Goal: Information Seeking & Learning: Understand process/instructions

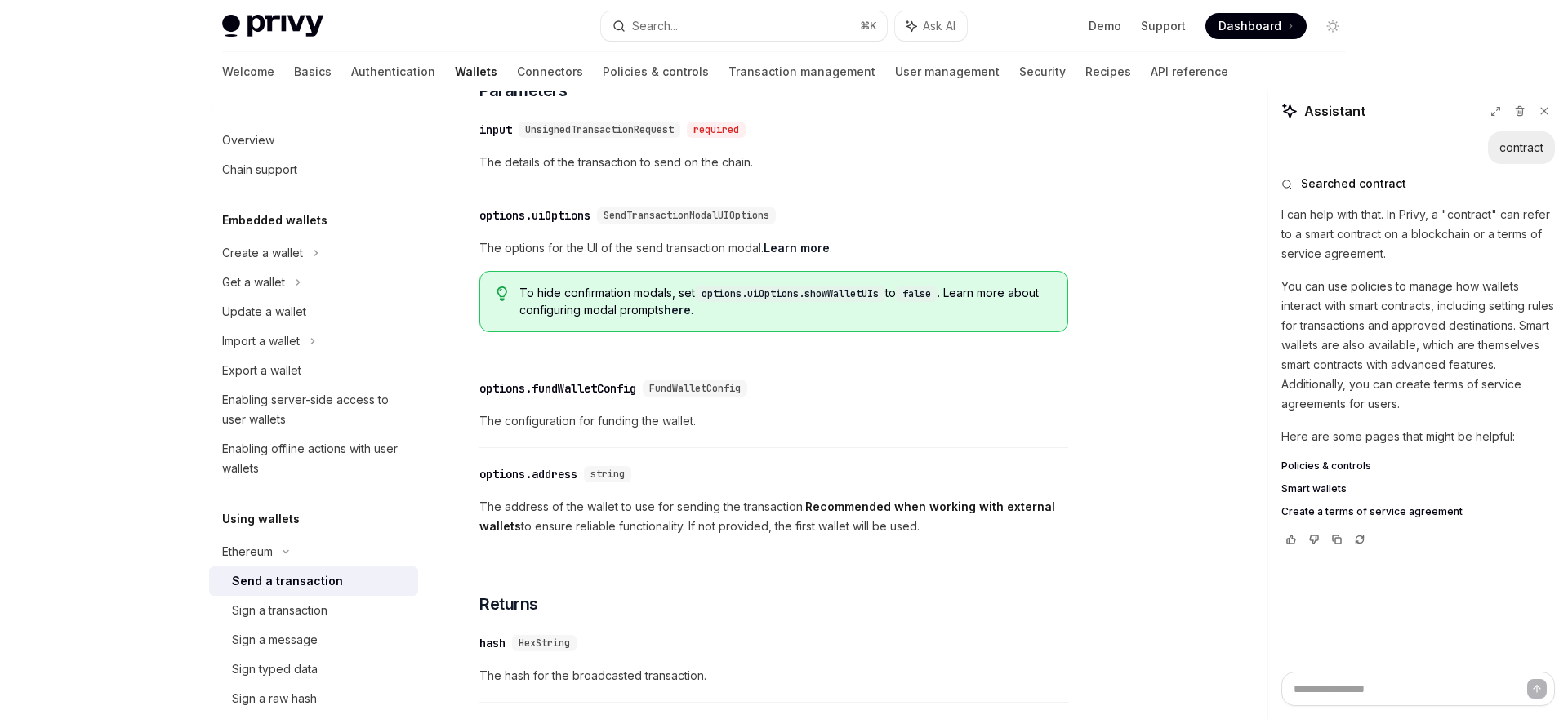
scroll to position [34, 0]
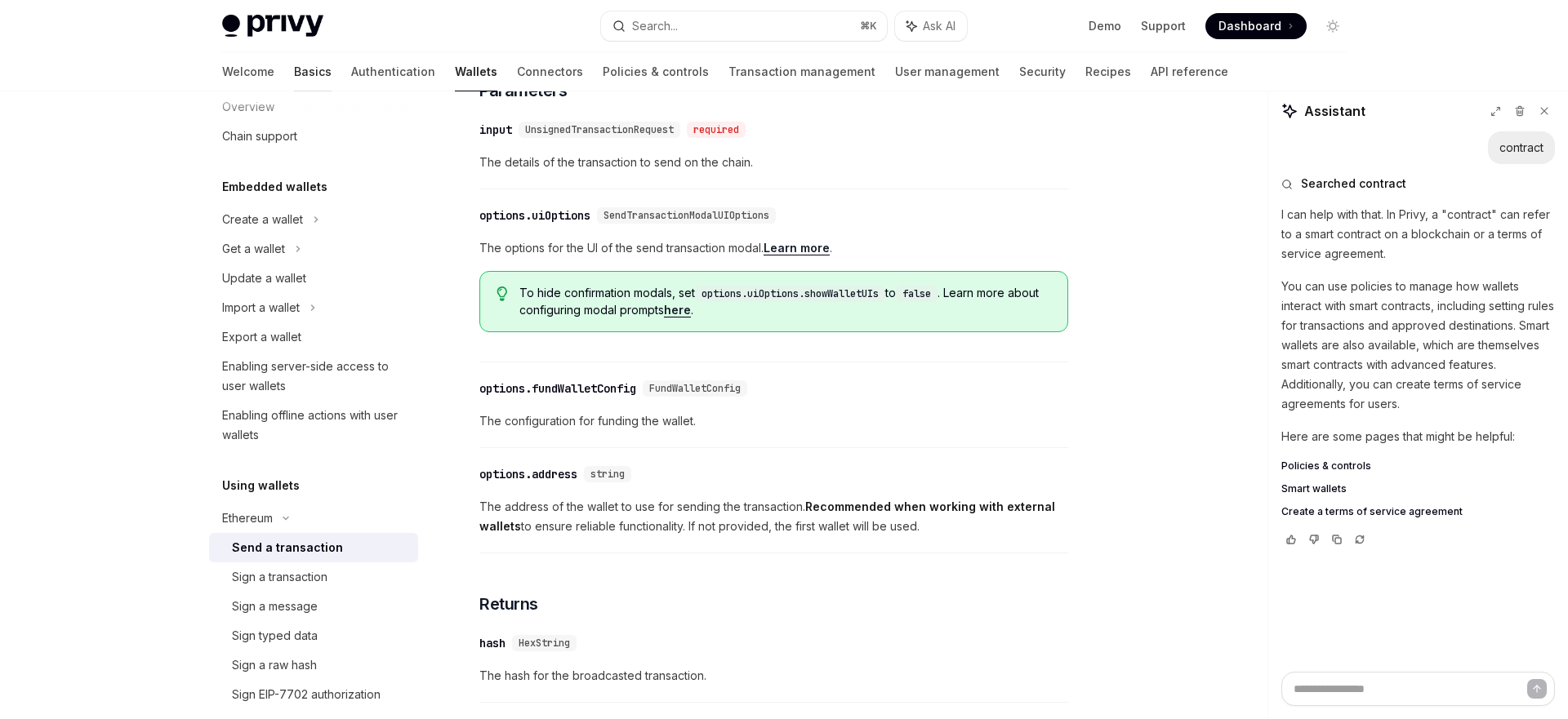
click at [294, 70] on link "Basics" at bounding box center [312, 72] width 37 height 39
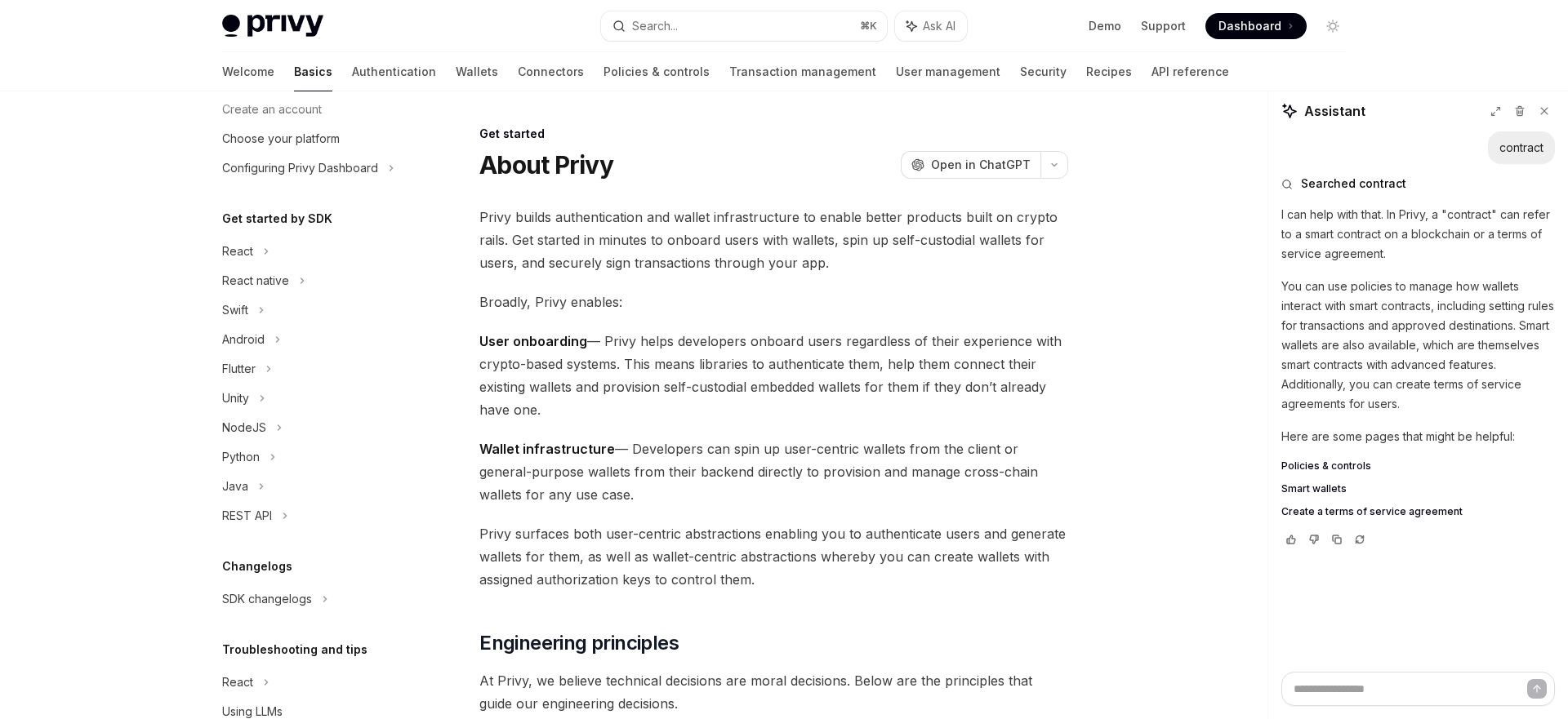
scroll to position [79, 0]
click at [280, 263] on div "React" at bounding box center [313, 252] width 209 height 29
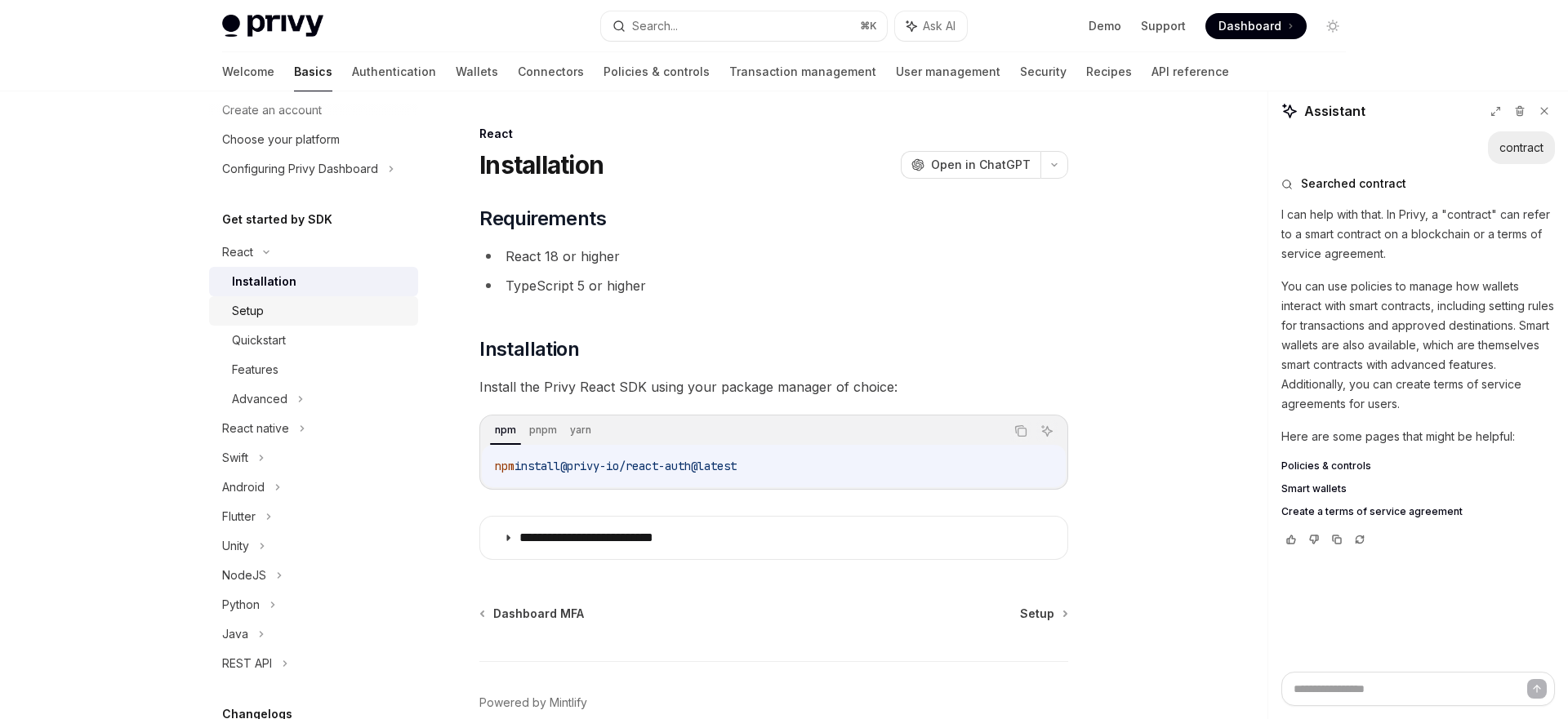
click at [293, 305] on div "Setup" at bounding box center [320, 311] width 176 height 20
type textarea "*"
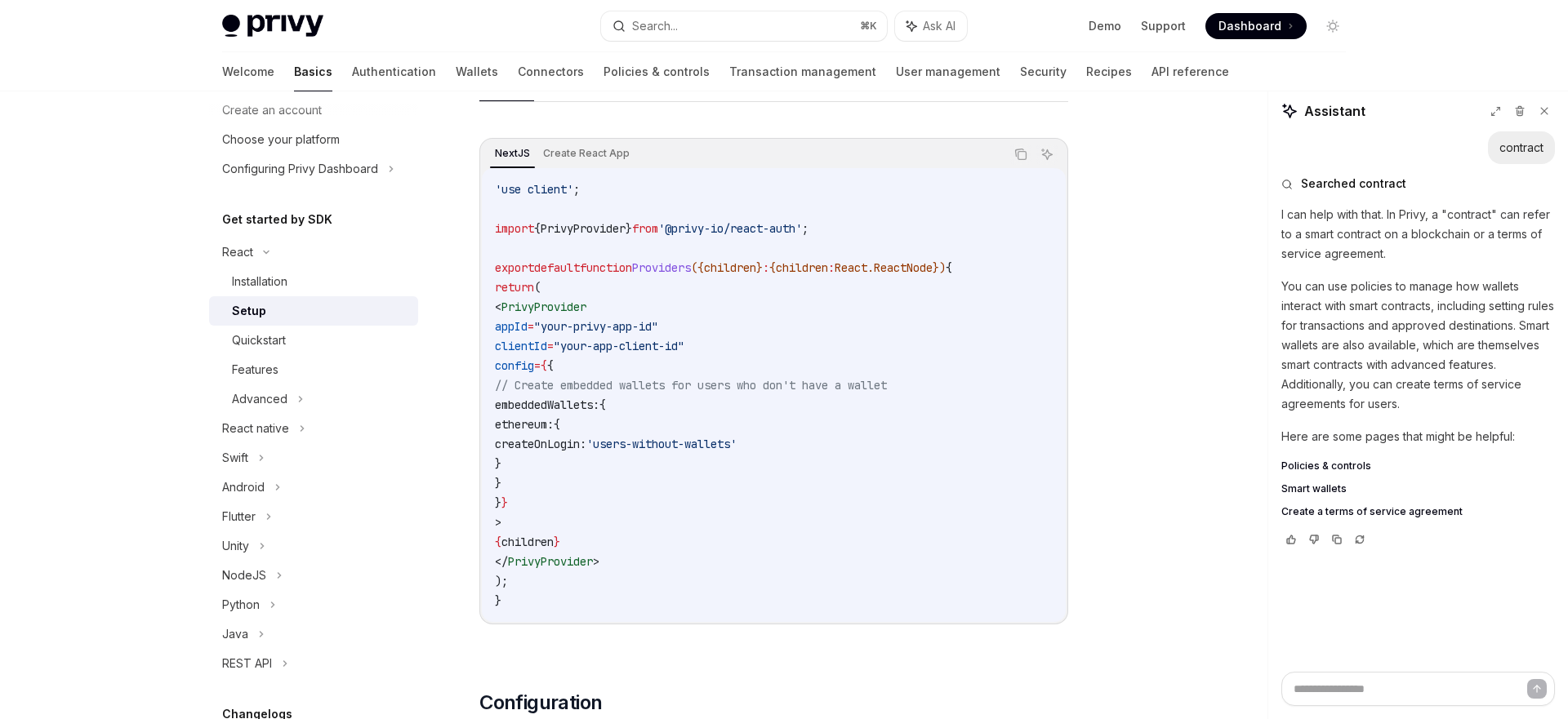
scroll to position [554, 0]
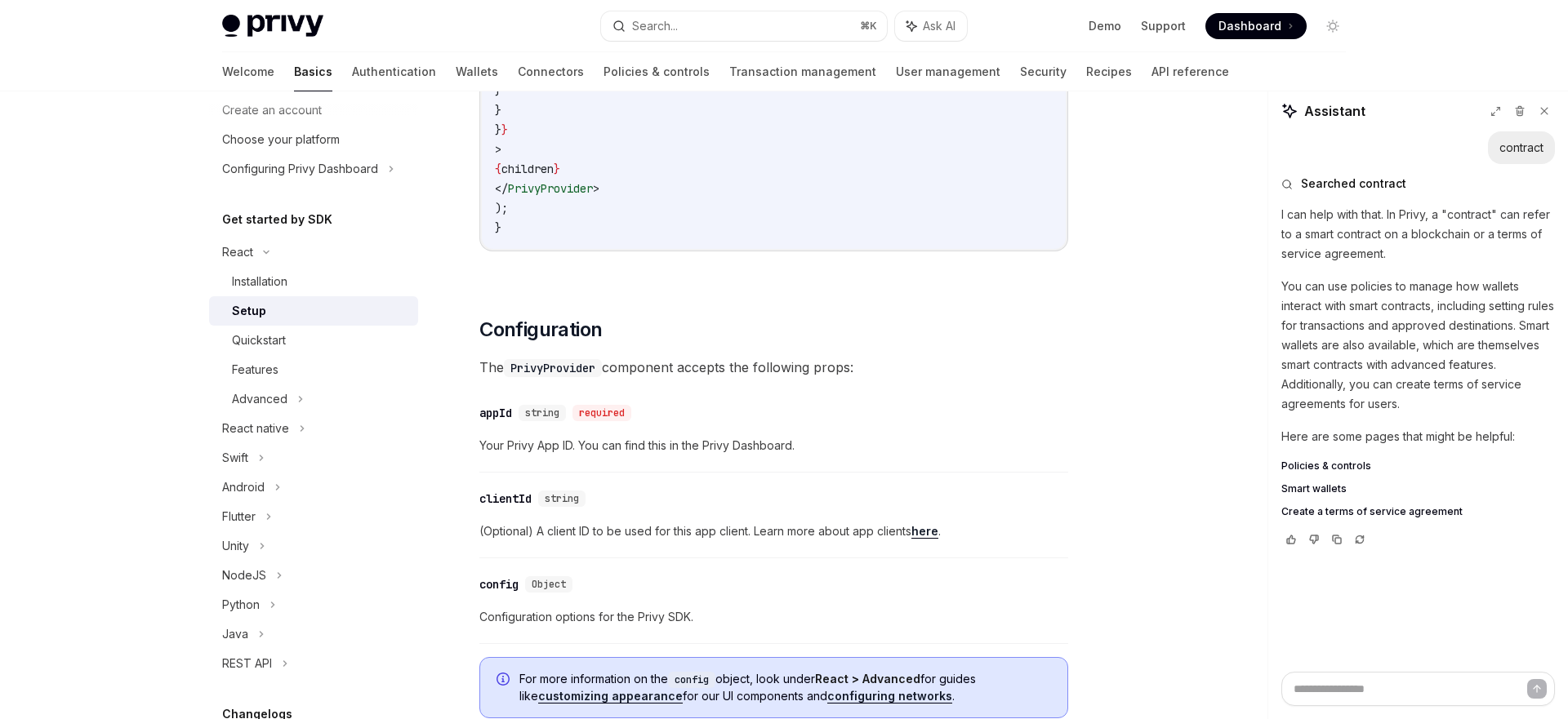
click at [946, 409] on div "​ appId string required" at bounding box center [765, 413] width 572 height 20
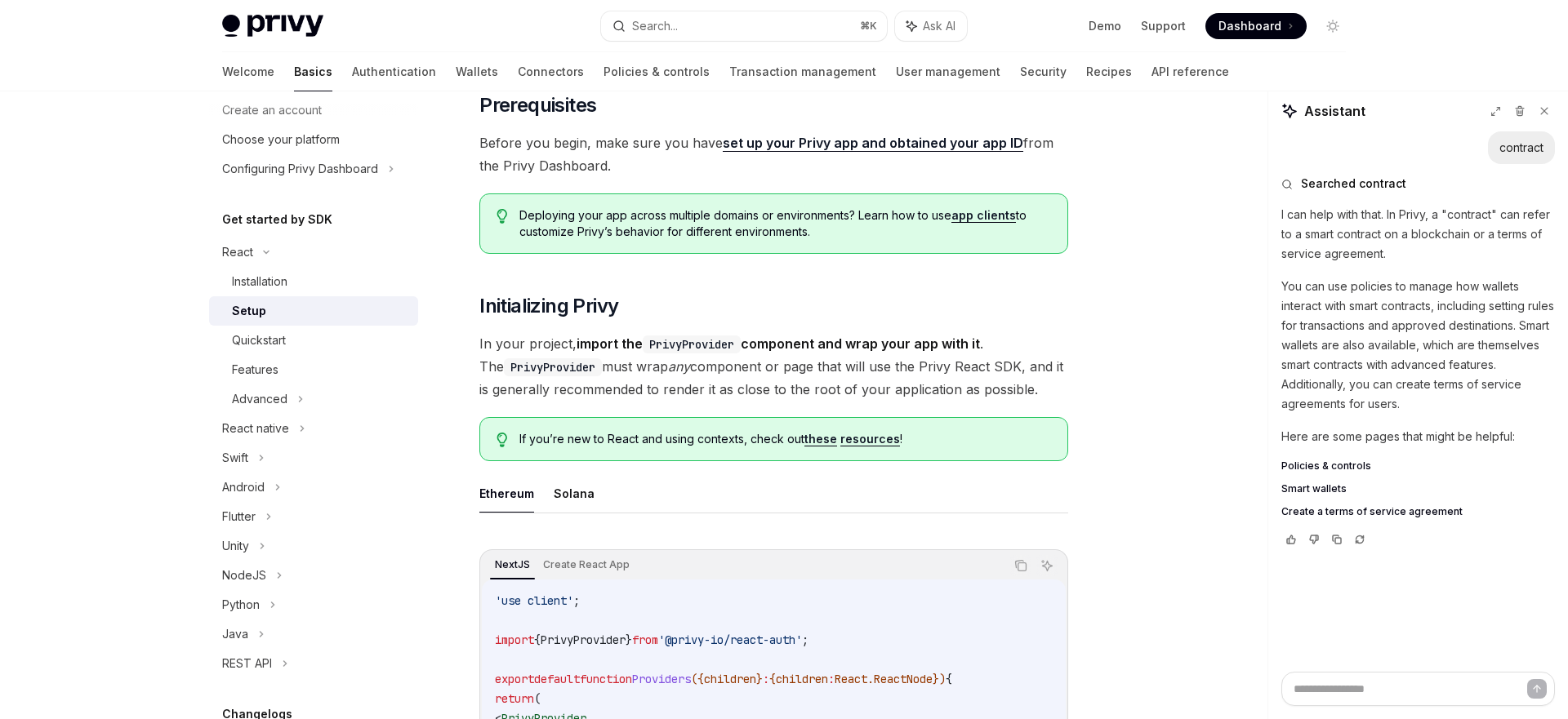
scroll to position [0, 0]
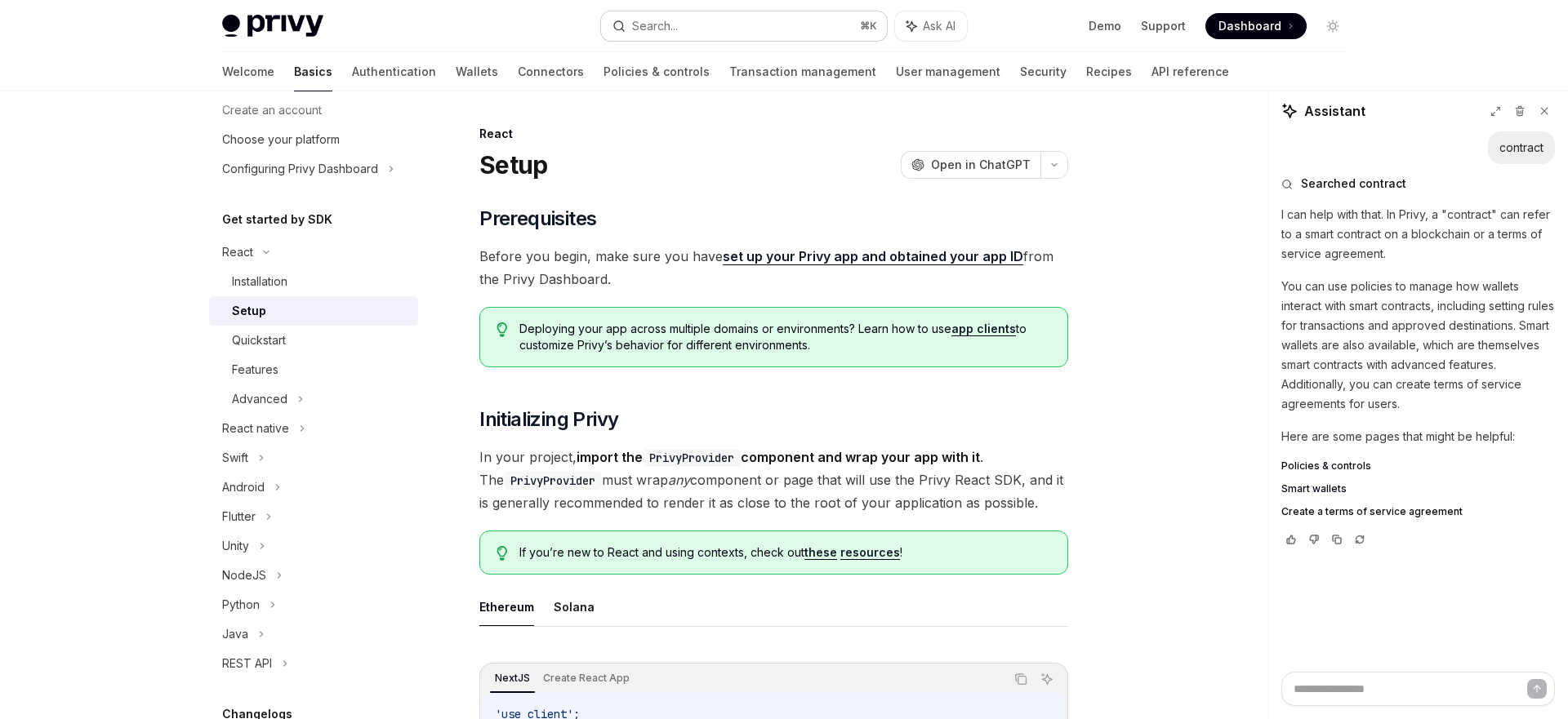
click at [666, 25] on div "Search..." at bounding box center [655, 26] width 45 height 20
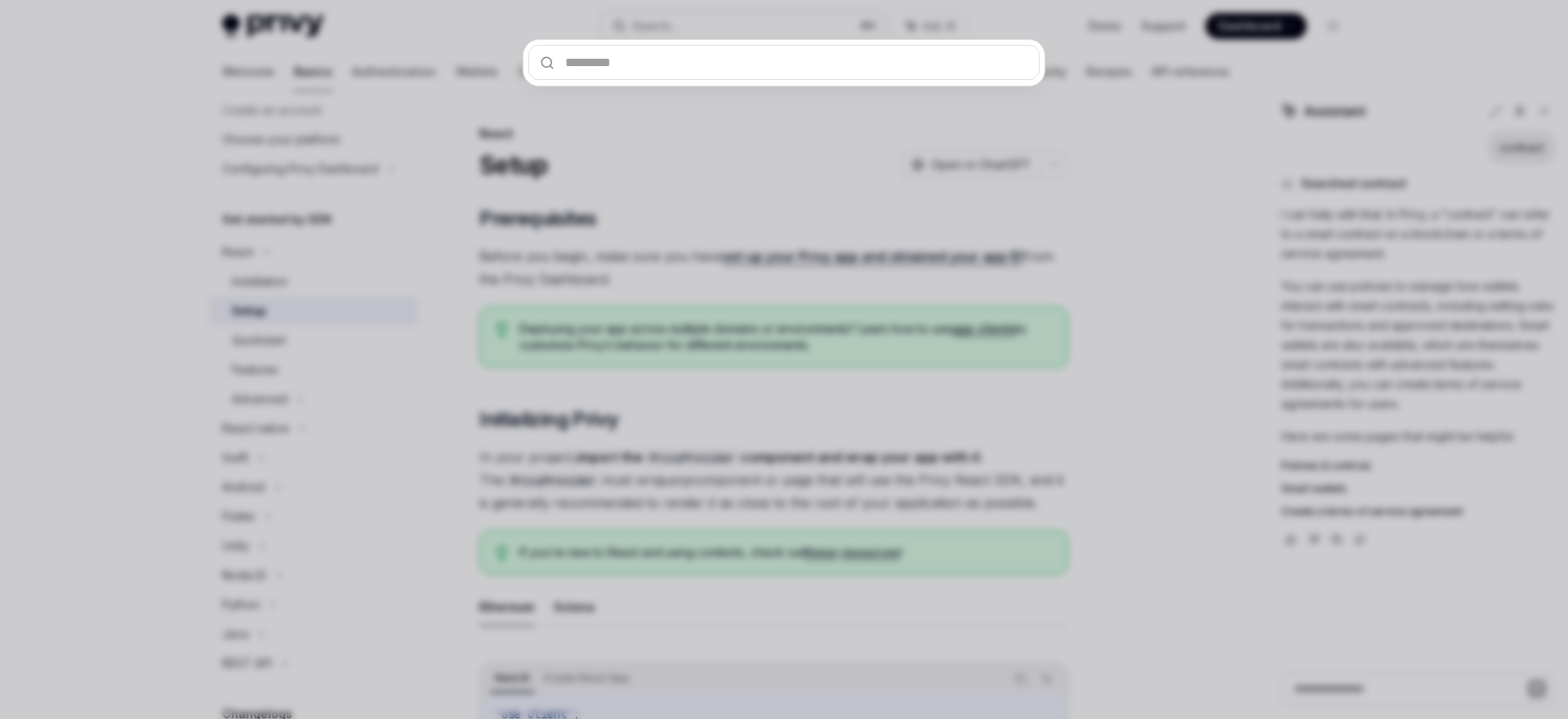
type input "*"
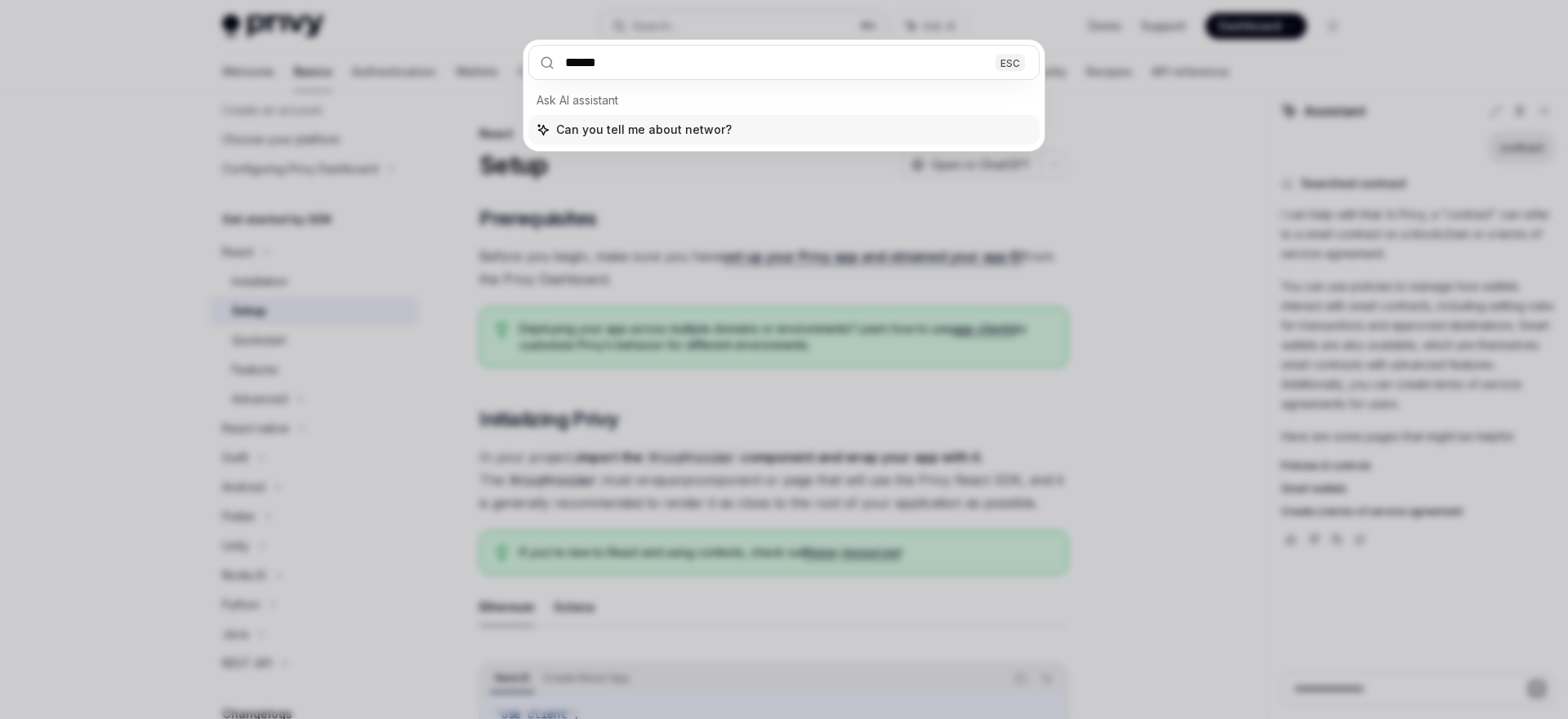
type input "*******"
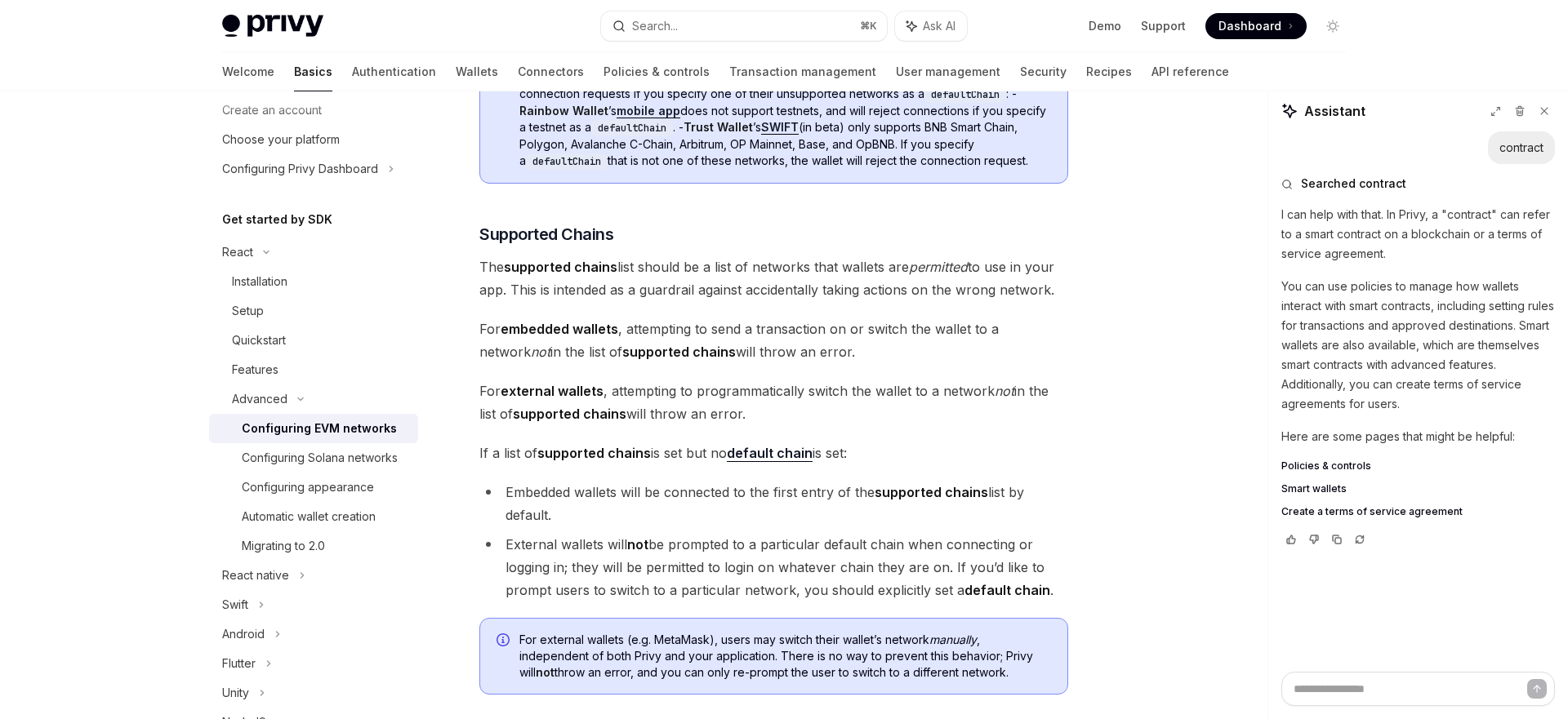
scroll to position [707, 0]
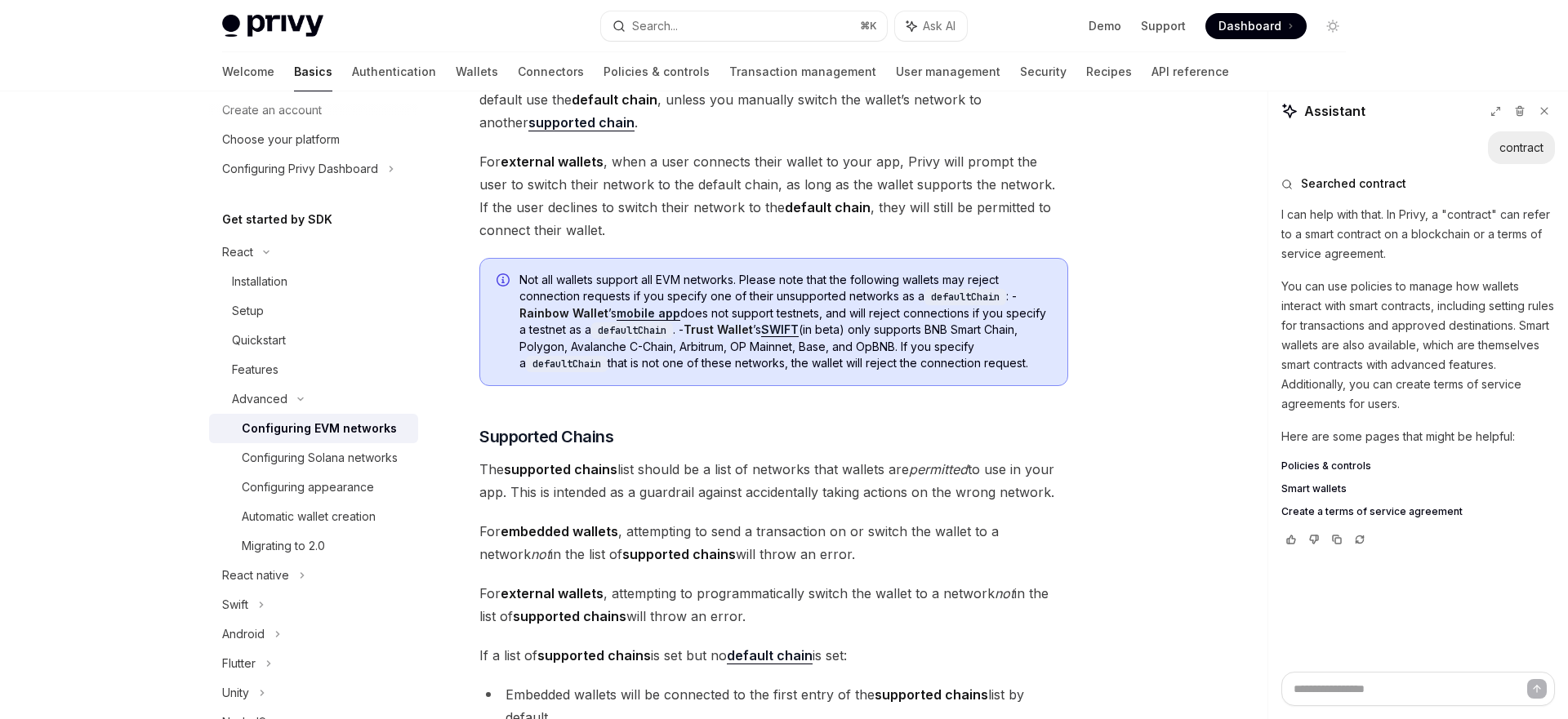
click at [808, 112] on span "For embedded wallets , when a user logs in or creates a wallet in your app, Pri…" at bounding box center [773, 88] width 589 height 92
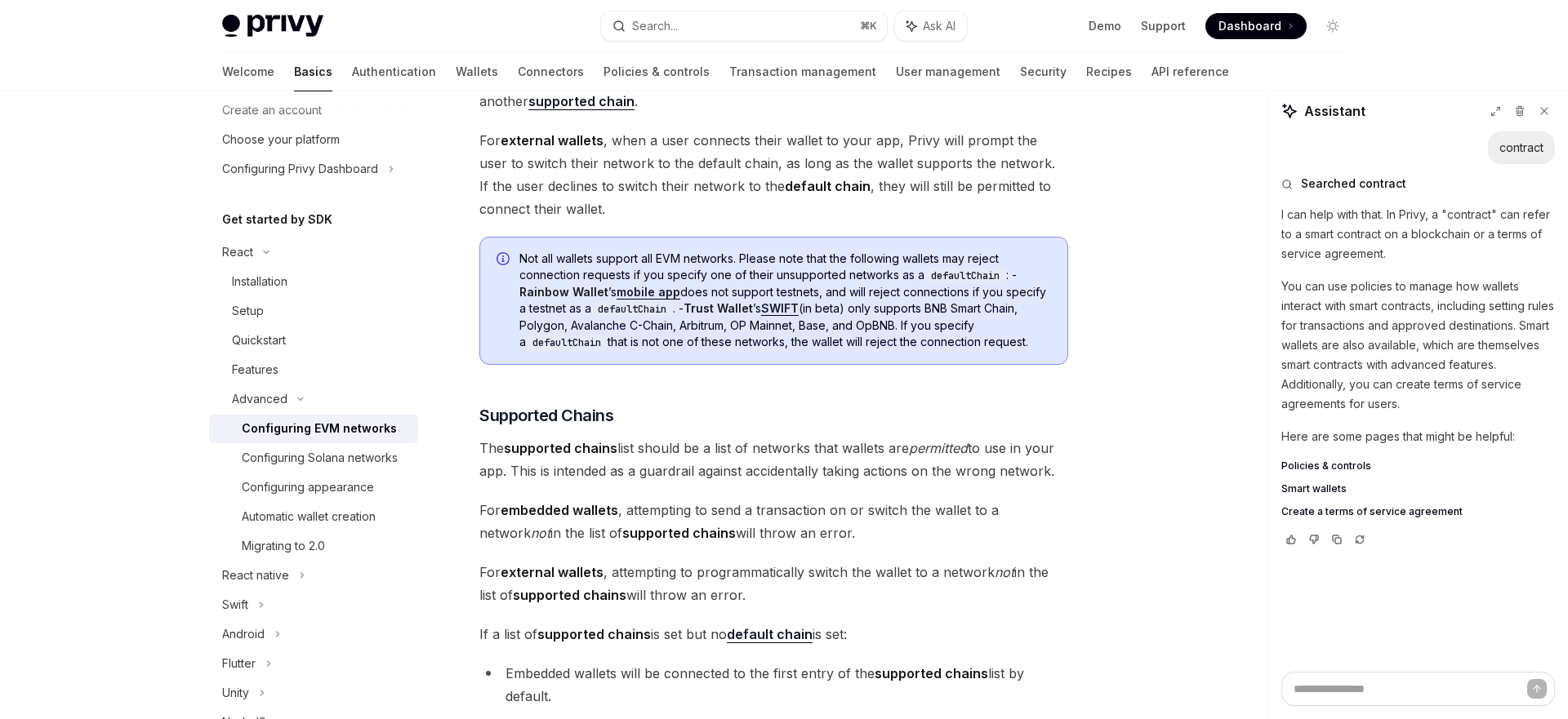
scroll to position [690, 0]
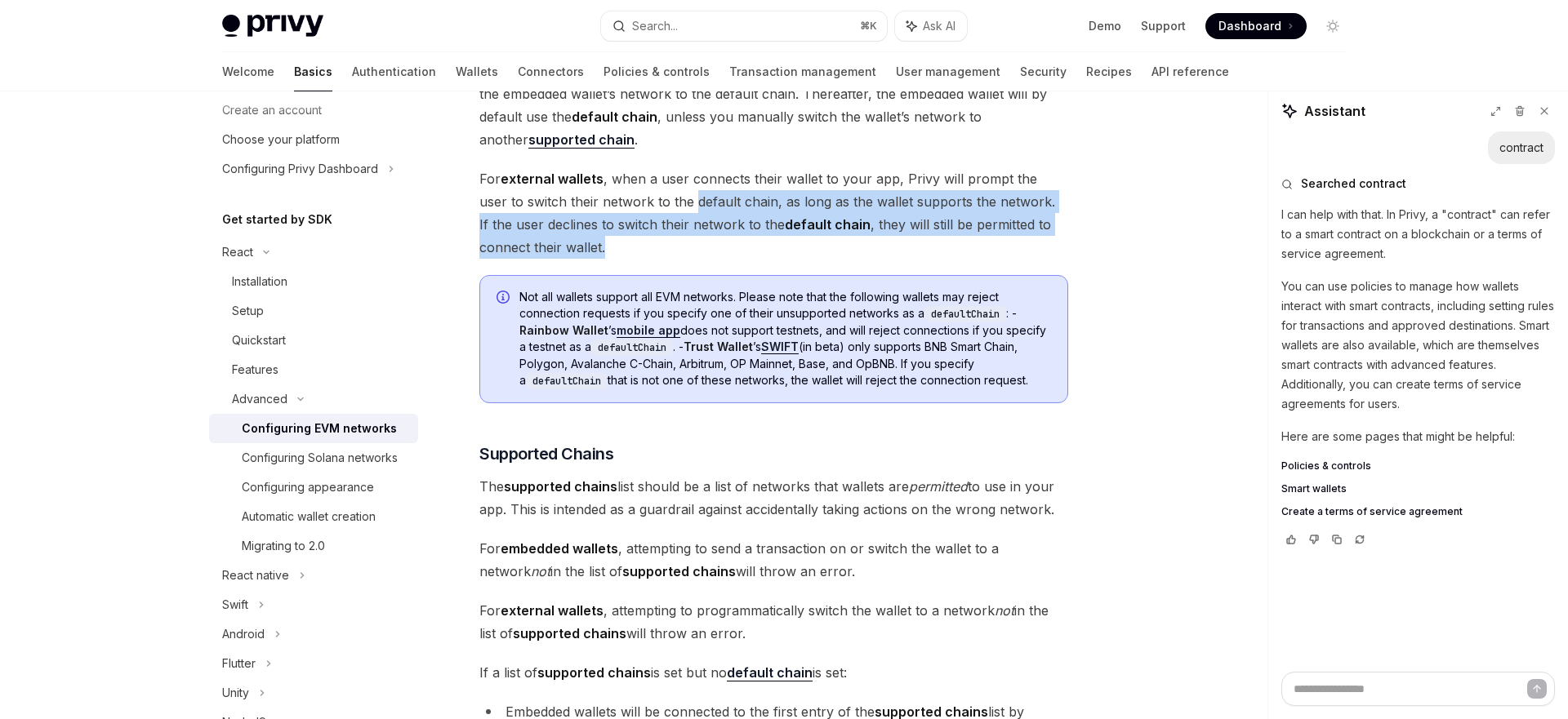
drag, startPoint x: 663, startPoint y: 200, endPoint x: 676, endPoint y: 247, distance: 48.8
click at [676, 247] on span "For external wallets , when a user connects their wallet to your app, Privy wil…" at bounding box center [773, 213] width 589 height 92
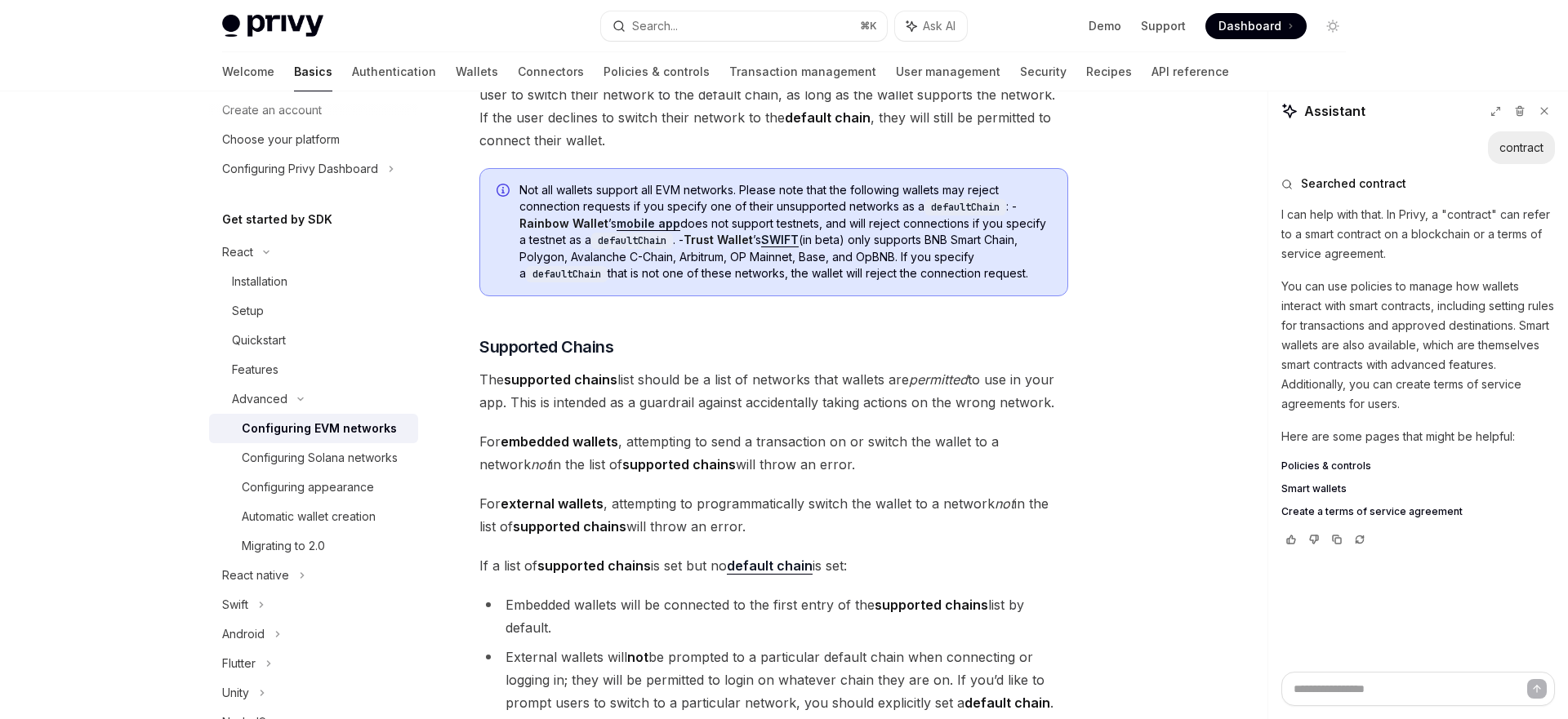
scroll to position [685, 0]
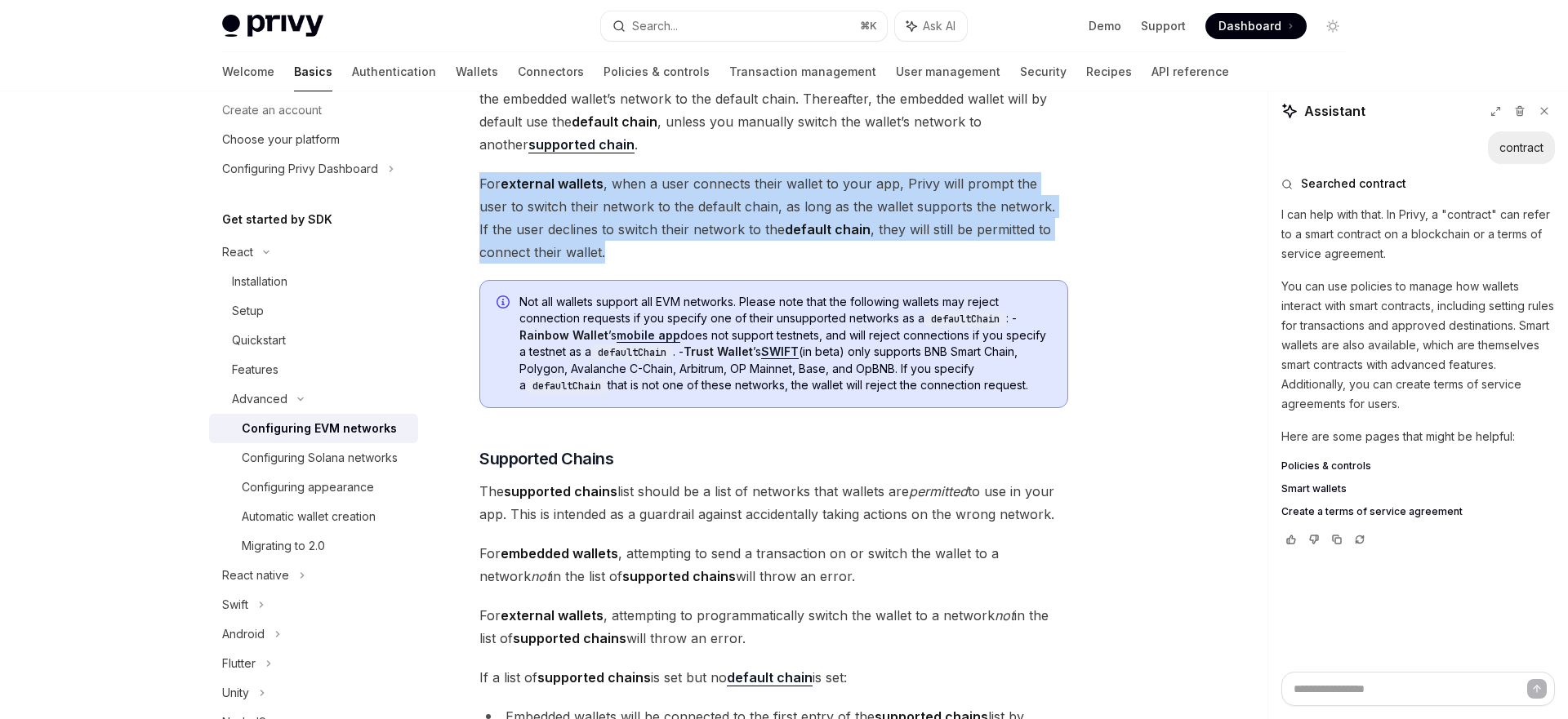
drag, startPoint x: 676, startPoint y: 247, endPoint x: 676, endPoint y: 155, distance: 92.0
click at [676, 155] on span "For embedded wallets , when a user logs in or creates a wallet in your app, Pri…" at bounding box center [773, 110] width 589 height 92
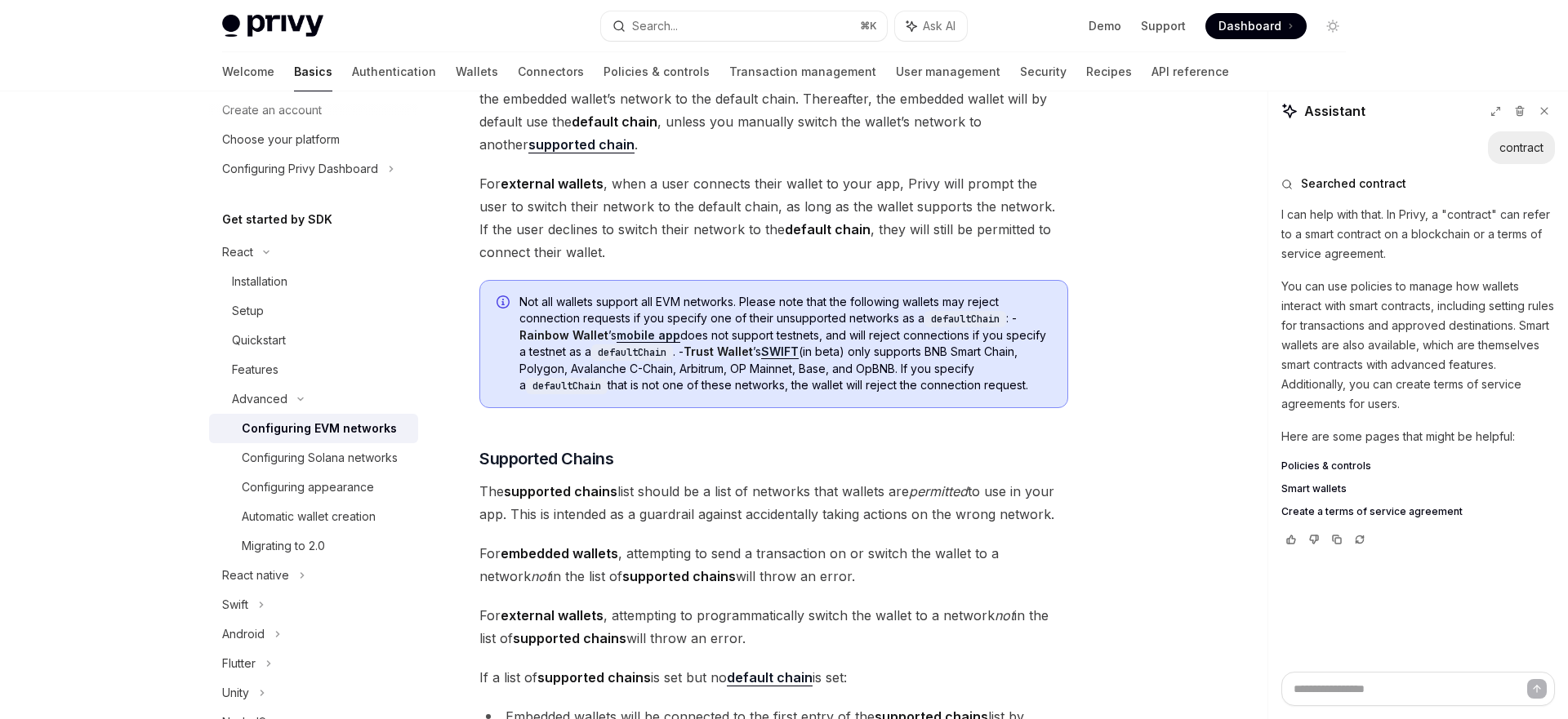
click at [686, 379] on span "Not all wallets support all EVM networks. Please note that the following wallet…" at bounding box center [785, 344] width 531 height 101
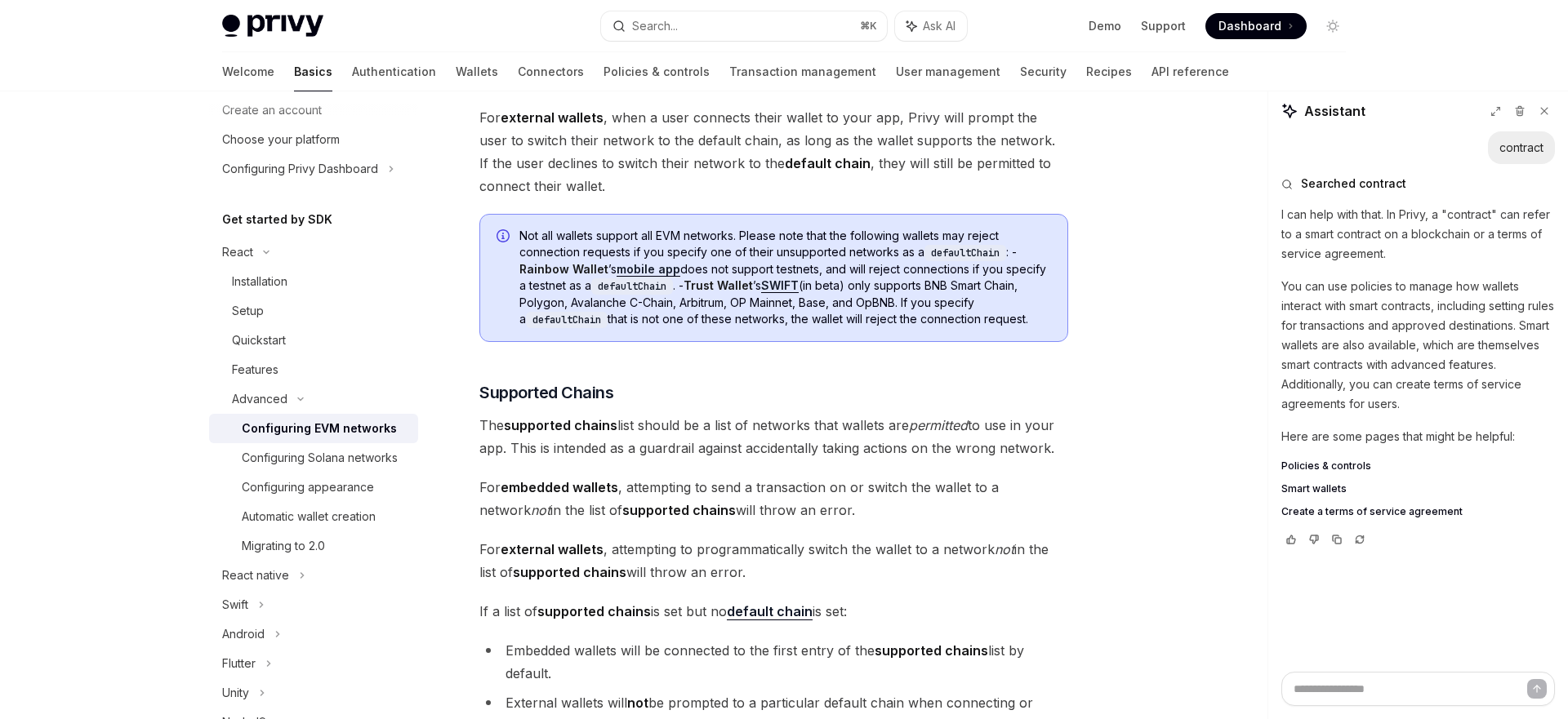
scroll to position [749, 0]
click at [693, 432] on span "The supported chains list should be a list of networks that wallets are permitt…" at bounding box center [773, 438] width 589 height 45
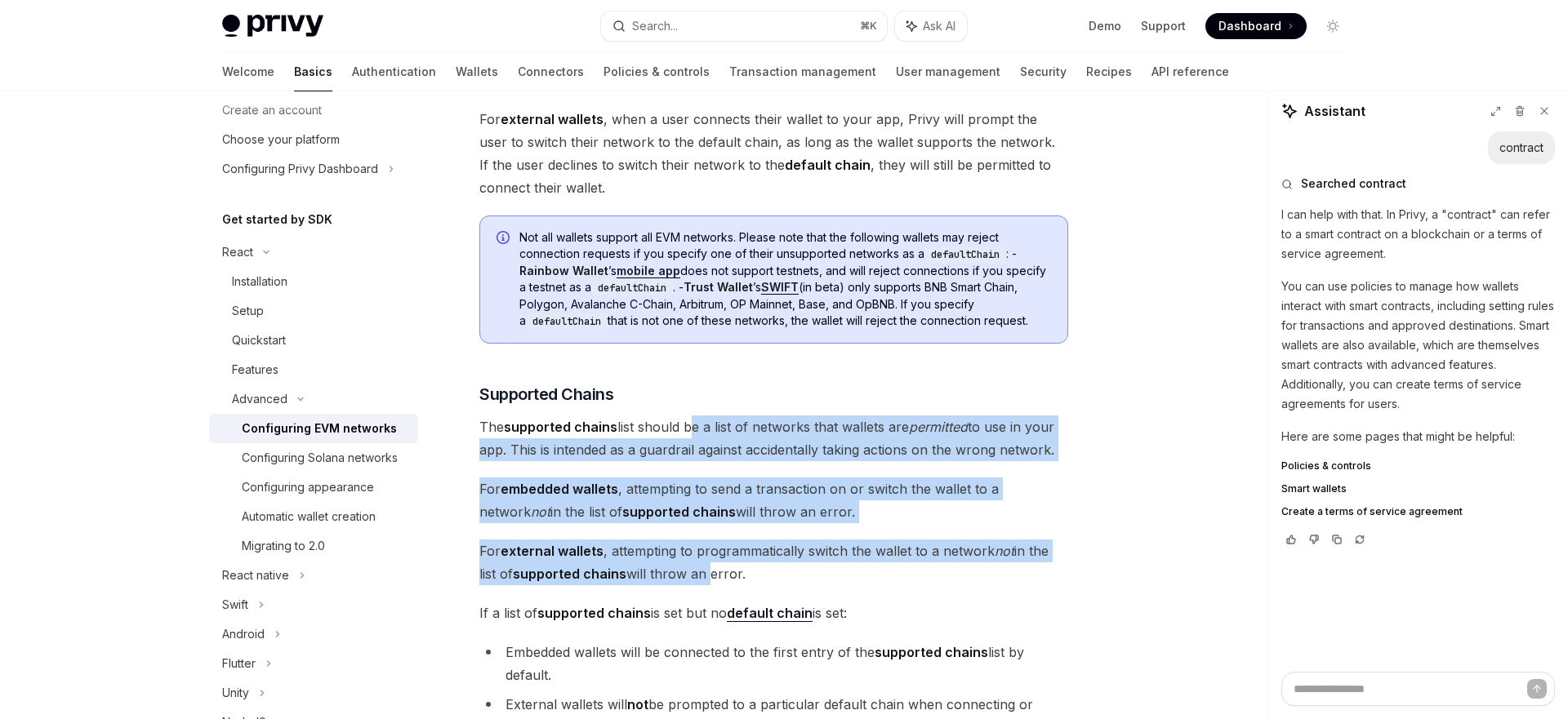
drag, startPoint x: 693, startPoint y: 432, endPoint x: 694, endPoint y: 587, distance: 155.0
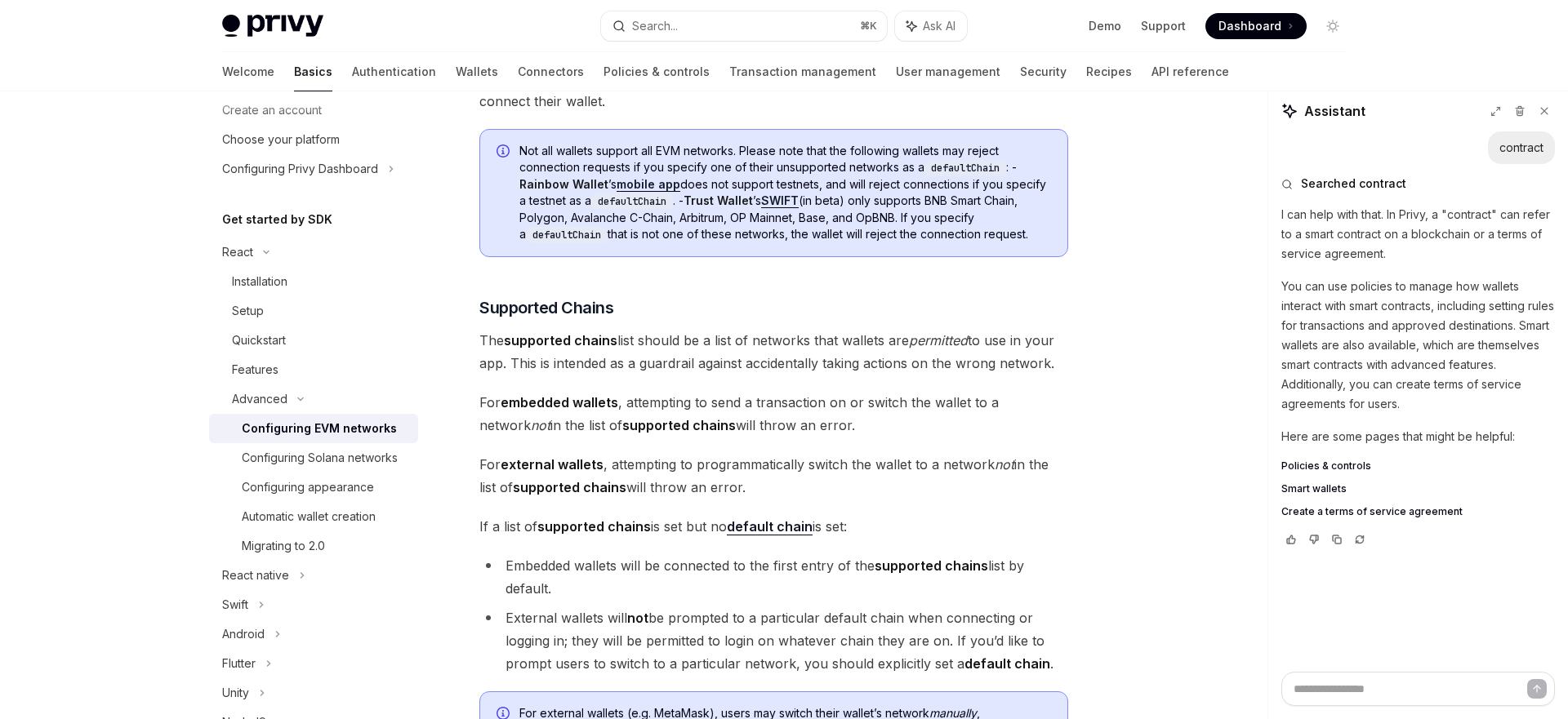
scroll to position [1047, 0]
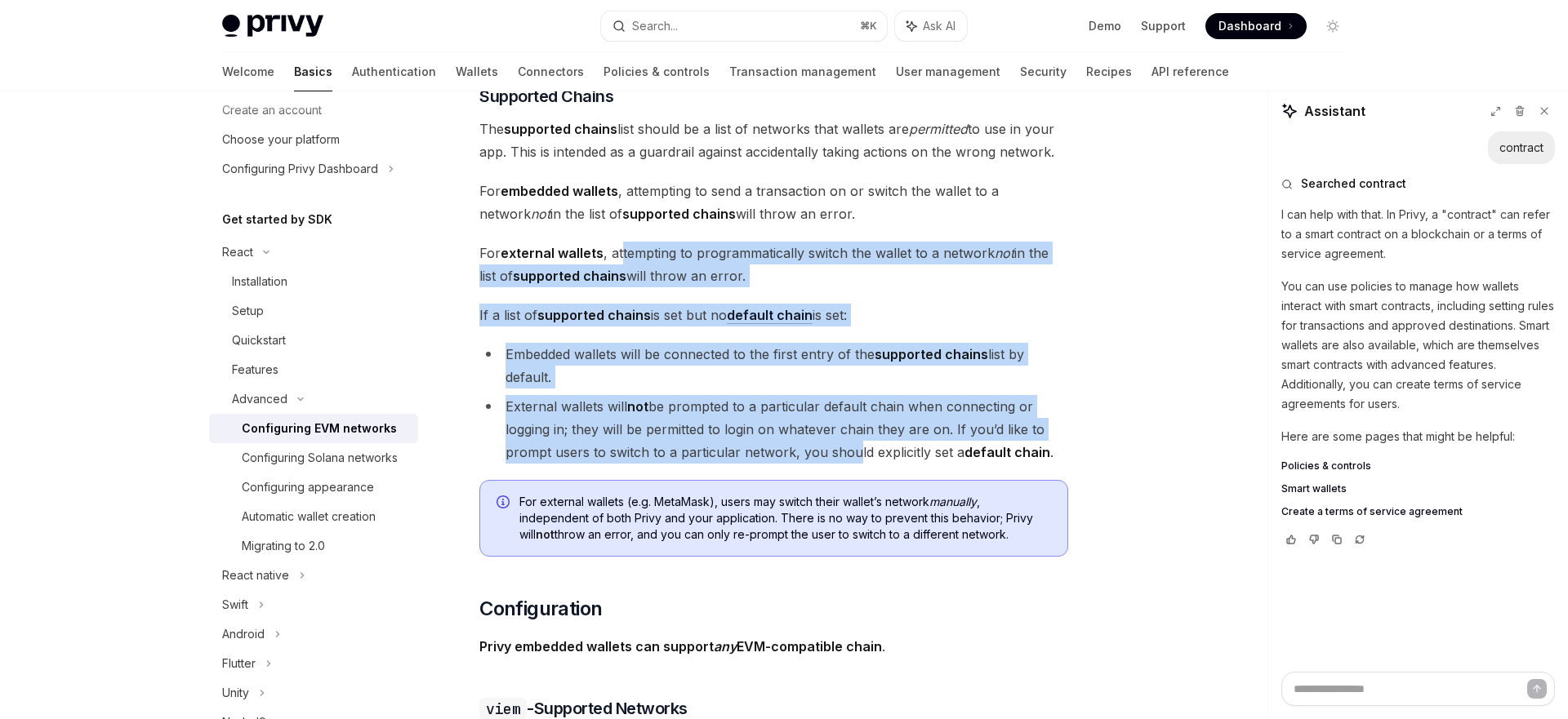
drag, startPoint x: 844, startPoint y: 461, endPoint x: 620, endPoint y: 256, distance: 303.6
click at [620, 256] on span "For external wallets , attempting to programmatically switch the wallet to a ne…" at bounding box center [773, 264] width 589 height 45
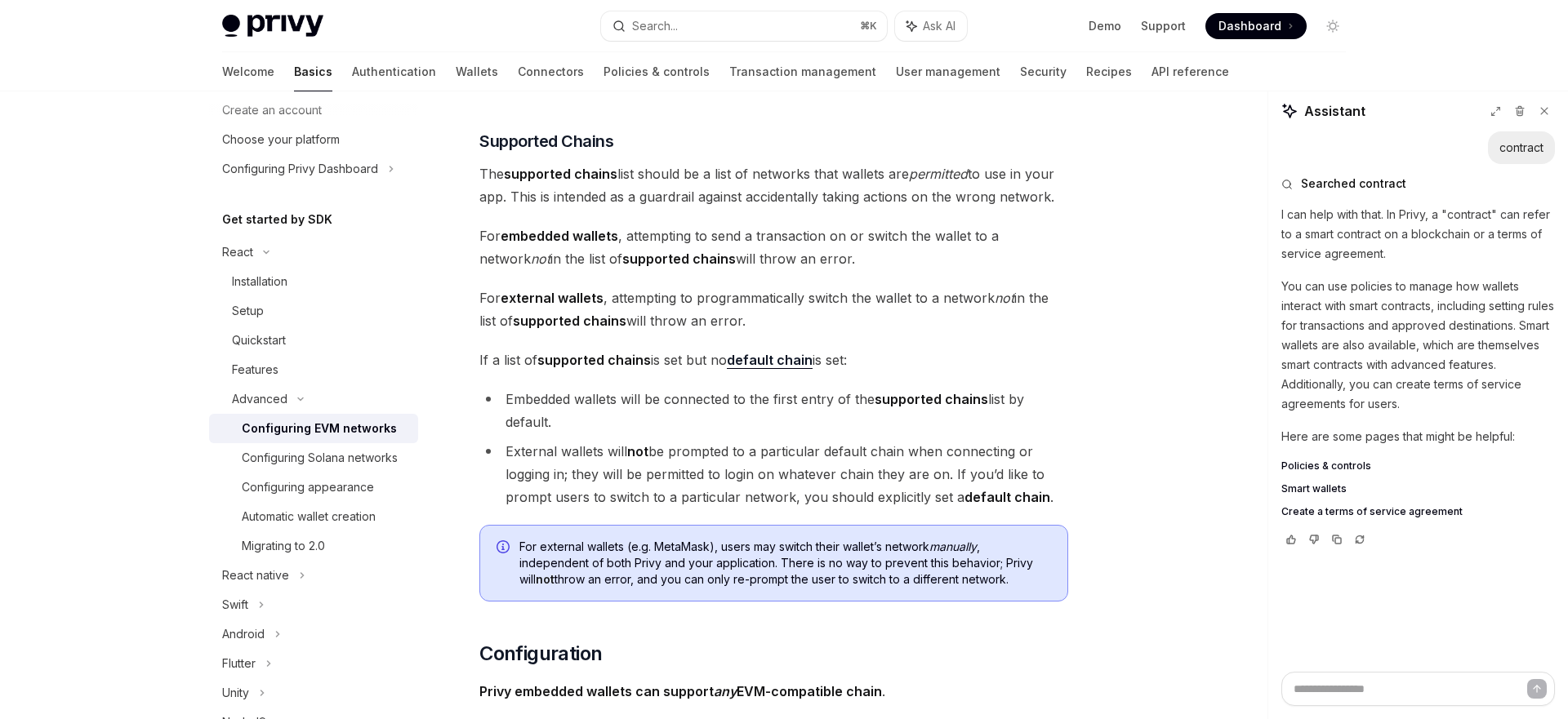
scroll to position [947, 0]
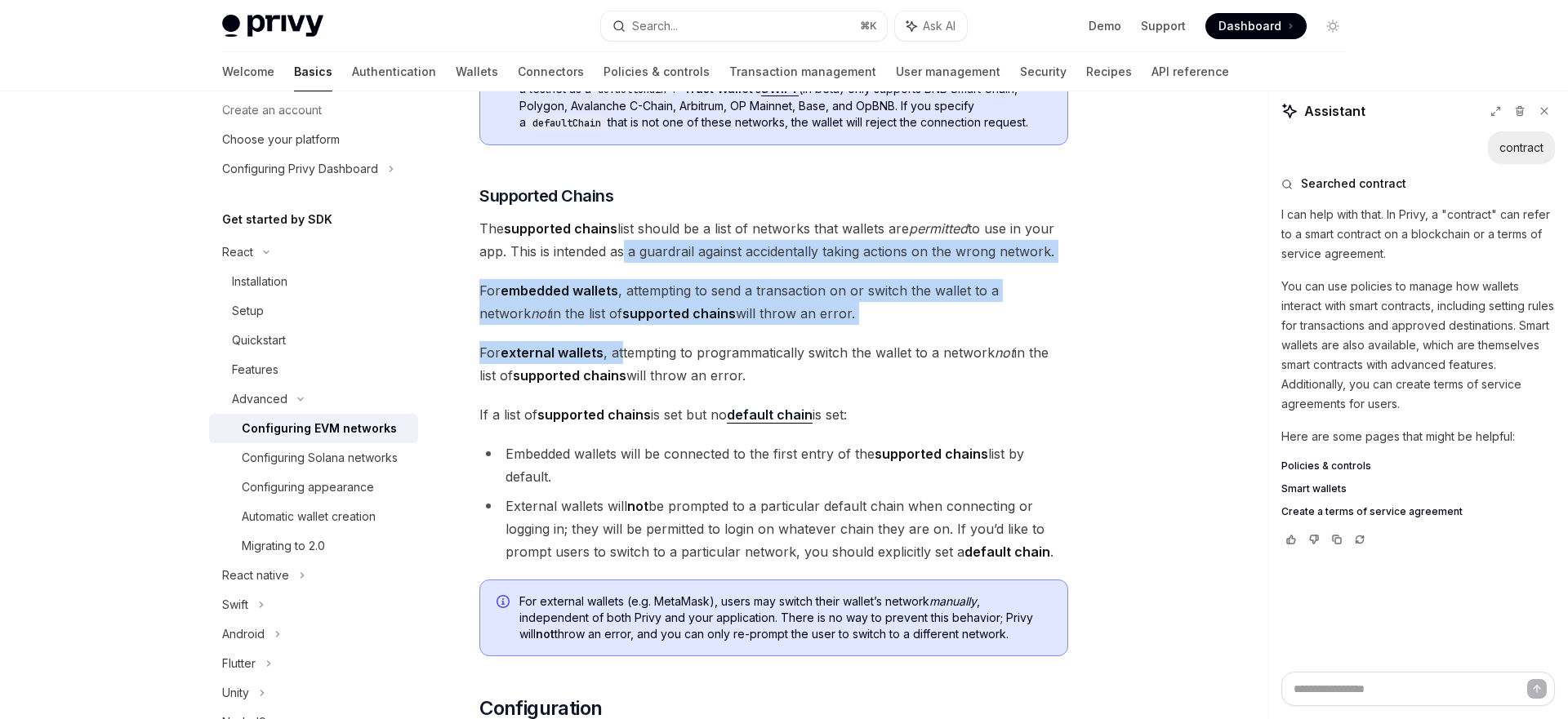
drag, startPoint x: 620, startPoint y: 256, endPoint x: 620, endPoint y: 348, distance: 92.0
click at [620, 348] on span "For external wallets , attempting to programmatically switch the wallet to a ne…" at bounding box center [773, 364] width 589 height 45
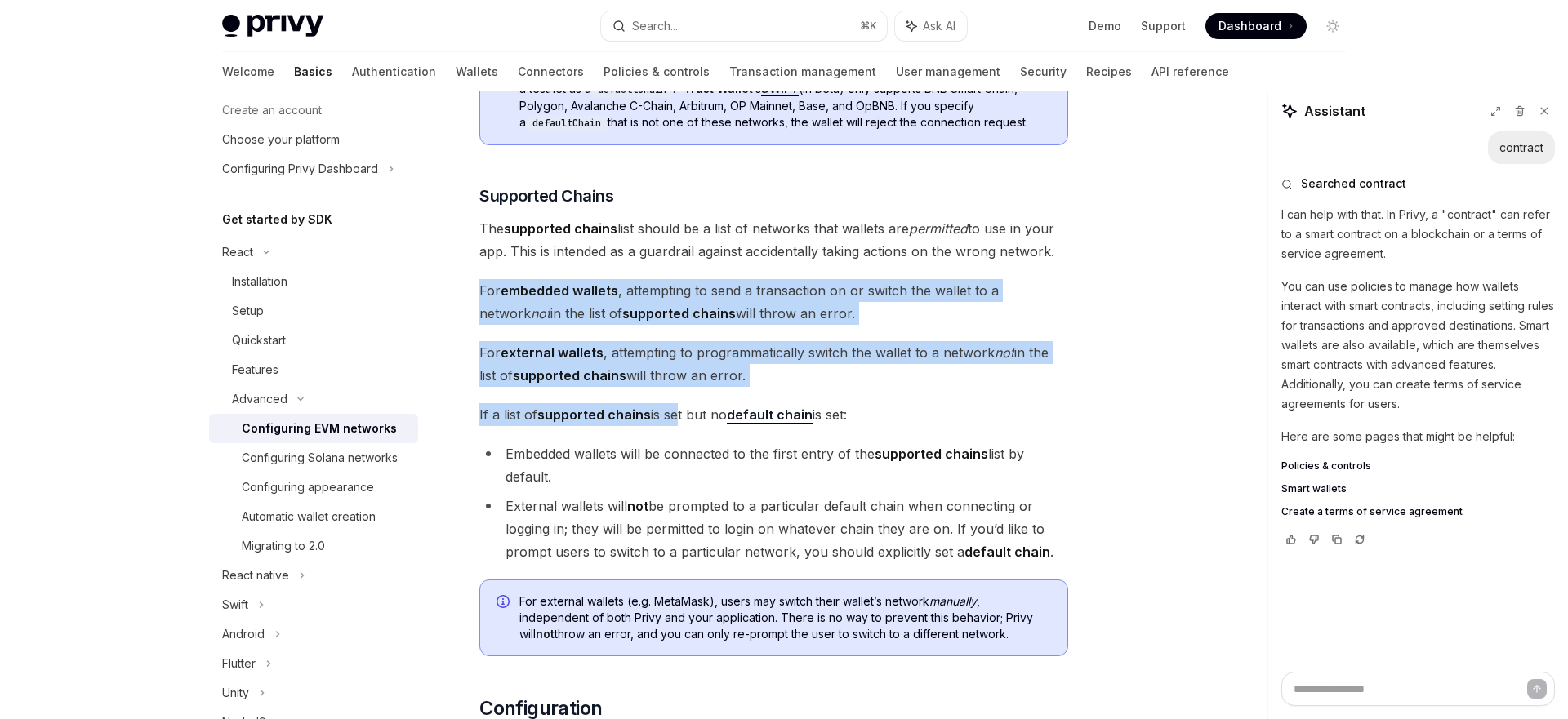
drag, startPoint x: 716, startPoint y: 277, endPoint x: 674, endPoint y: 413, distance: 142.3
click at [674, 413] on span "If a list of supported chains is set but no default chain is set:" at bounding box center [773, 414] width 589 height 23
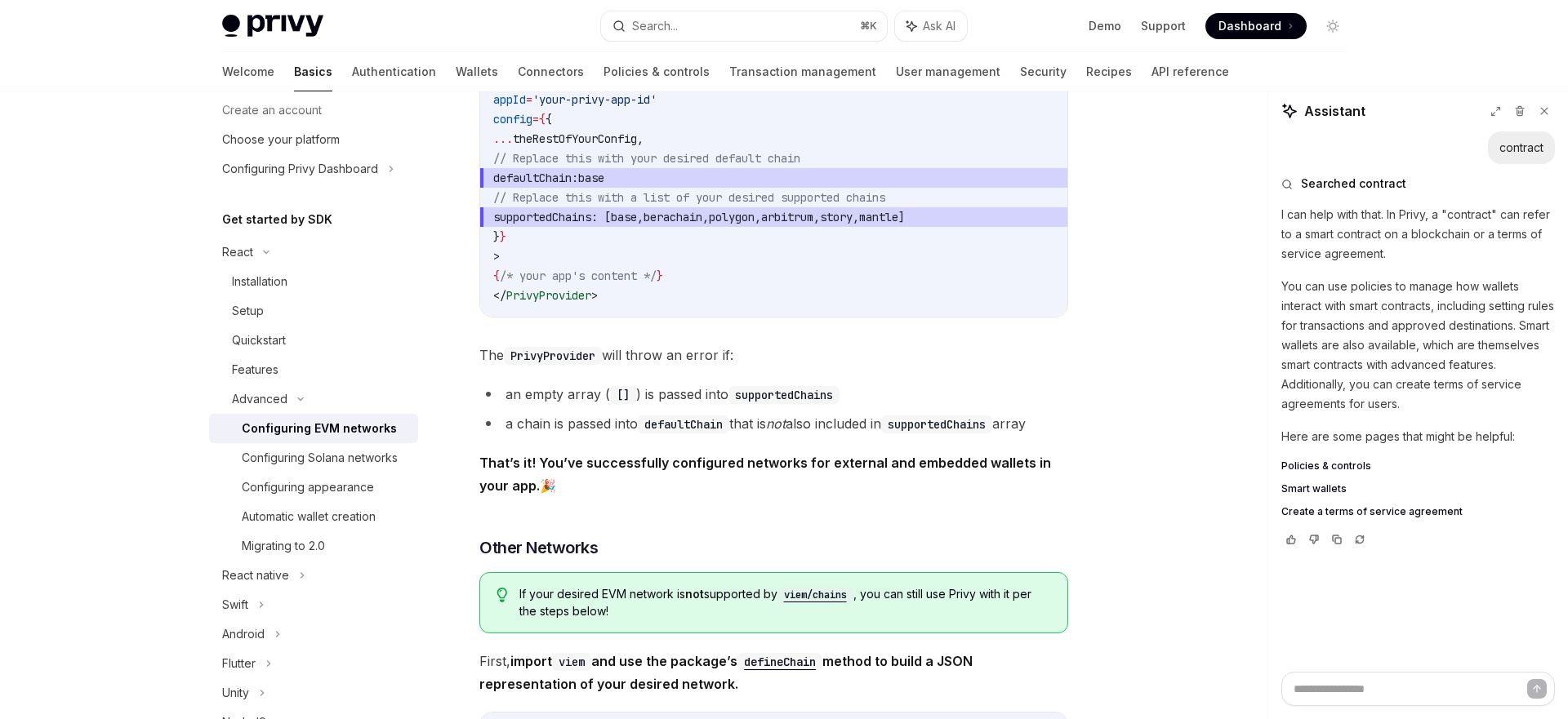
scroll to position [2386, 0]
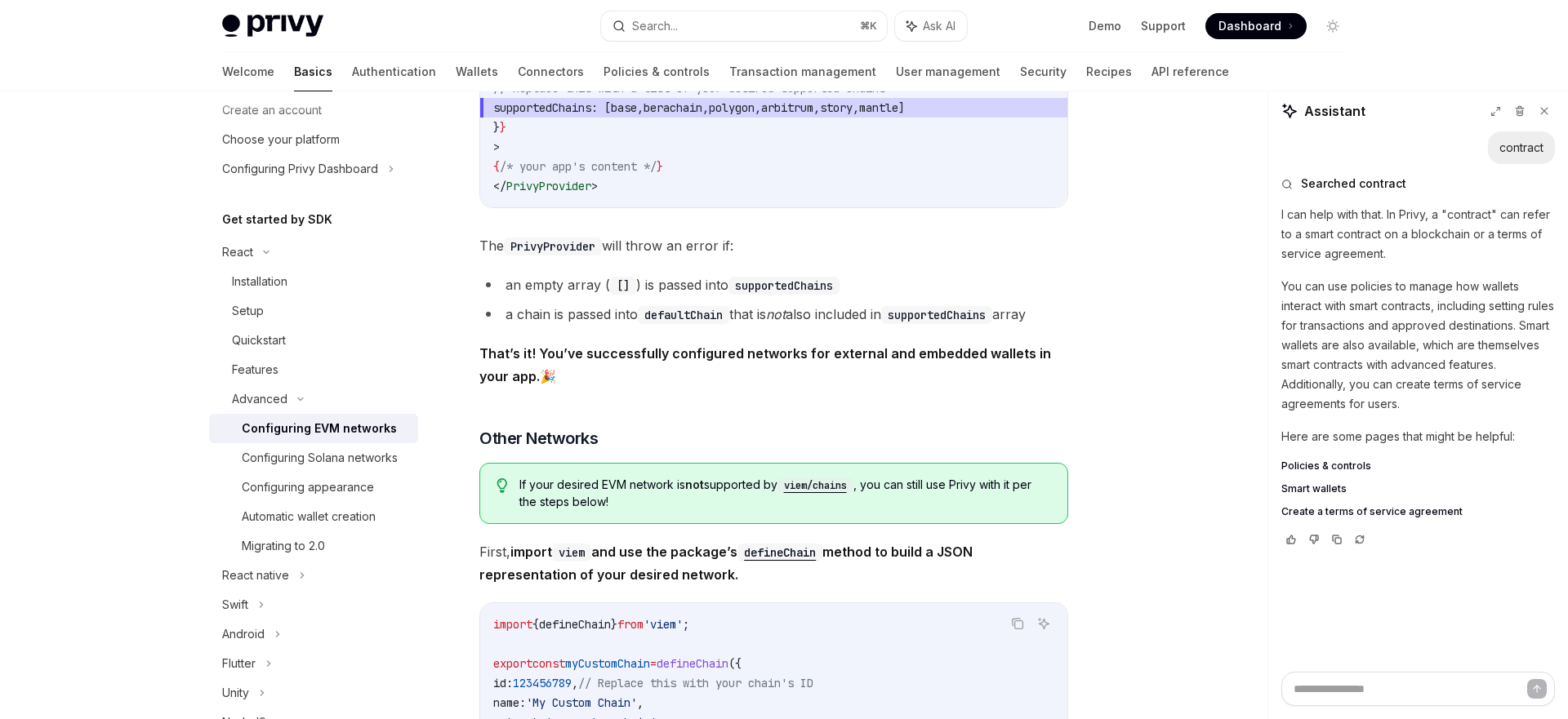
click at [692, 221] on div "Privy is compatible with any EVM-compatible chain, and makes it easy to configu…" at bounding box center [773, 50] width 589 height 4462
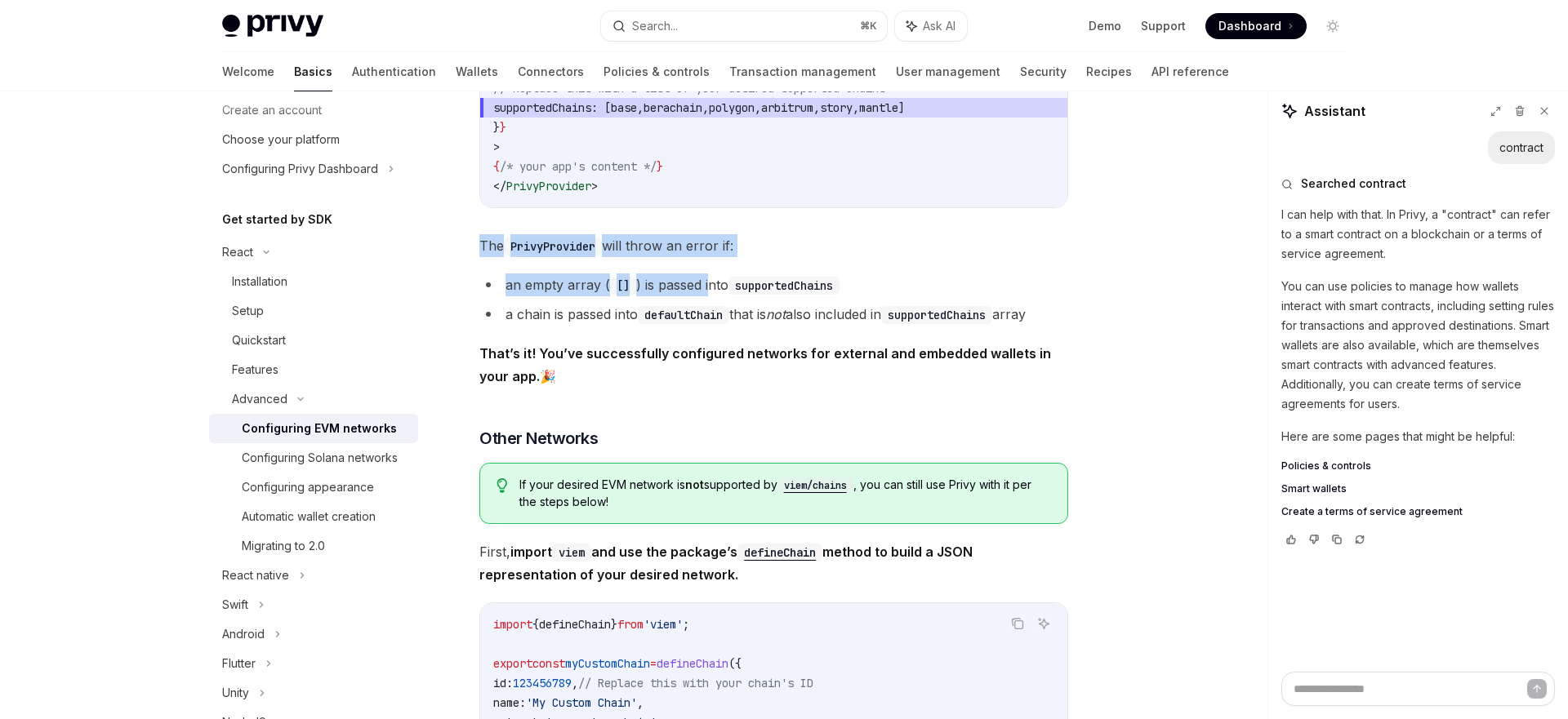
drag, startPoint x: 709, startPoint y: 235, endPoint x: 709, endPoint y: 282, distance: 47.0
click at [709, 282] on div "Privy is compatible with any EVM-compatible chain, and makes it easy to configu…" at bounding box center [773, 50] width 589 height 4462
click at [709, 282] on li "an empty array ( [] ) is passed into supportedChains" at bounding box center [773, 285] width 589 height 23
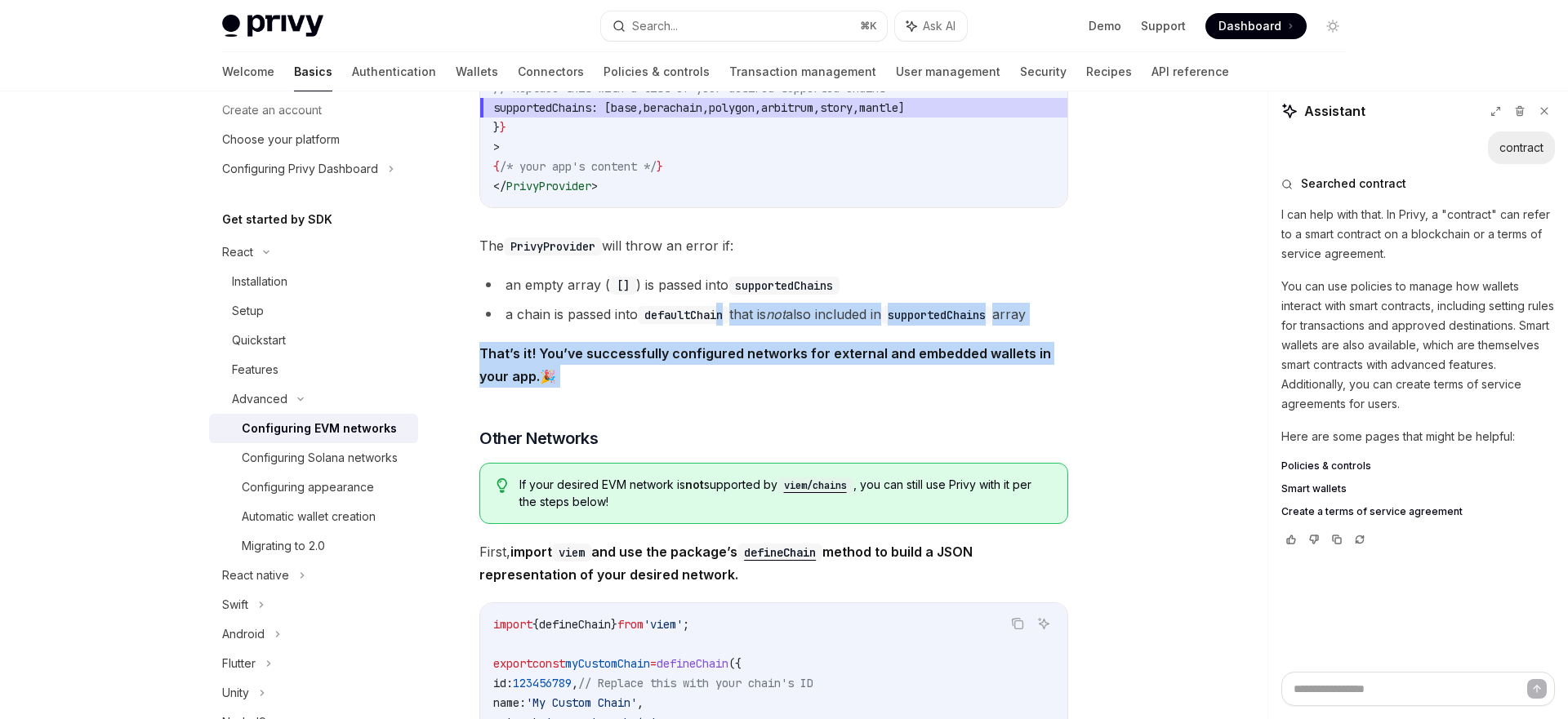
drag, startPoint x: 723, startPoint y: 318, endPoint x: 723, endPoint y: 412, distance: 94.0
click at [723, 413] on div "Privy is compatible with any EVM-compatible chain, and makes it easy to configu…" at bounding box center [773, 50] width 589 height 4462
click at [723, 412] on div "Privy is compatible with any EVM-compatible chain, and makes it easy to configu…" at bounding box center [773, 50] width 589 height 4462
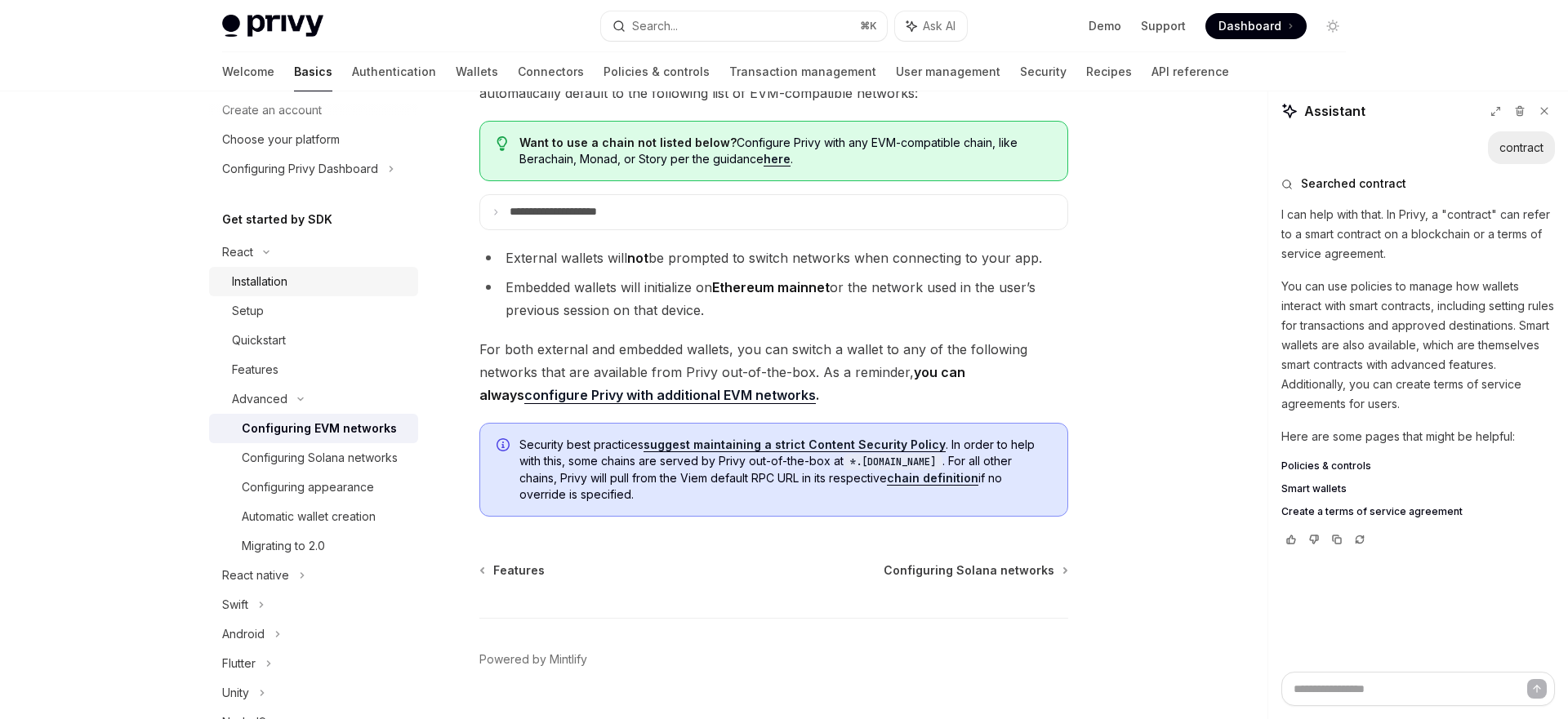
scroll to position [0, 0]
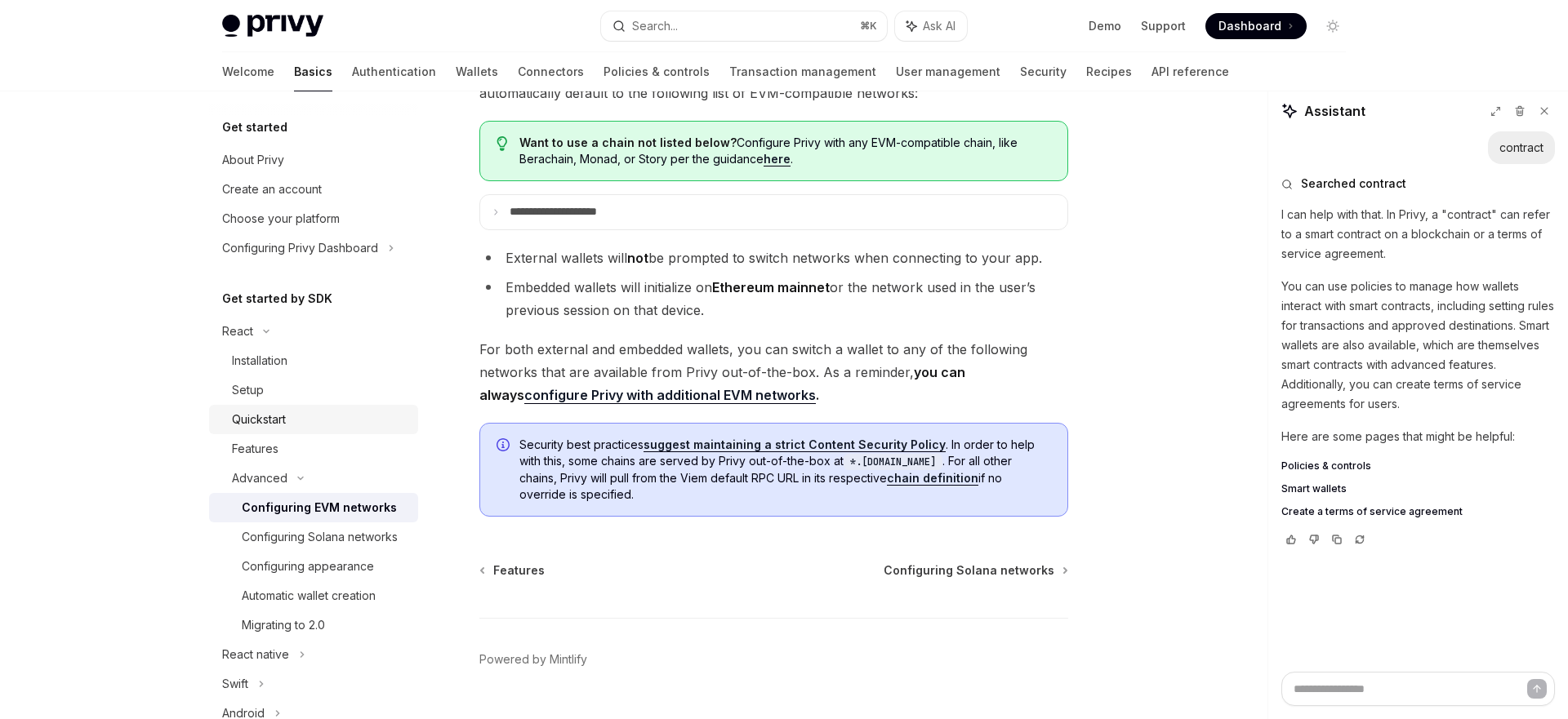
click at [287, 431] on link "Quickstart" at bounding box center [313, 420] width 209 height 29
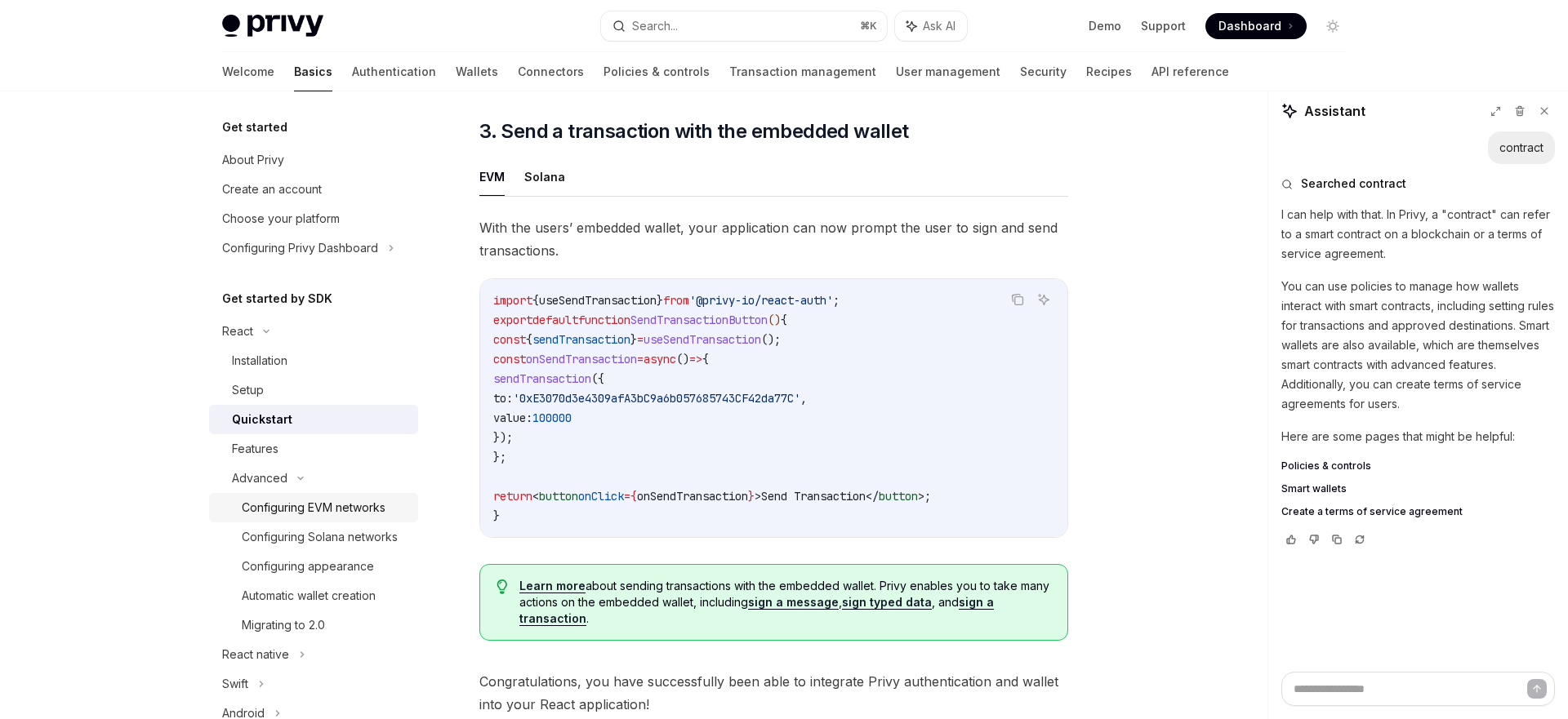
scroll to position [52, 0]
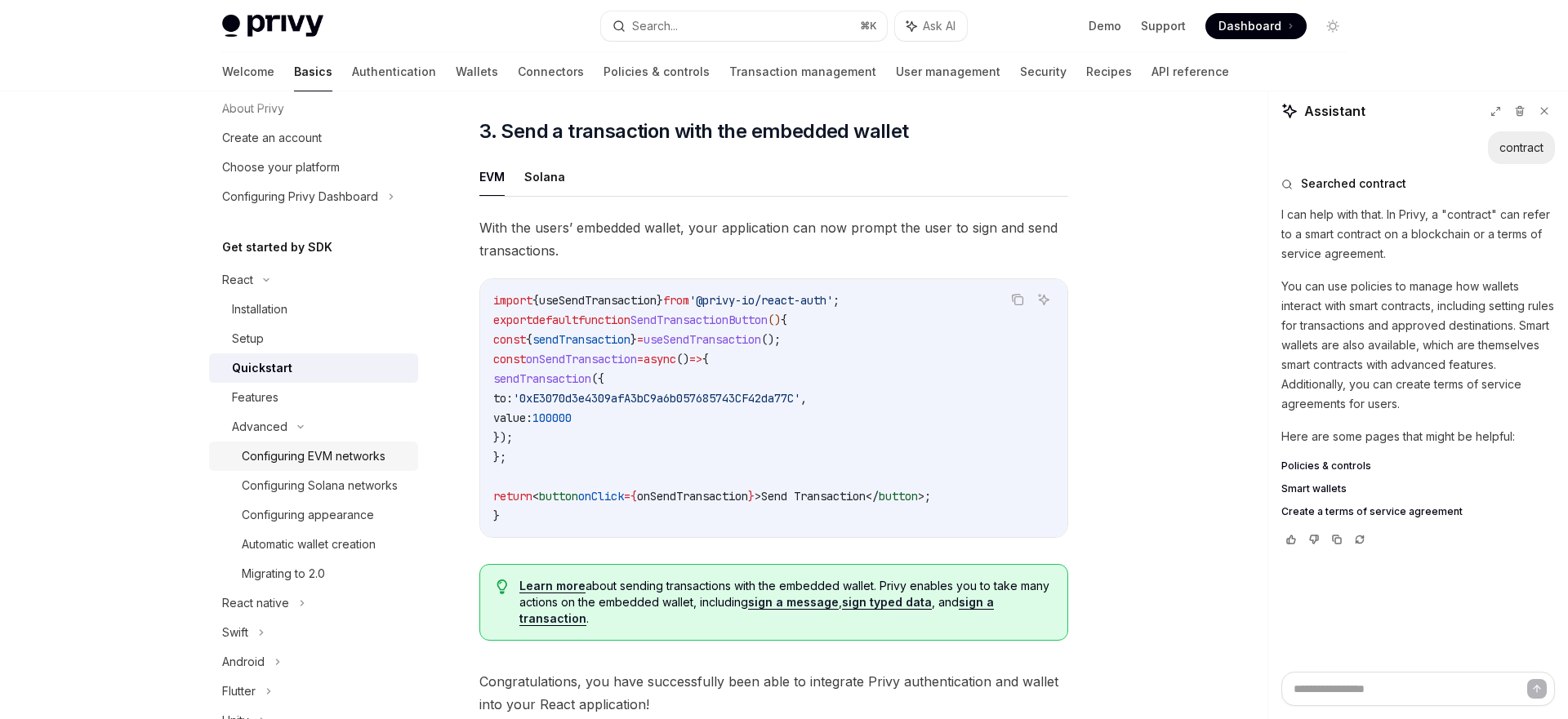
click at [307, 457] on div "Configuring EVM networks" at bounding box center [313, 456] width 143 height 20
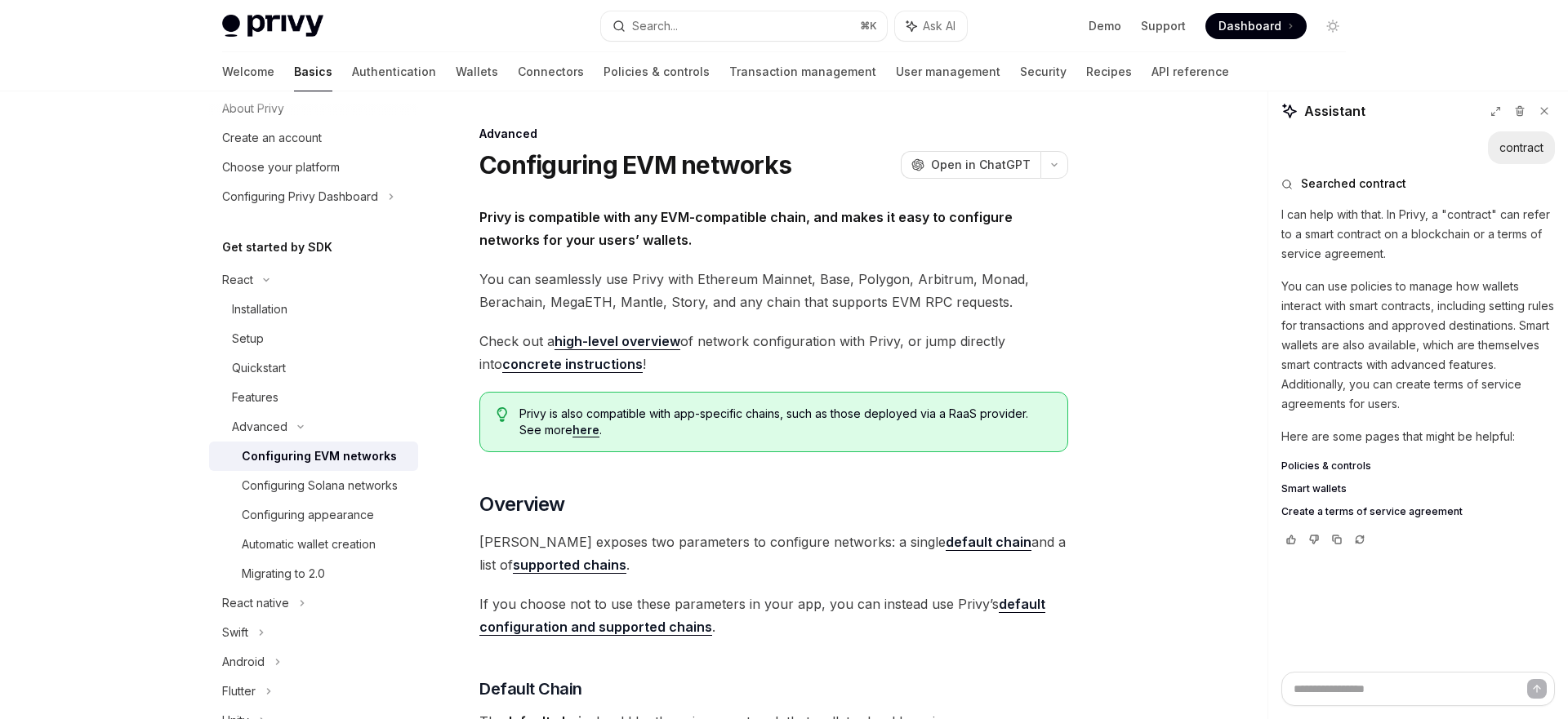
type textarea "*"
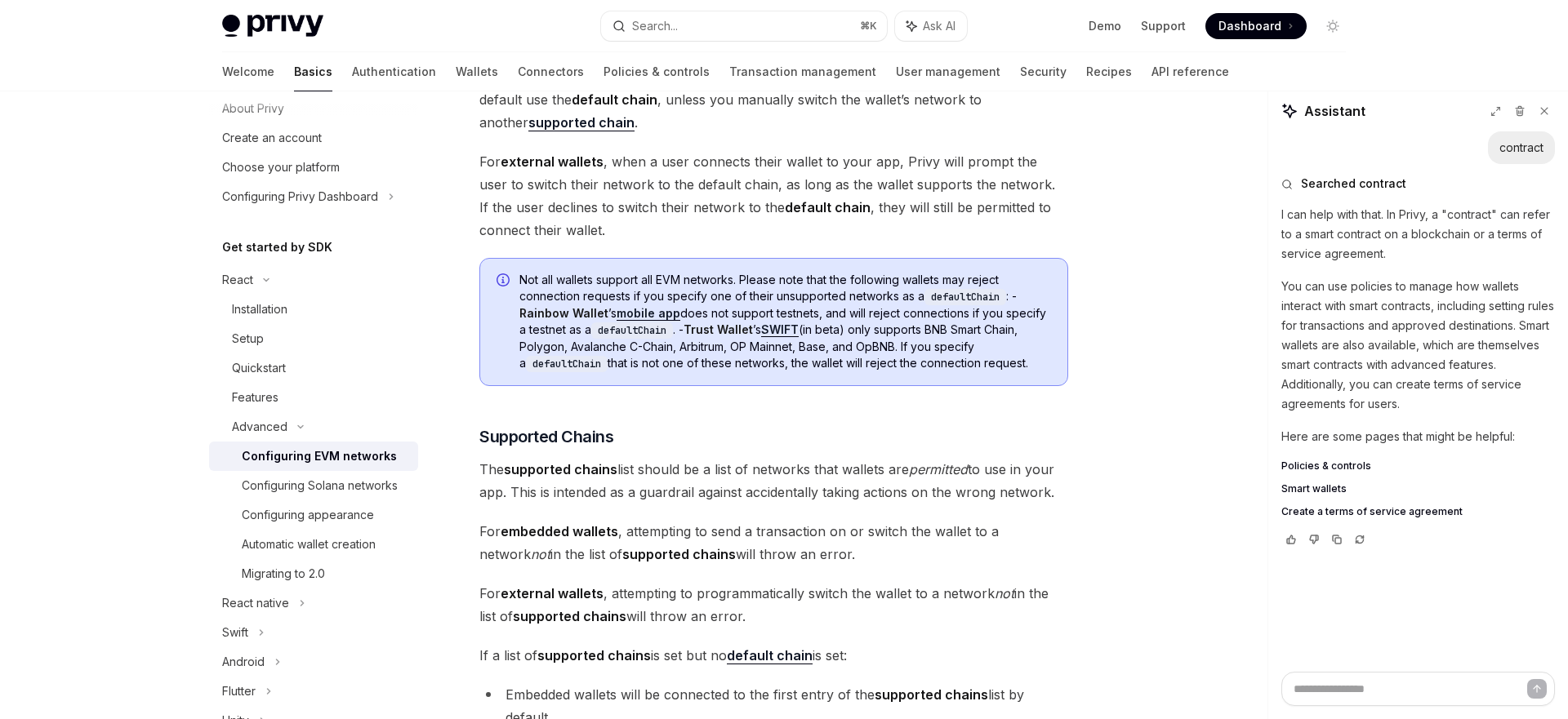
scroll to position [766, 0]
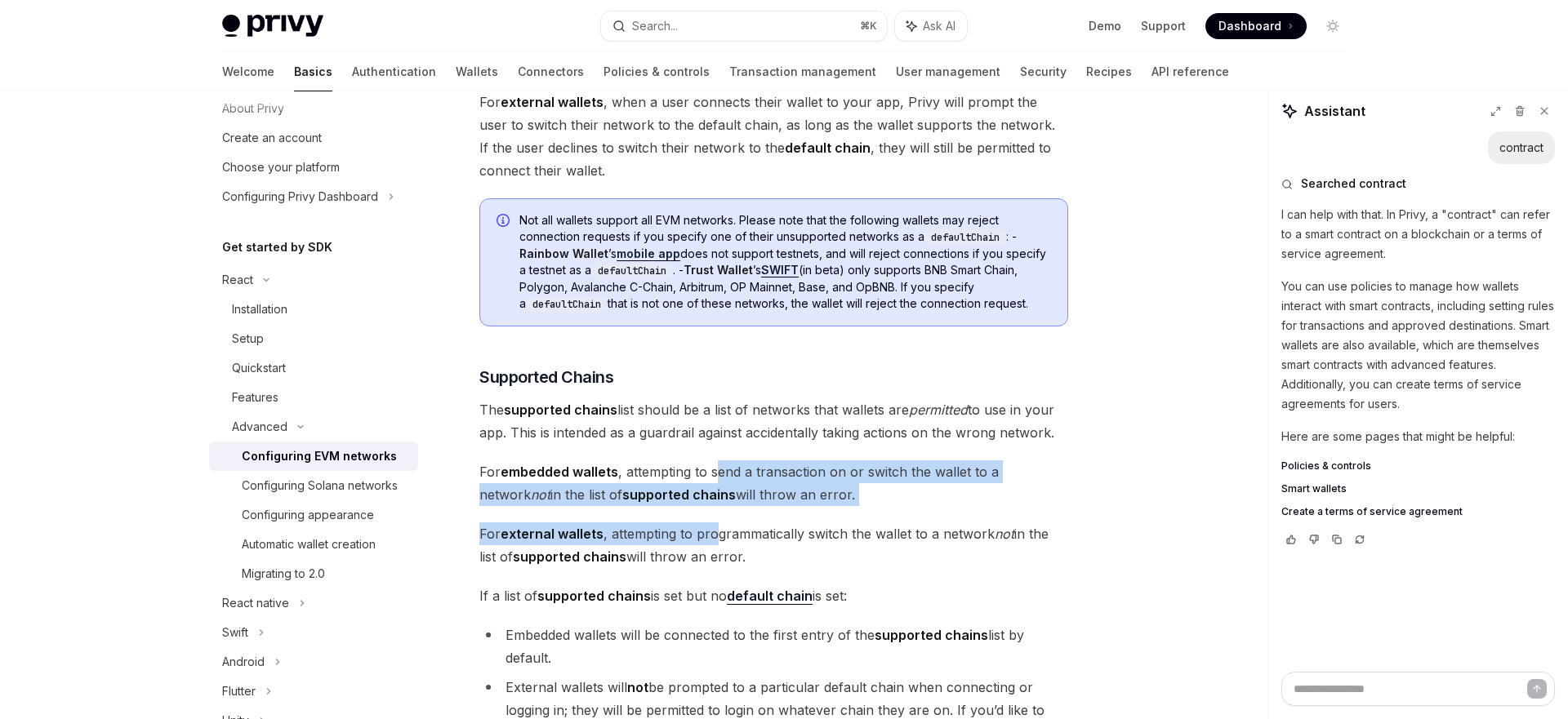
drag, startPoint x: 716, startPoint y: 468, endPoint x: 716, endPoint y: 522, distance: 54.0
click at [716, 522] on span "For external wallets , attempting to programmatically switch the wallet to a ne…" at bounding box center [773, 545] width 589 height 45
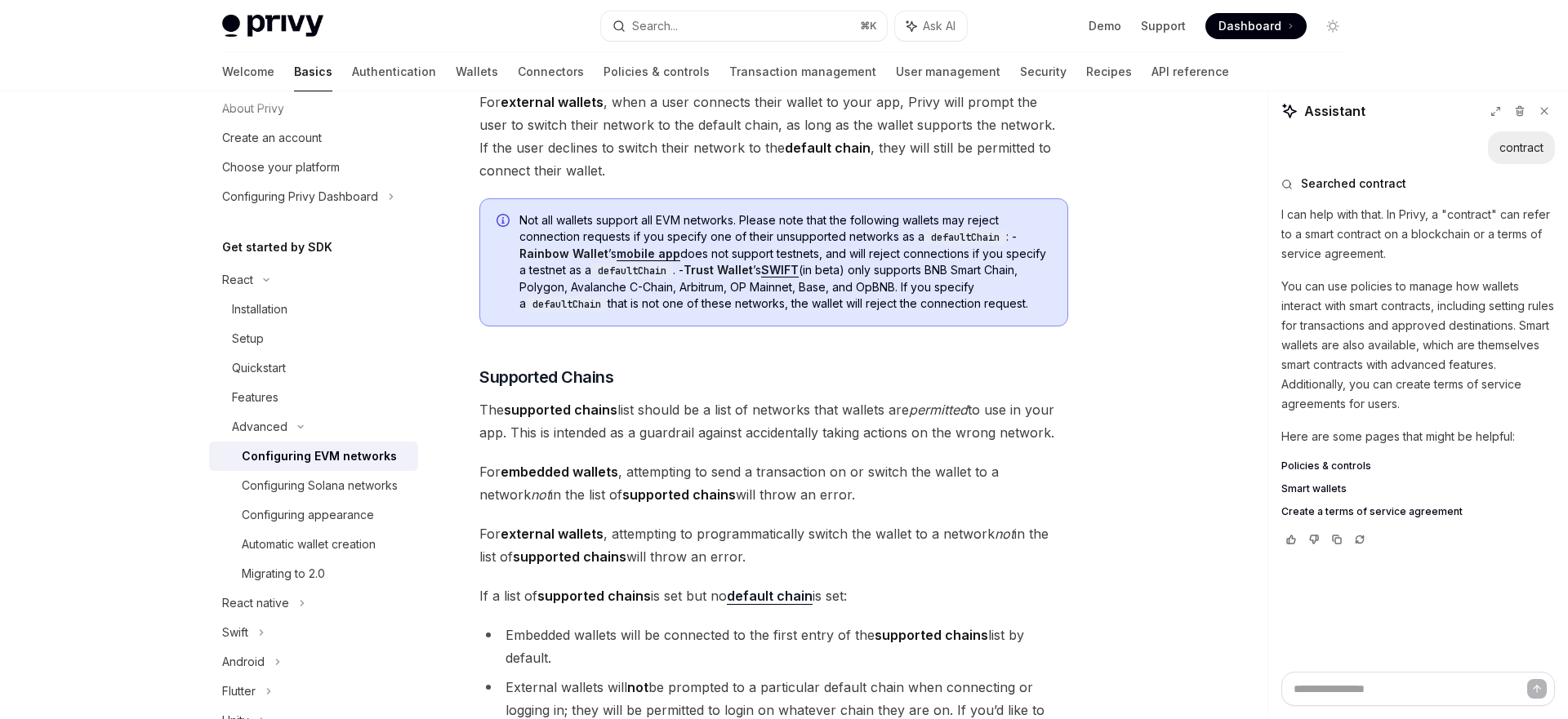
scroll to position [822, 0]
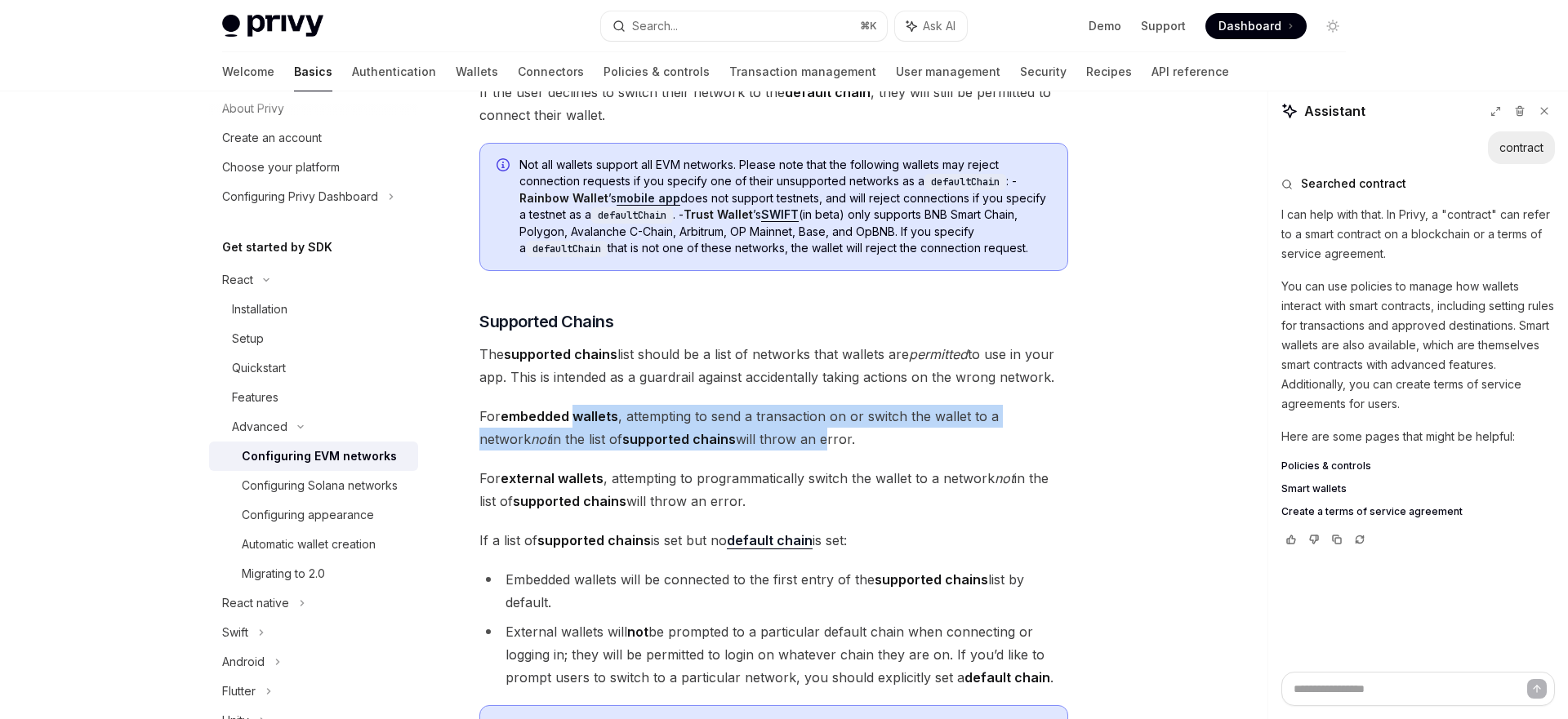
drag, startPoint x: 774, startPoint y: 446, endPoint x: 577, endPoint y: 425, distance: 198.1
click at [577, 425] on span "For embedded wallets , attempting to send a transaction on or switch the wallet…" at bounding box center [773, 428] width 589 height 45
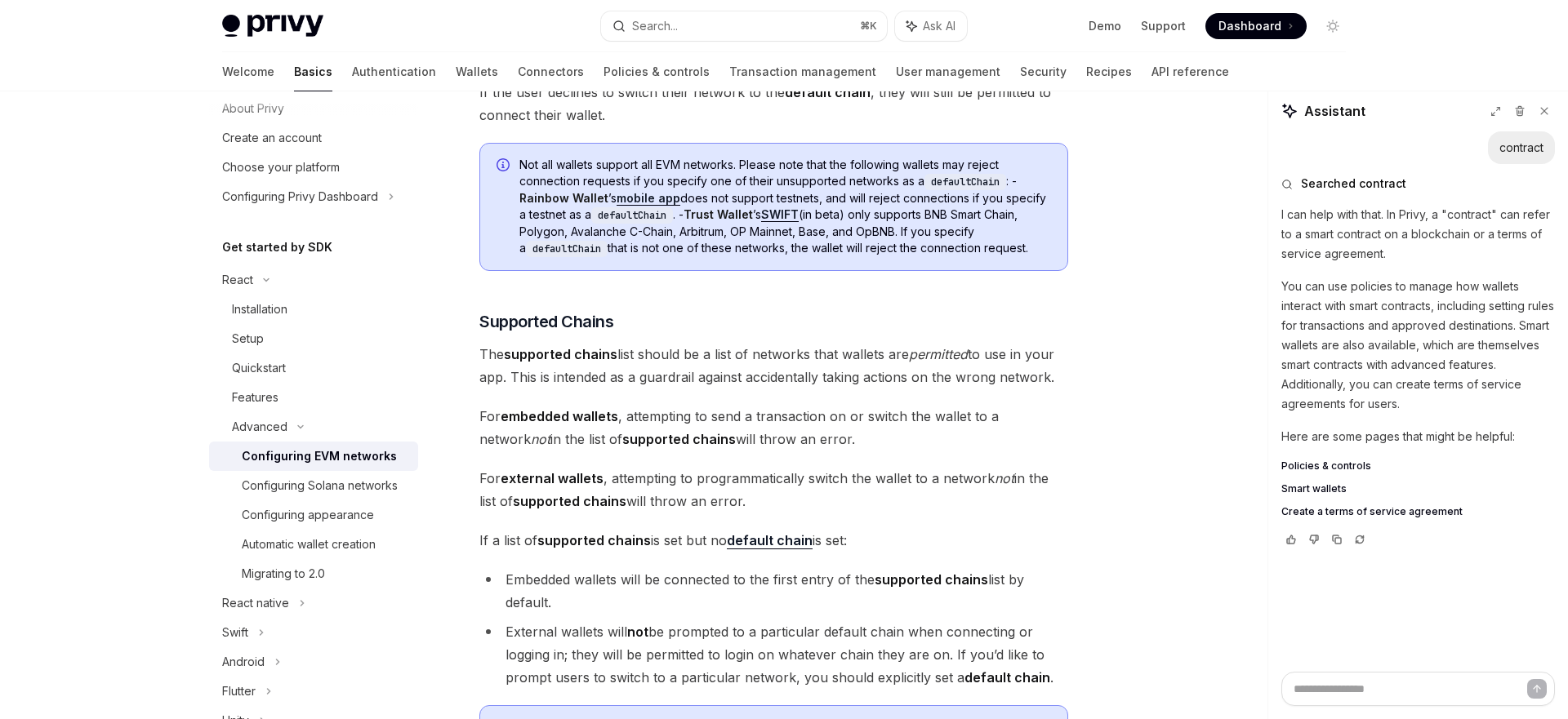
click at [615, 499] on strong "supported chains" at bounding box center [569, 501] width 113 height 16
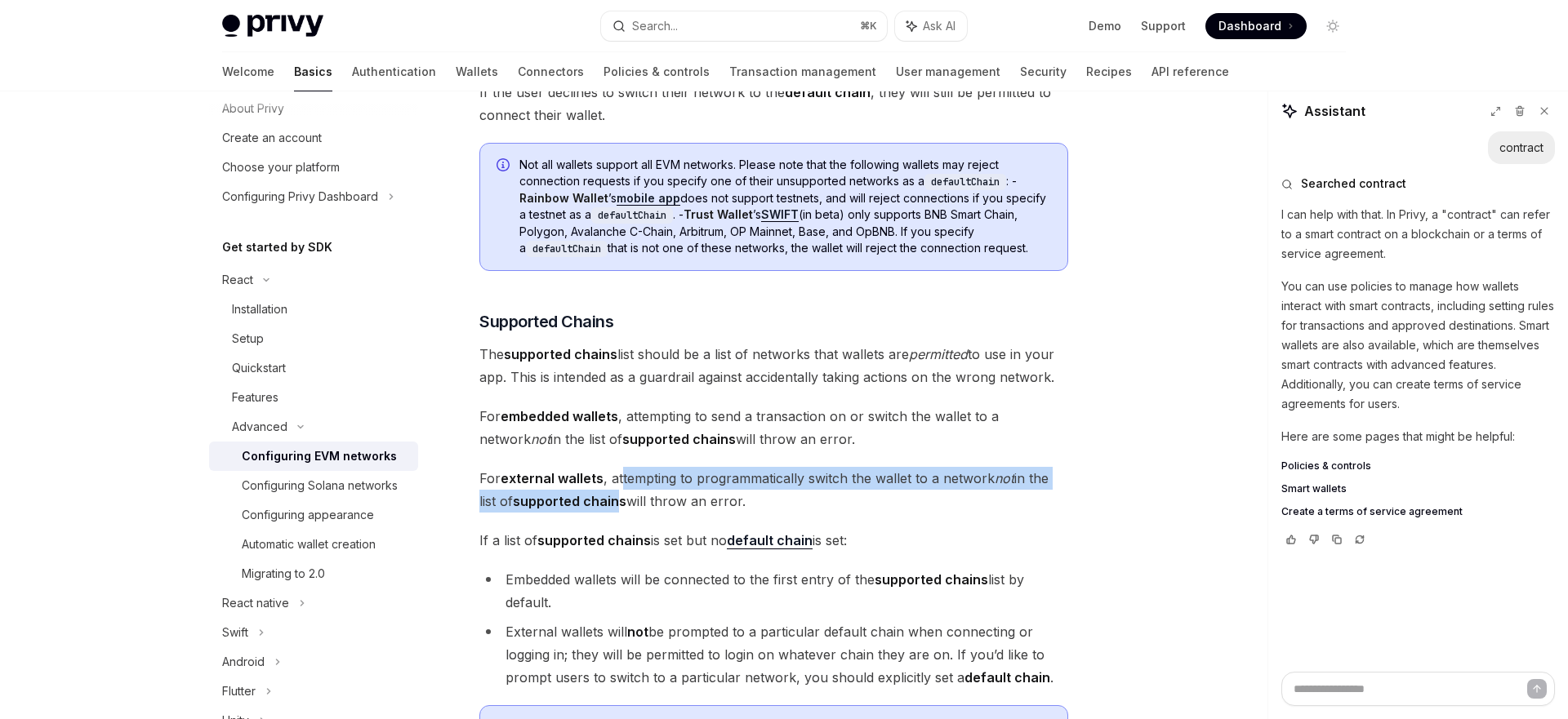
drag, startPoint x: 622, startPoint y: 475, endPoint x: 622, endPoint y: 500, distance: 25.0
click at [622, 500] on span "For external wallets , attempting to programmatically switch the wallet to a ne…" at bounding box center [773, 490] width 589 height 45
click at [622, 500] on strong "supported chains" at bounding box center [569, 501] width 113 height 16
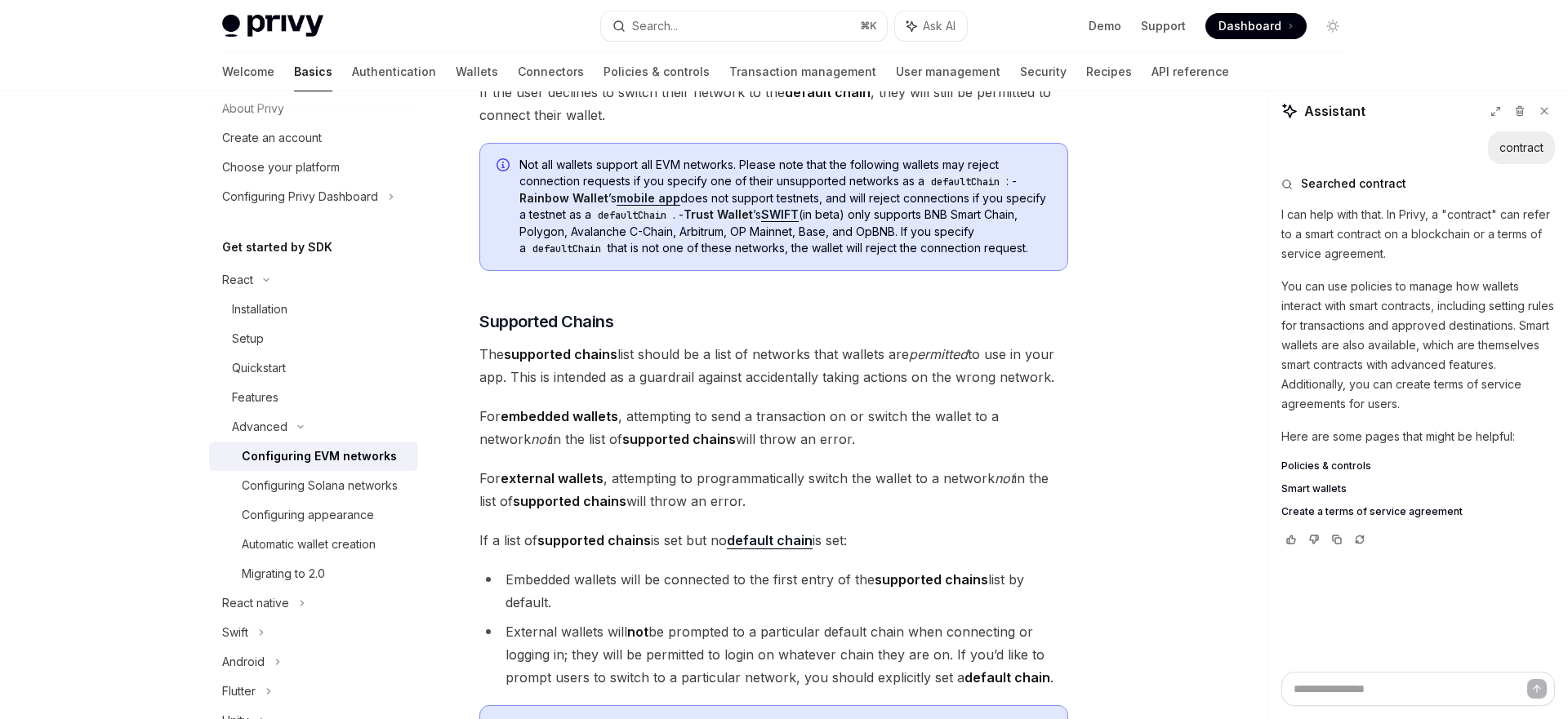
click at [758, 502] on span "For external wallets , attempting to programmatically switch the wallet to a ne…" at bounding box center [773, 490] width 589 height 45
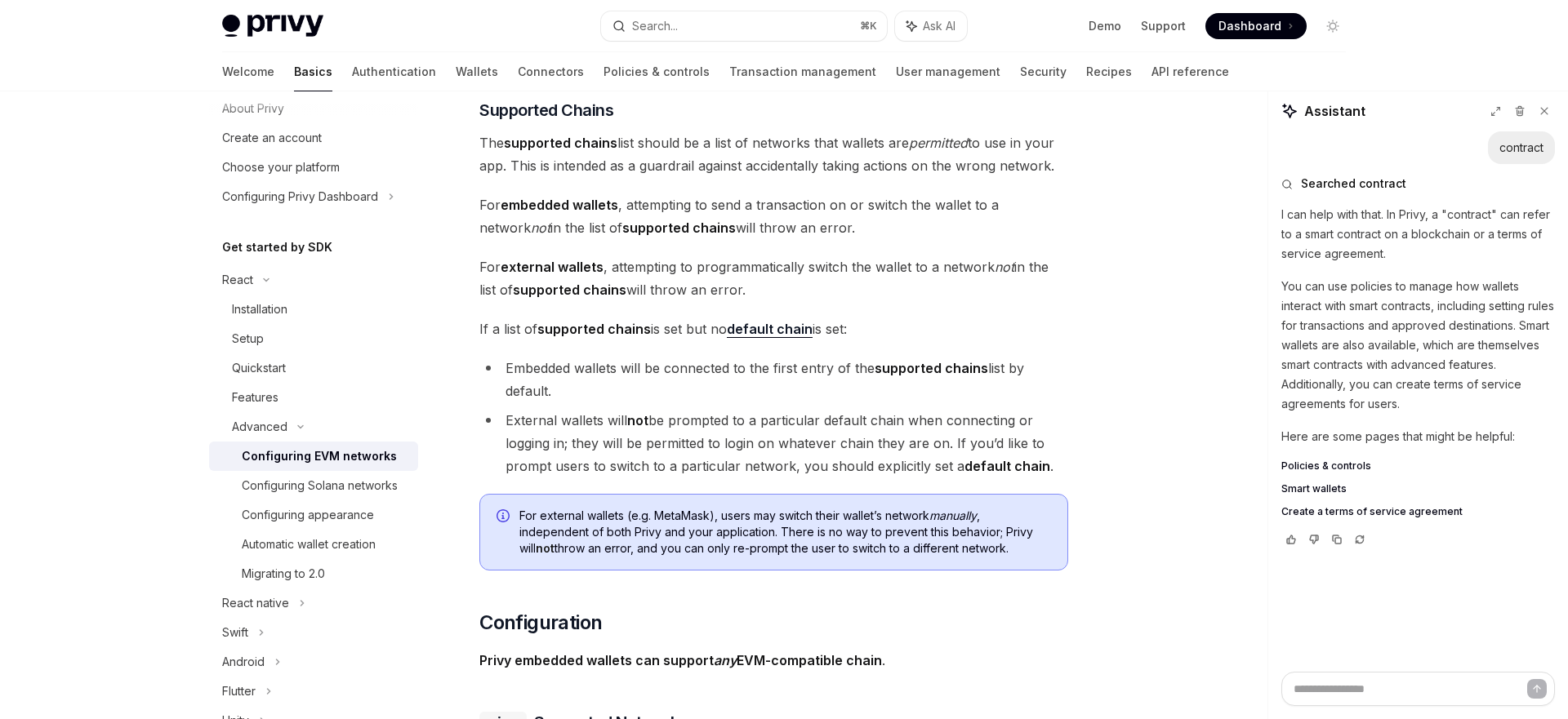
scroll to position [1032, 0]
drag, startPoint x: 694, startPoint y: 281, endPoint x: 695, endPoint y: 336, distance: 55.0
click at [695, 336] on span "If a list of supported chains is set but no default chain is set:" at bounding box center [773, 330] width 589 height 23
click at [696, 391] on li "Embedded wallets will be connected to the first entry of the supported chains l…" at bounding box center [773, 381] width 589 height 45
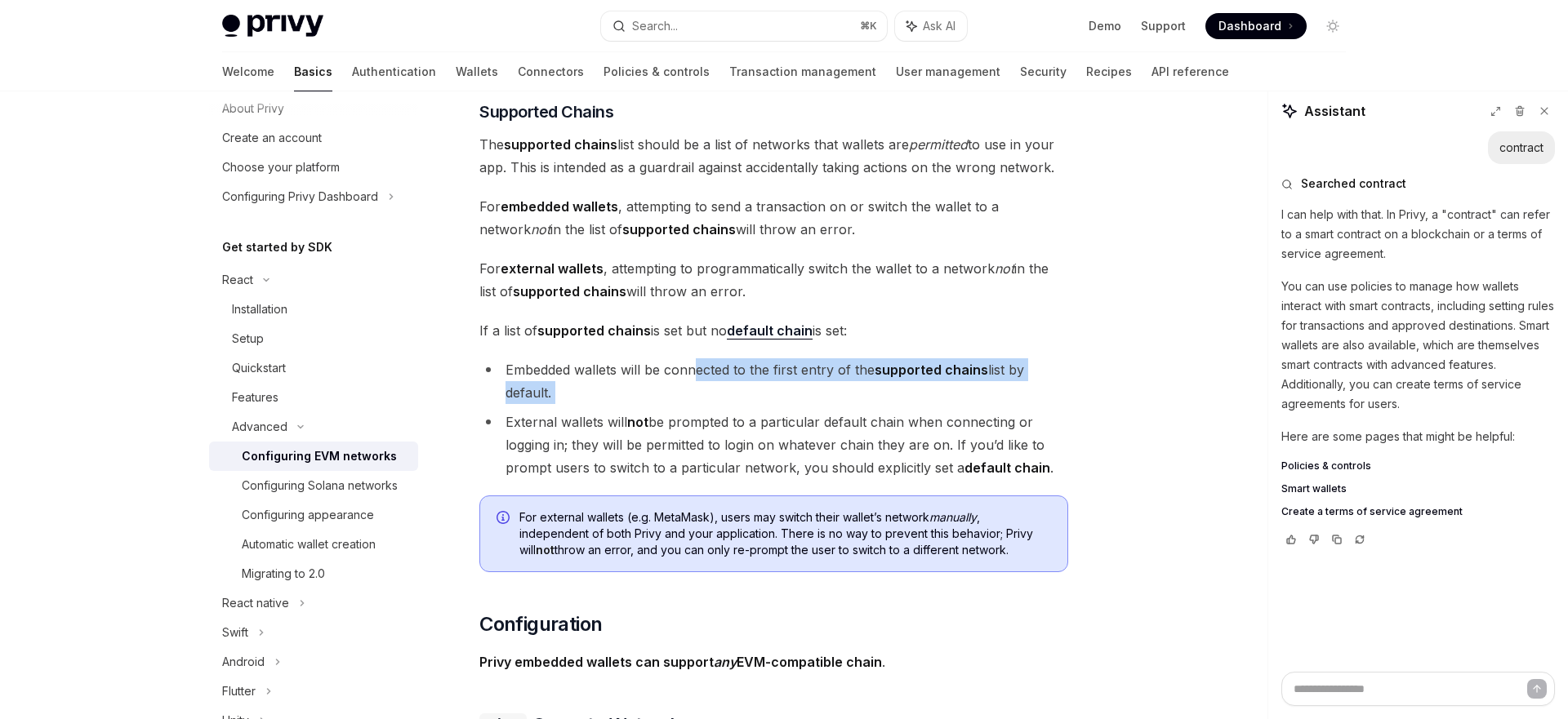
drag, startPoint x: 696, startPoint y: 366, endPoint x: 697, endPoint y: 408, distance: 42.0
click at [697, 408] on ul "Embedded wallets will be connected to the first entry of the supported chains l…" at bounding box center [773, 418] width 589 height 121
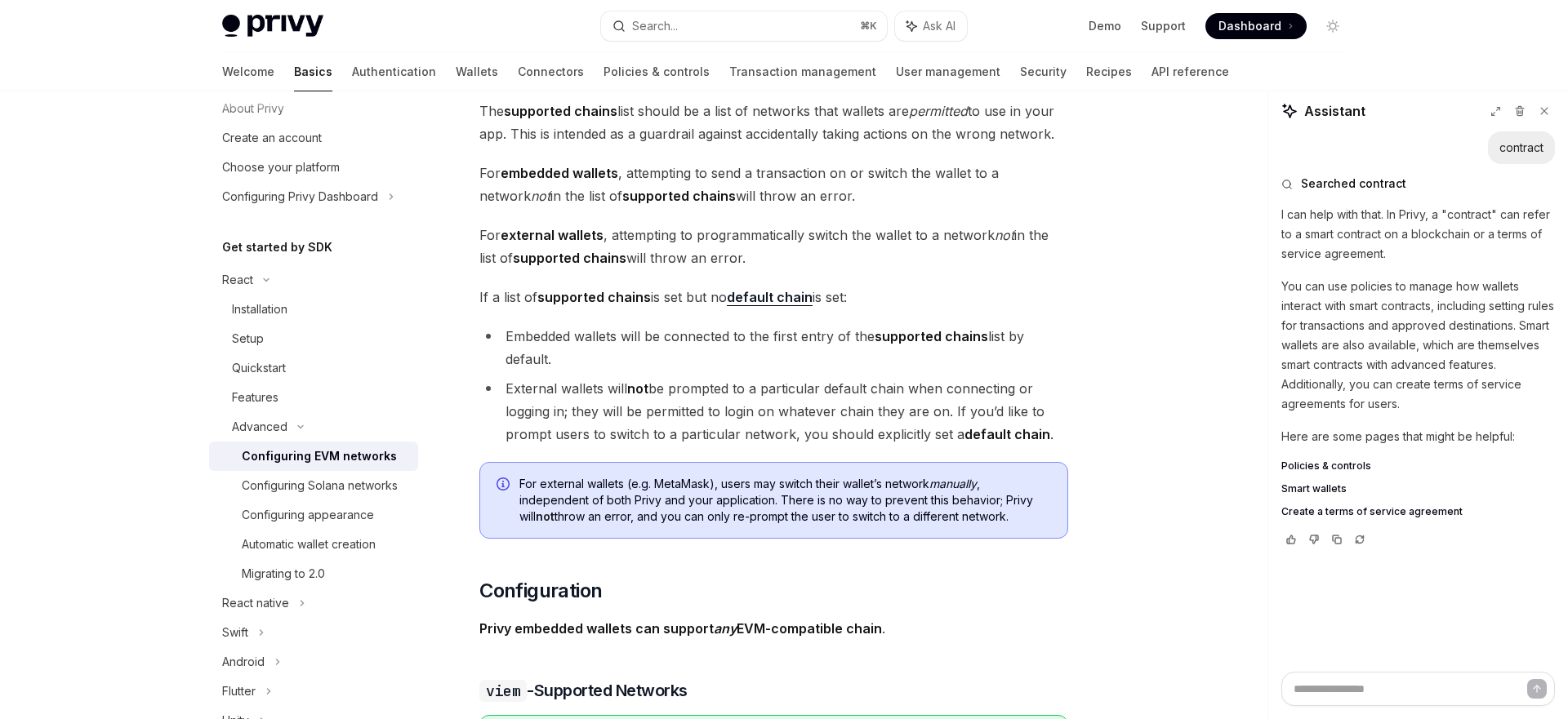
scroll to position [1072, 0]
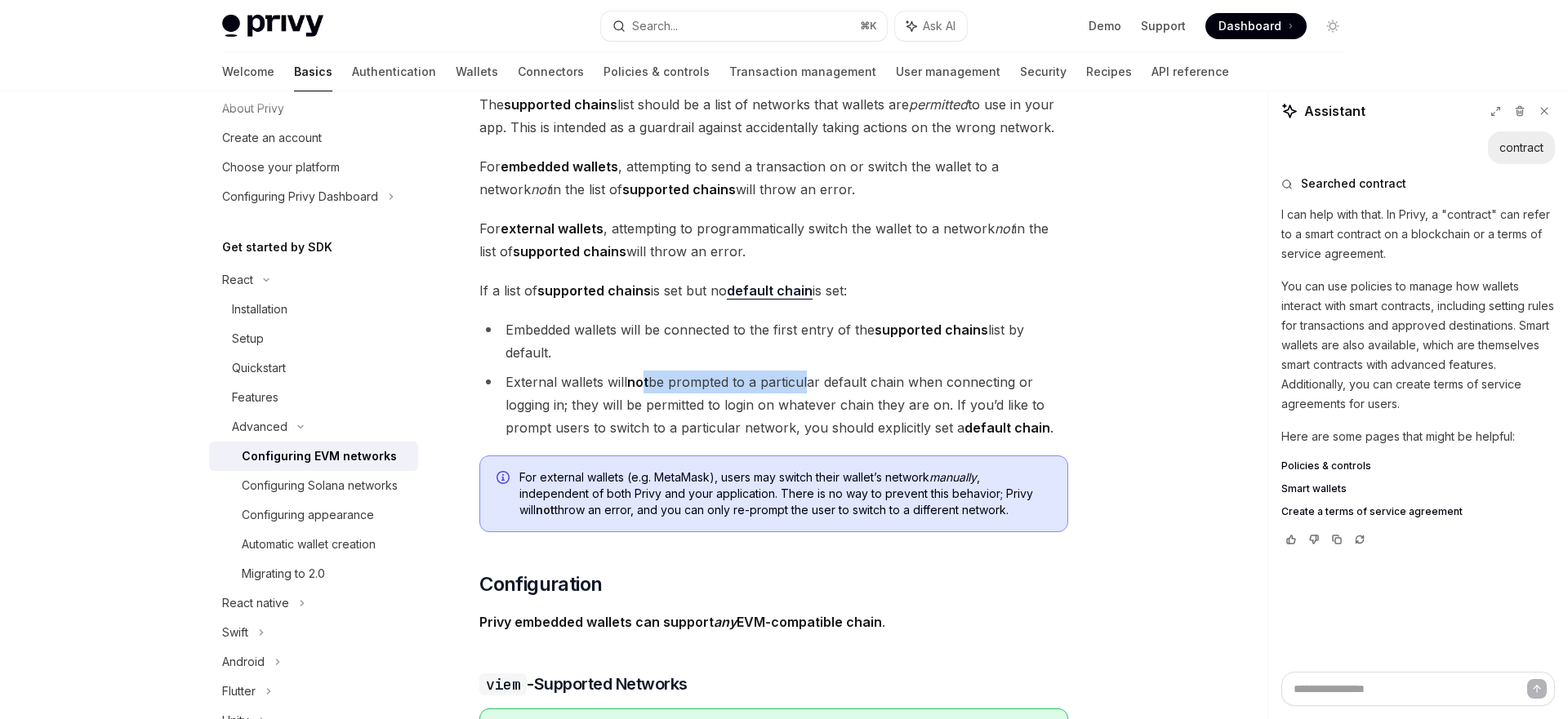
drag, startPoint x: 646, startPoint y: 388, endPoint x: 806, endPoint y: 390, distance: 160.0
click at [806, 390] on li "External wallets will not be prompted to a particular default chain when connec…" at bounding box center [773, 405] width 589 height 69
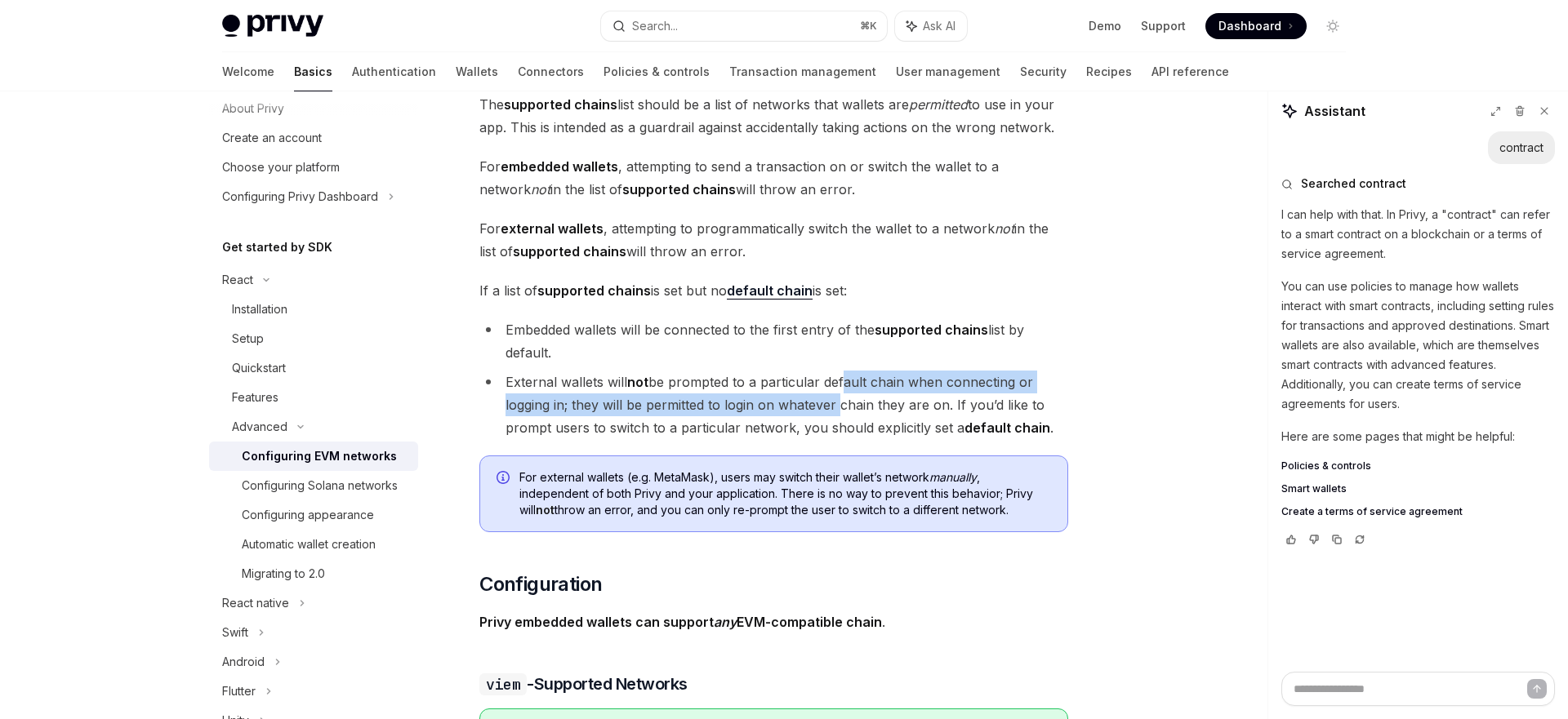
drag, startPoint x: 839, startPoint y: 381, endPoint x: 837, endPoint y: 407, distance: 26.1
click at [837, 407] on li "External wallets will not be prompted to a particular default chain when connec…" at bounding box center [773, 405] width 589 height 69
drag, startPoint x: 882, startPoint y: 387, endPoint x: 872, endPoint y: 407, distance: 22.4
click at [872, 407] on li "External wallets will not be prompted to a particular default chain when connec…" at bounding box center [773, 405] width 589 height 69
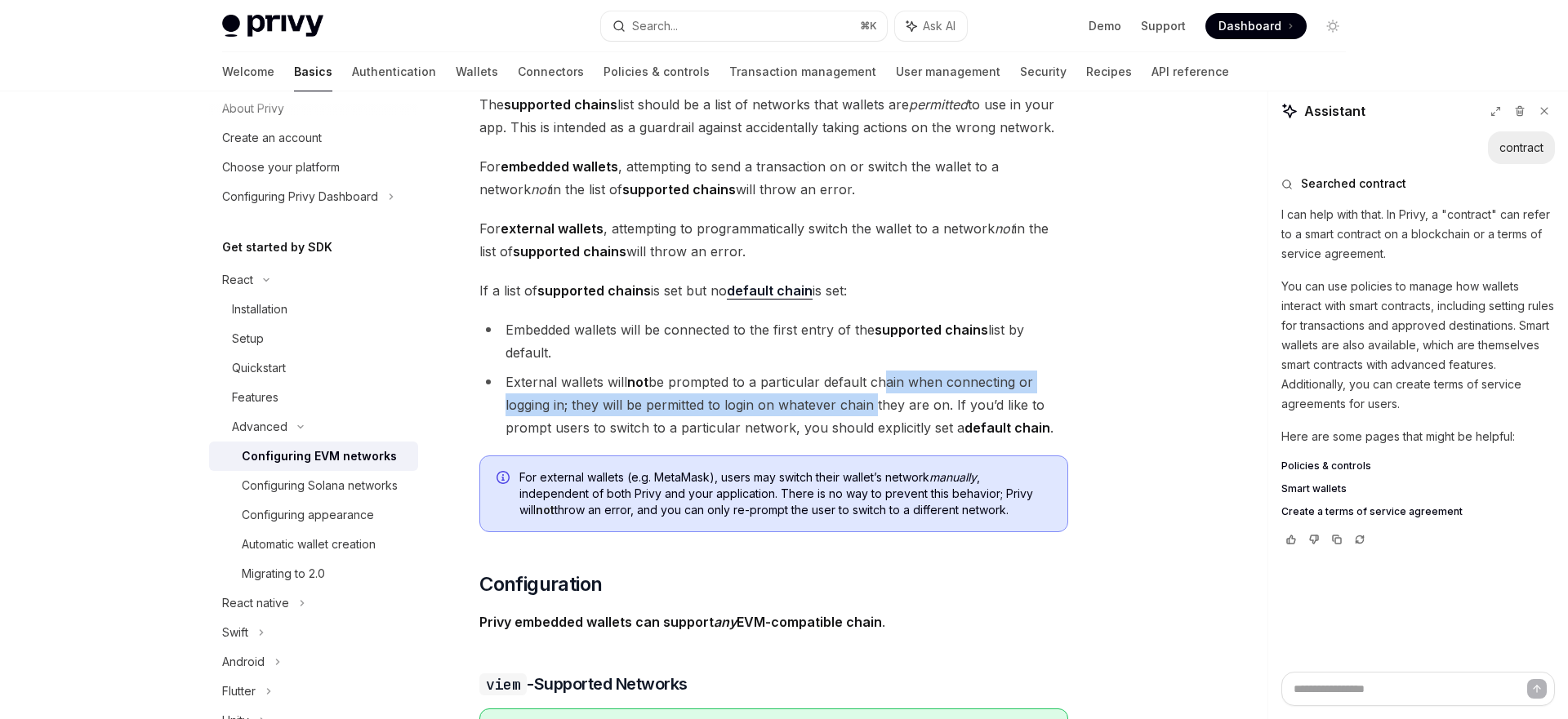
click at [872, 407] on li "External wallets will not be prompted to a particular default chain when connec…" at bounding box center [773, 405] width 589 height 69
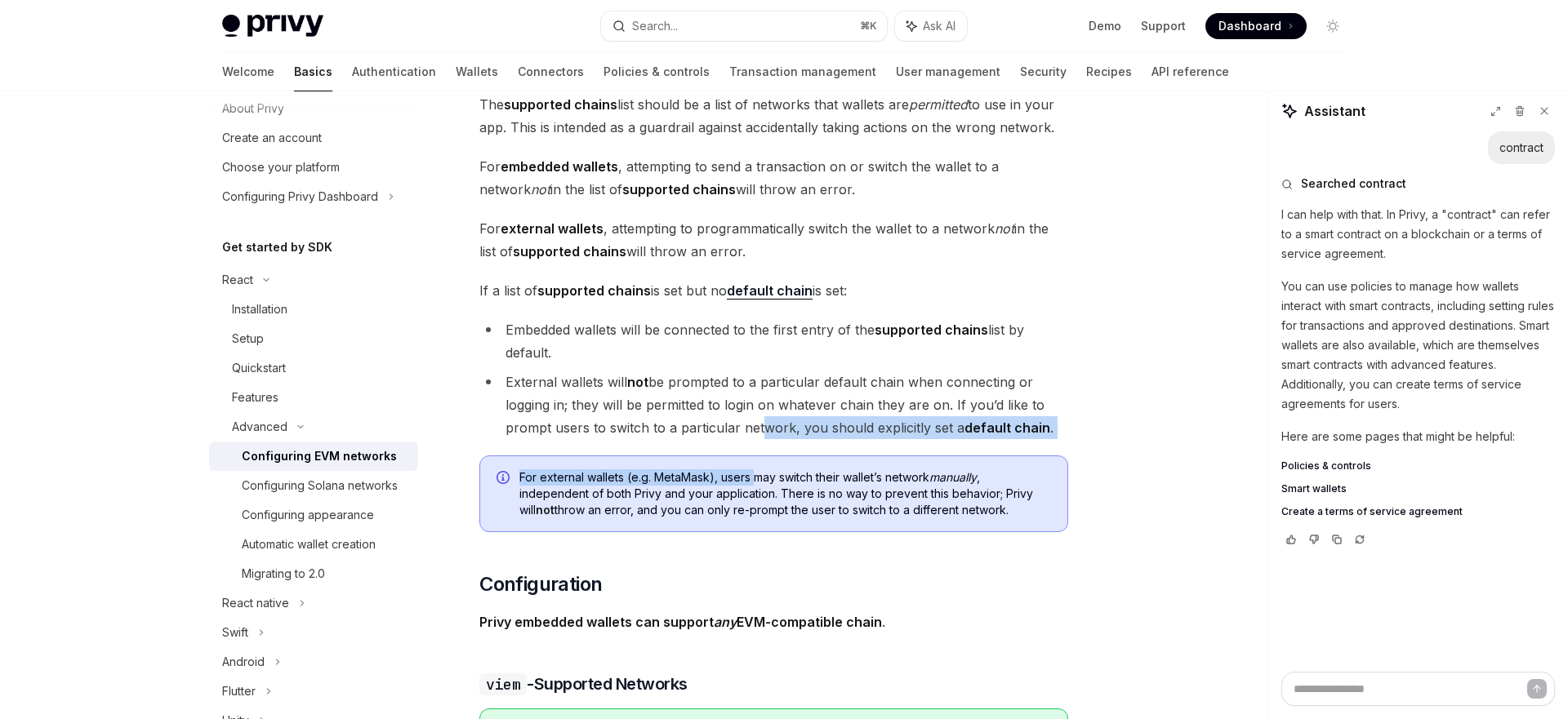
drag, startPoint x: 756, startPoint y: 420, endPoint x: 755, endPoint y: 473, distance: 53.0
click at [755, 473] on span "For external wallets (e.g. MetaMask), users may switch their wallet’s network m…" at bounding box center [785, 494] width 531 height 49
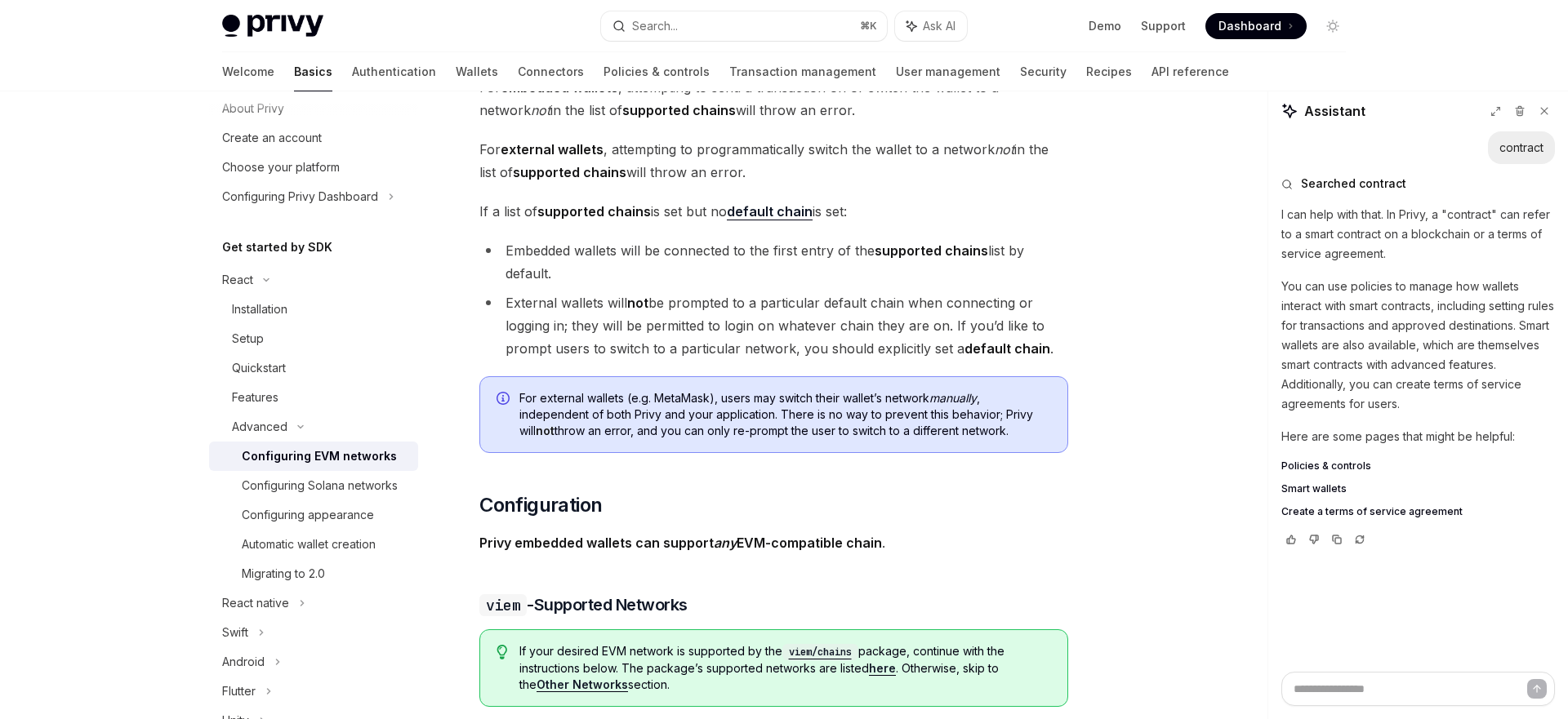
scroll to position [1150, 0]
click at [726, 311] on li "External wallets will not be prompted to a particular default chain when connec…" at bounding box center [773, 326] width 589 height 69
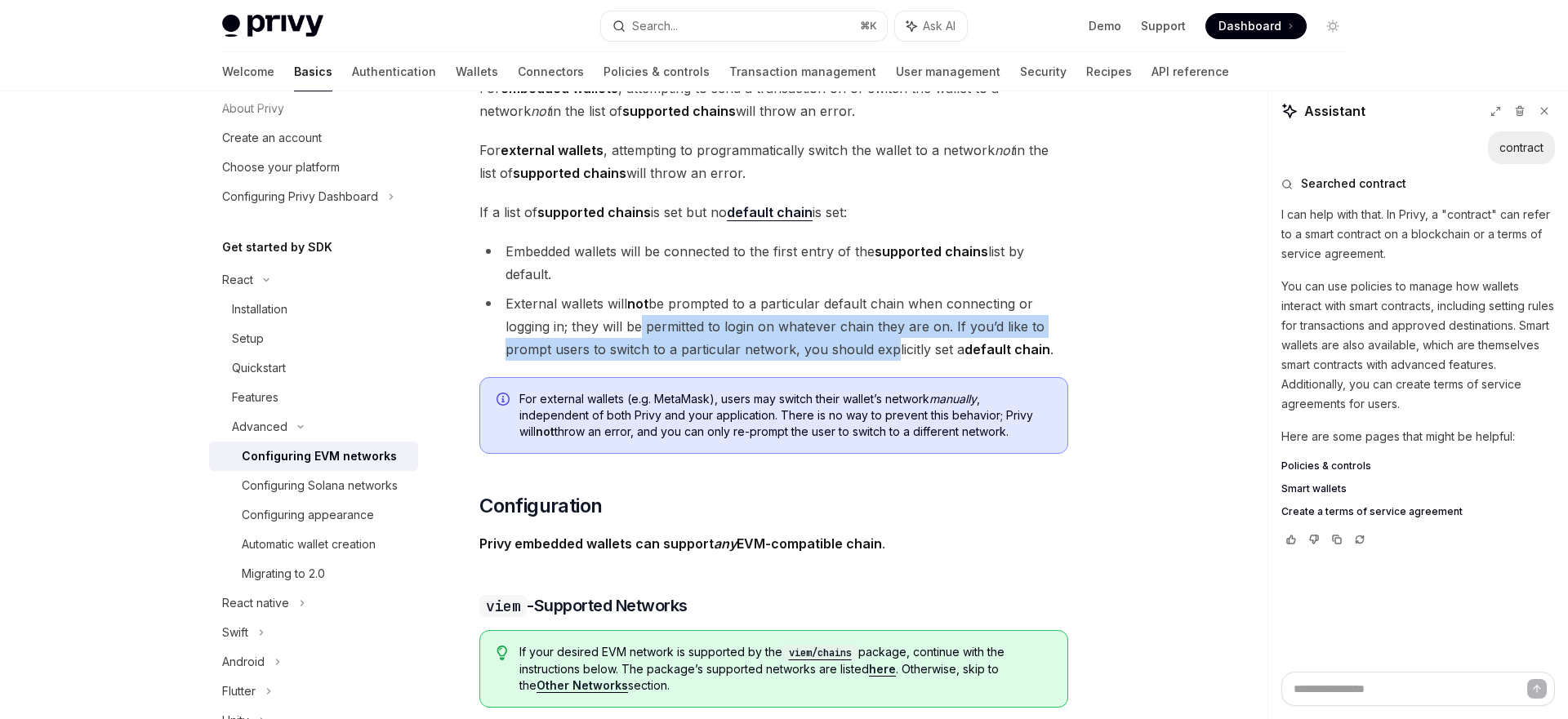
drag, startPoint x: 658, startPoint y: 317, endPoint x: 884, endPoint y: 340, distance: 227.2
click at [884, 340] on li "External wallets will not be prompted to a particular default chain when connec…" at bounding box center [773, 326] width 589 height 69
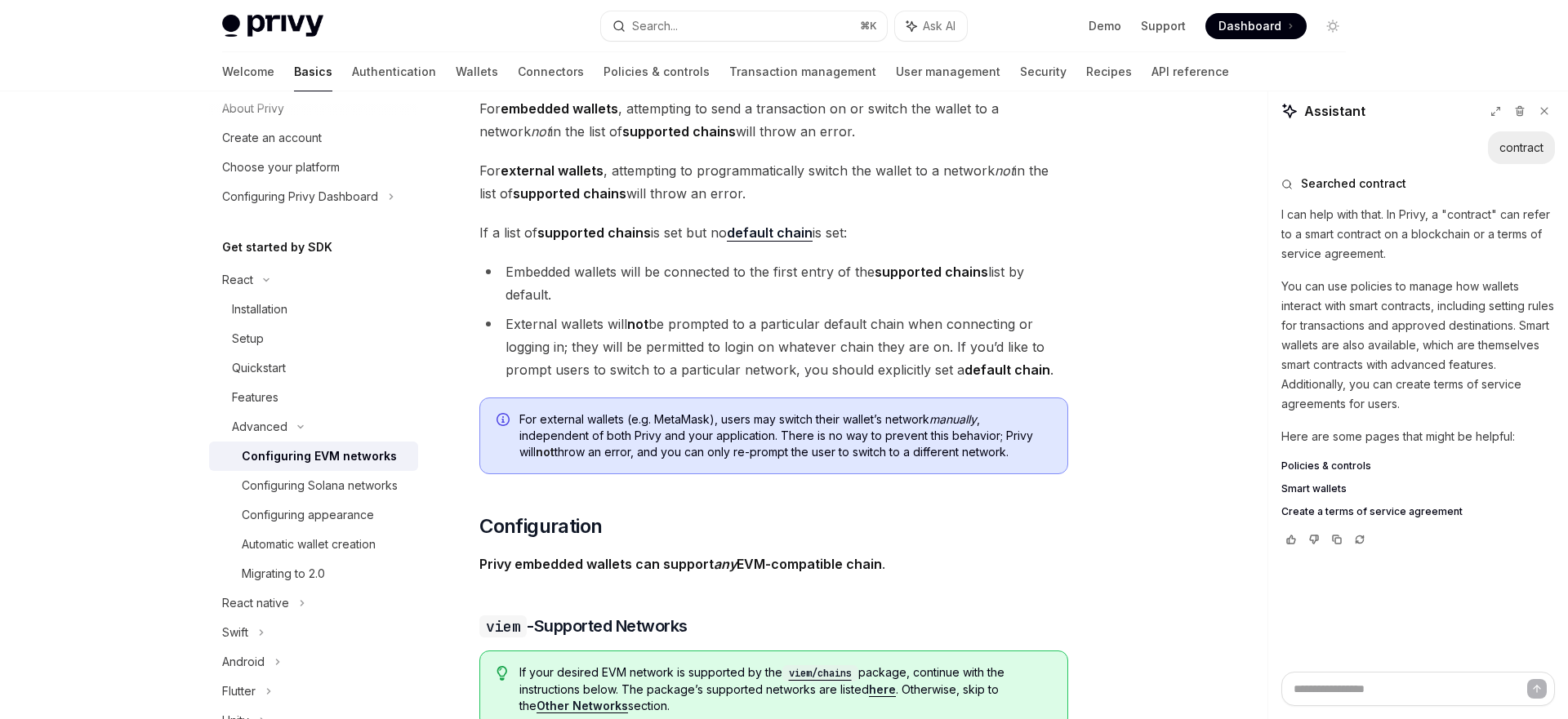
scroll to position [1093, 0]
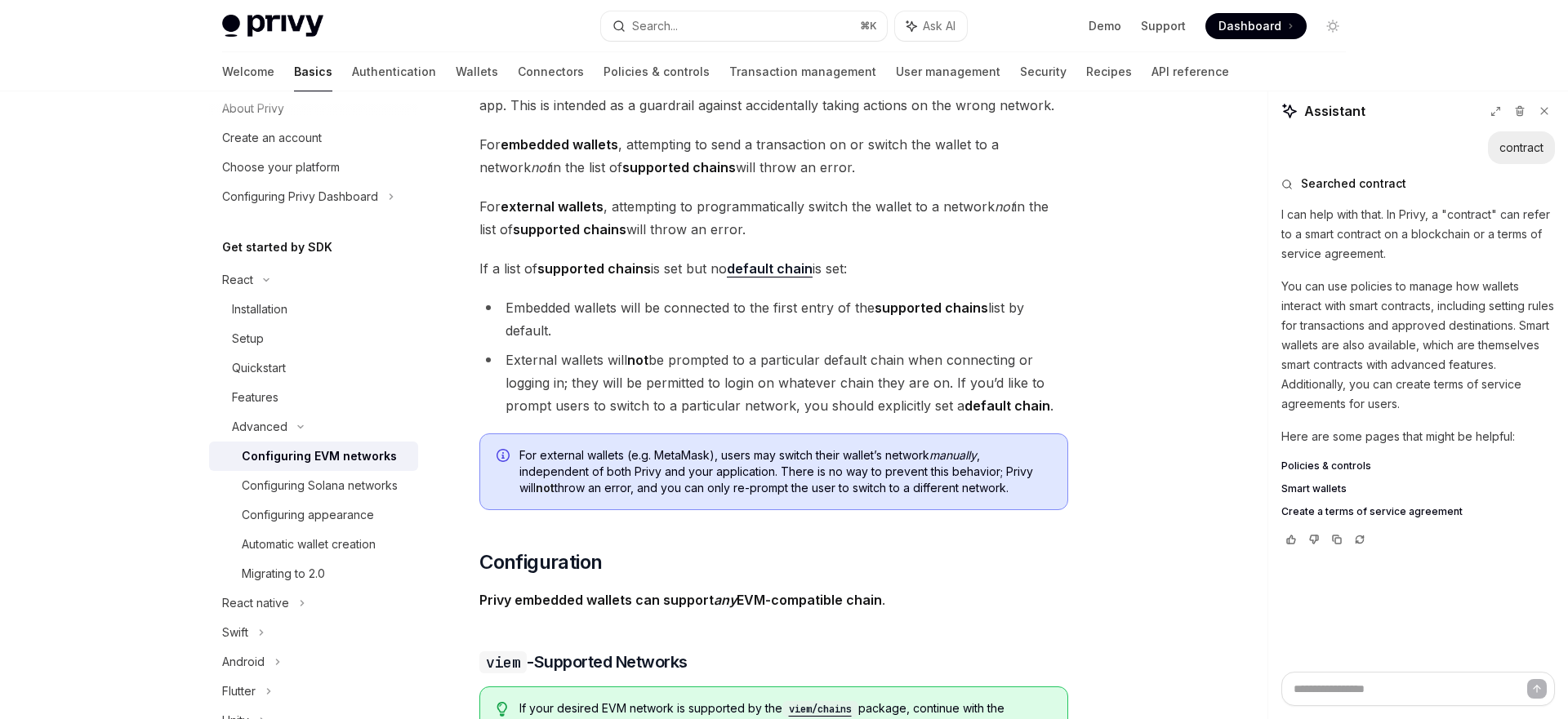
click at [786, 407] on li "External wallets will not be prompted to a particular default chain when connec…" at bounding box center [773, 383] width 589 height 69
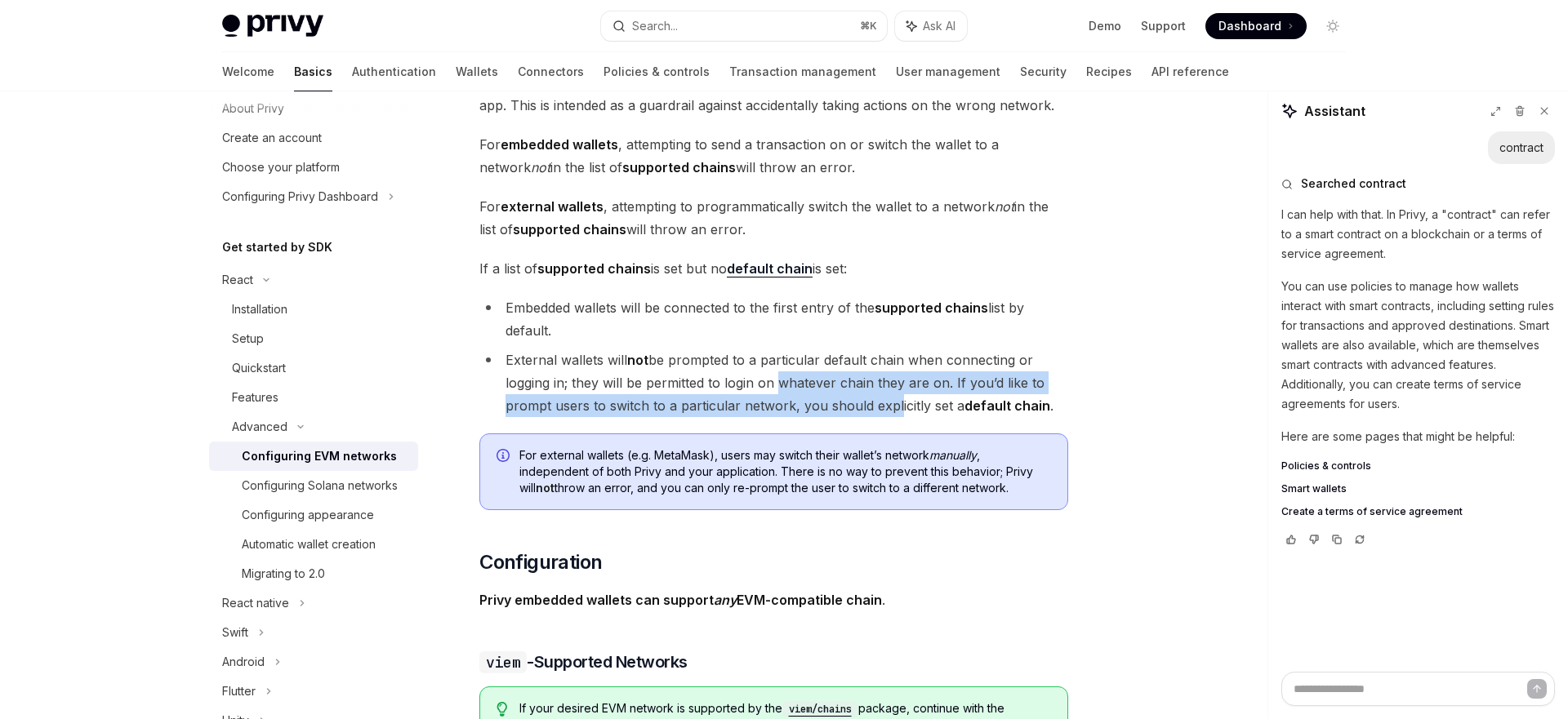
drag, startPoint x: 889, startPoint y: 416, endPoint x: 774, endPoint y: 394, distance: 117.1
click at [774, 392] on li "External wallets will not be prompted to a particular default chain when connec…" at bounding box center [773, 383] width 589 height 69
click at [774, 394] on li "External wallets will not be prompted to a particular default chain when connec…" at bounding box center [773, 383] width 589 height 69
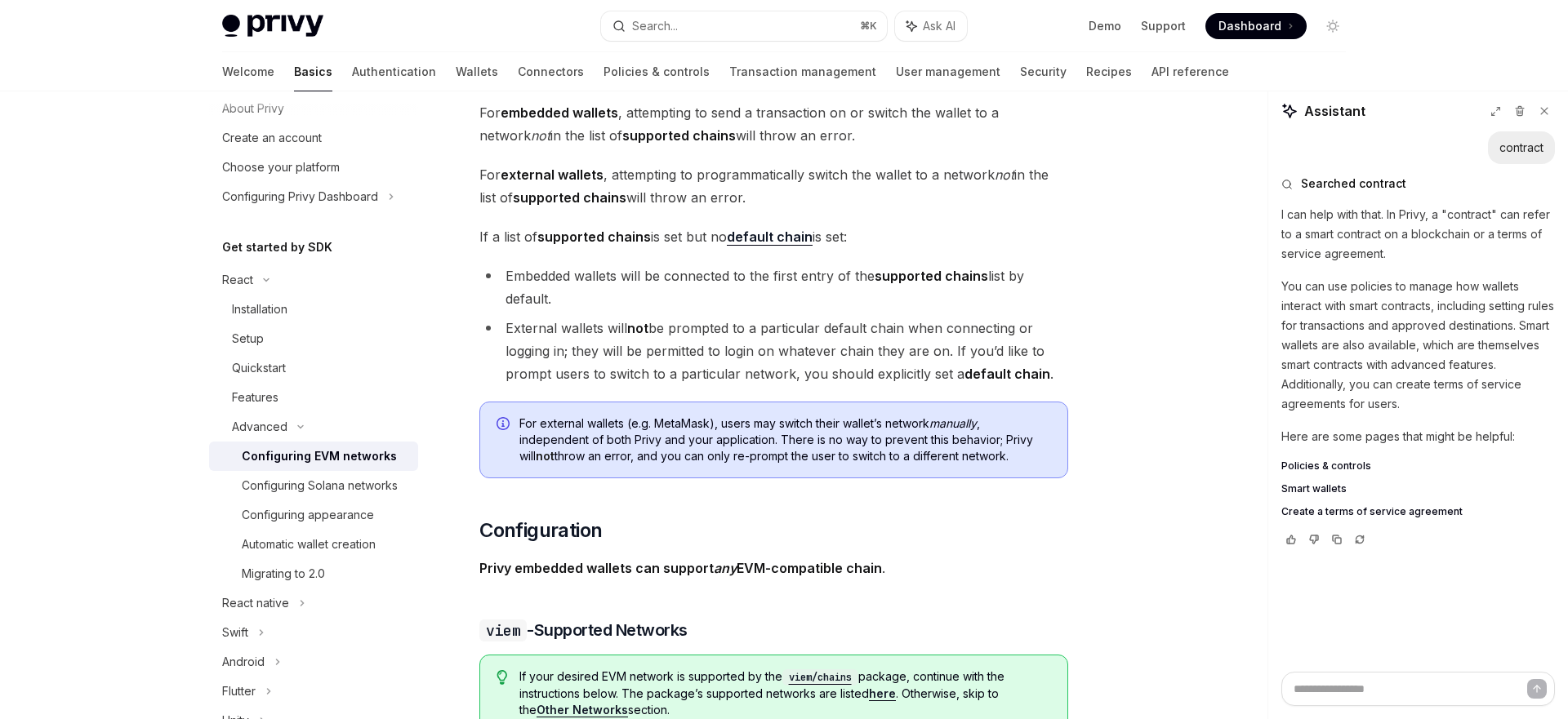
scroll to position [1154, 0]
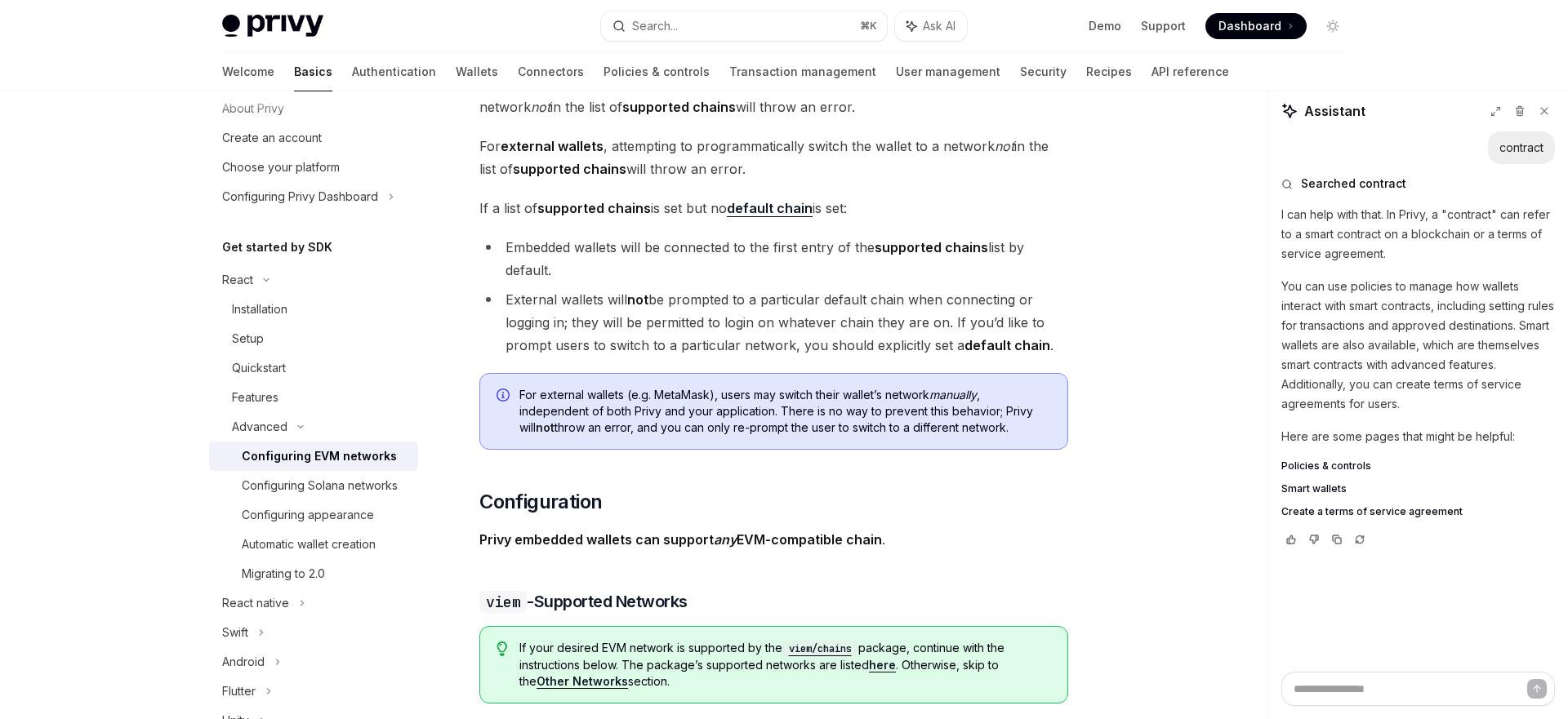
click at [765, 434] on span "For external wallets (e.g. MetaMask), users may switch their wallet’s network m…" at bounding box center [785, 412] width 531 height 49
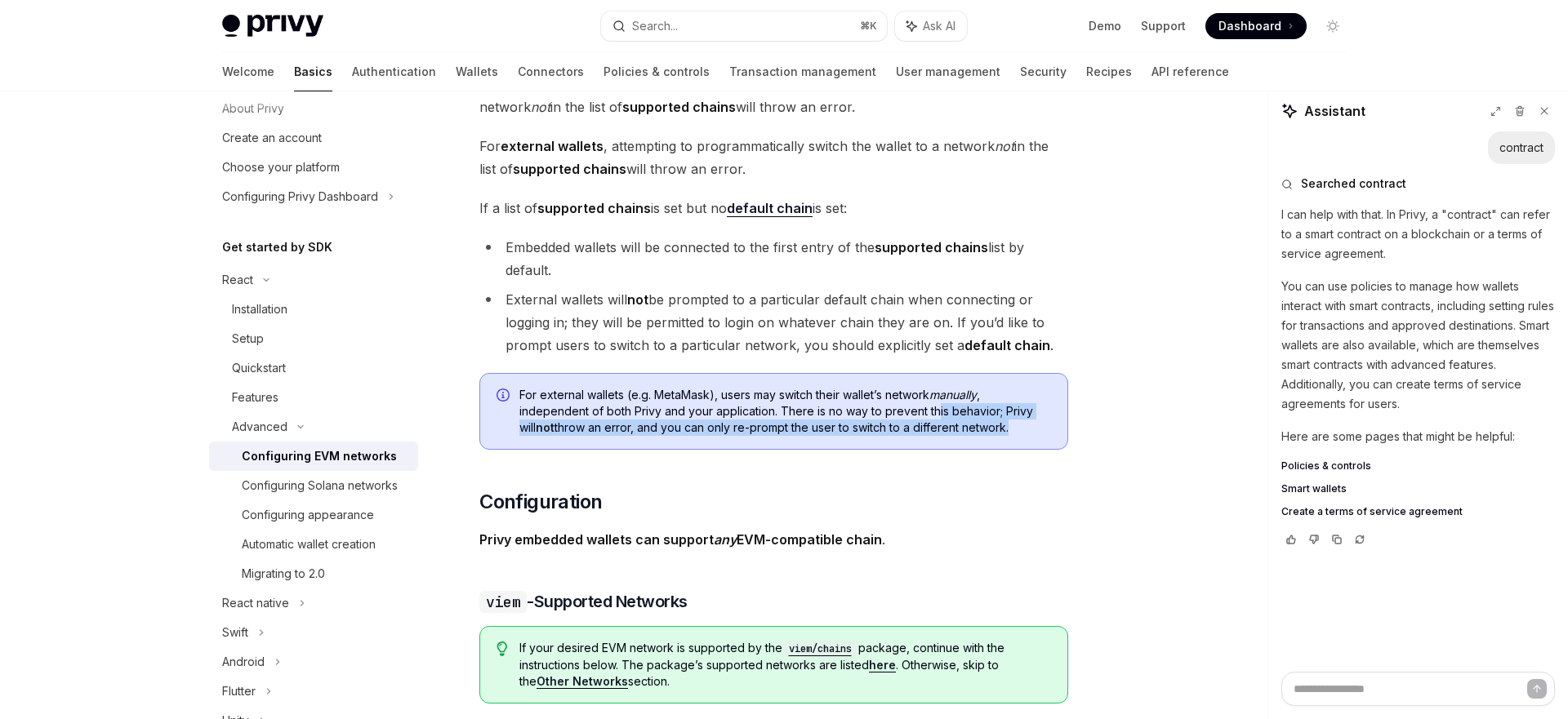
drag, startPoint x: 992, startPoint y: 432, endPoint x: 937, endPoint y: 419, distance: 56.5
click at [937, 418] on span "For external wallets (e.g. MetaMask), users may switch their wallet’s network m…" at bounding box center [785, 412] width 531 height 49
click at [937, 419] on span "For external wallets (e.g. MetaMask), users may switch their wallet’s network m…" at bounding box center [785, 412] width 531 height 49
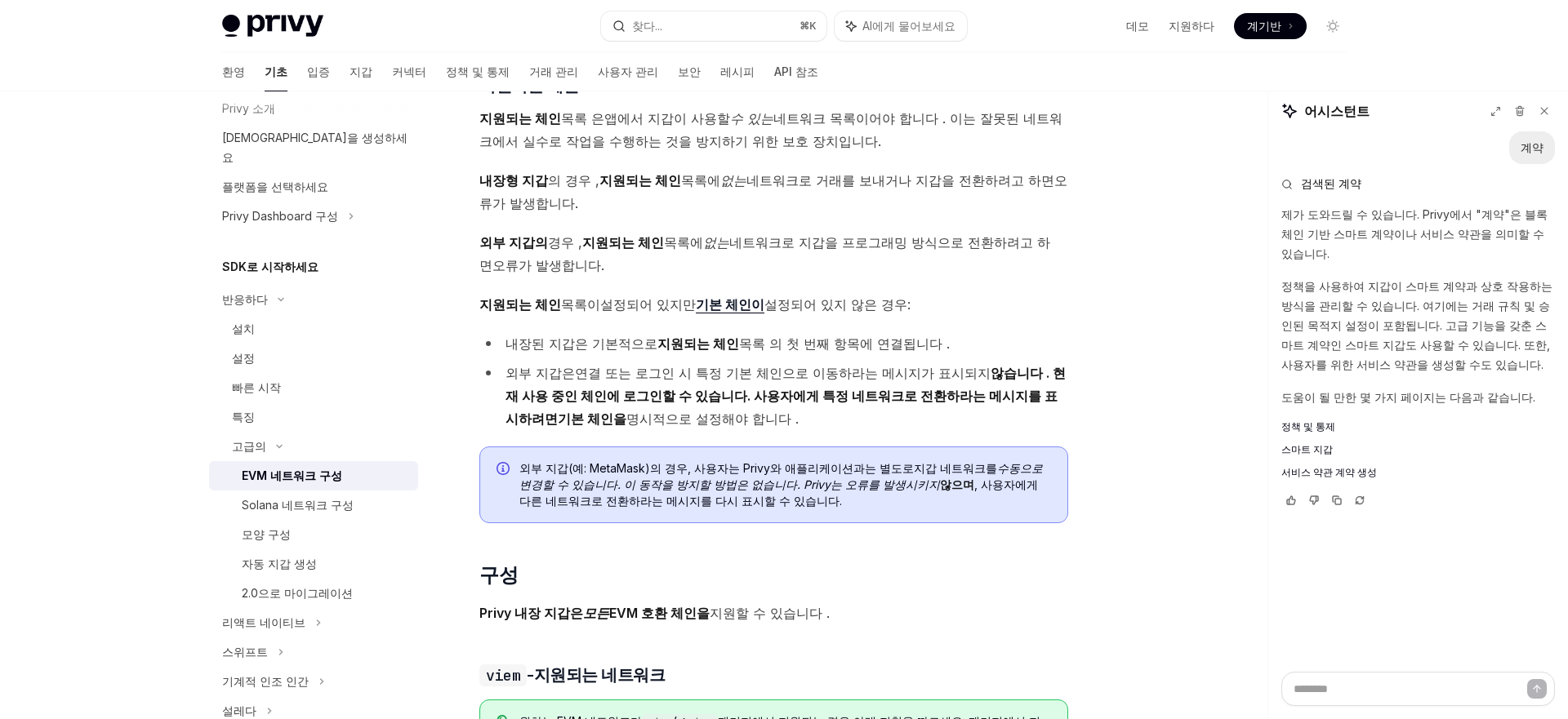
scroll to position [806, 0]
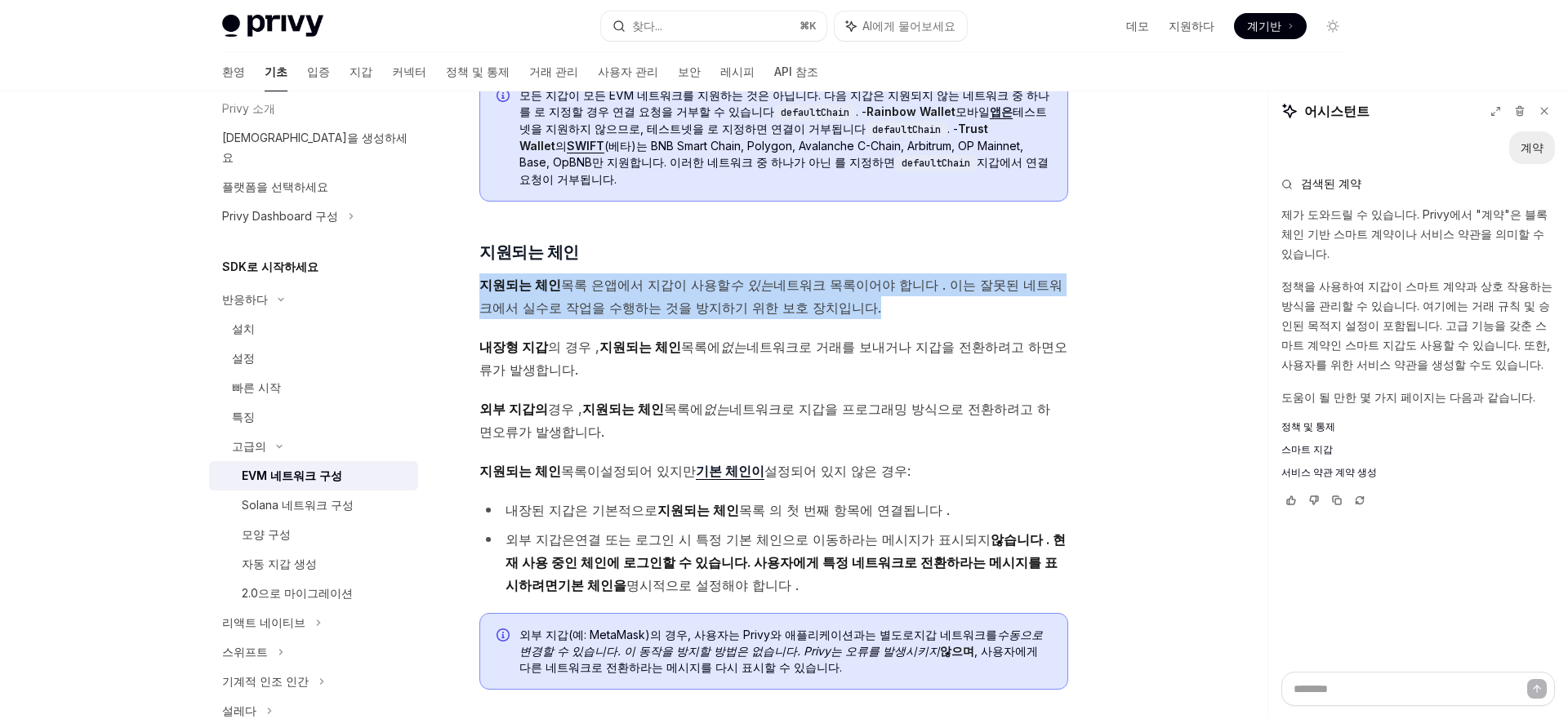
drag, startPoint x: 570, startPoint y: 209, endPoint x: 591, endPoint y: 261, distance: 56.1
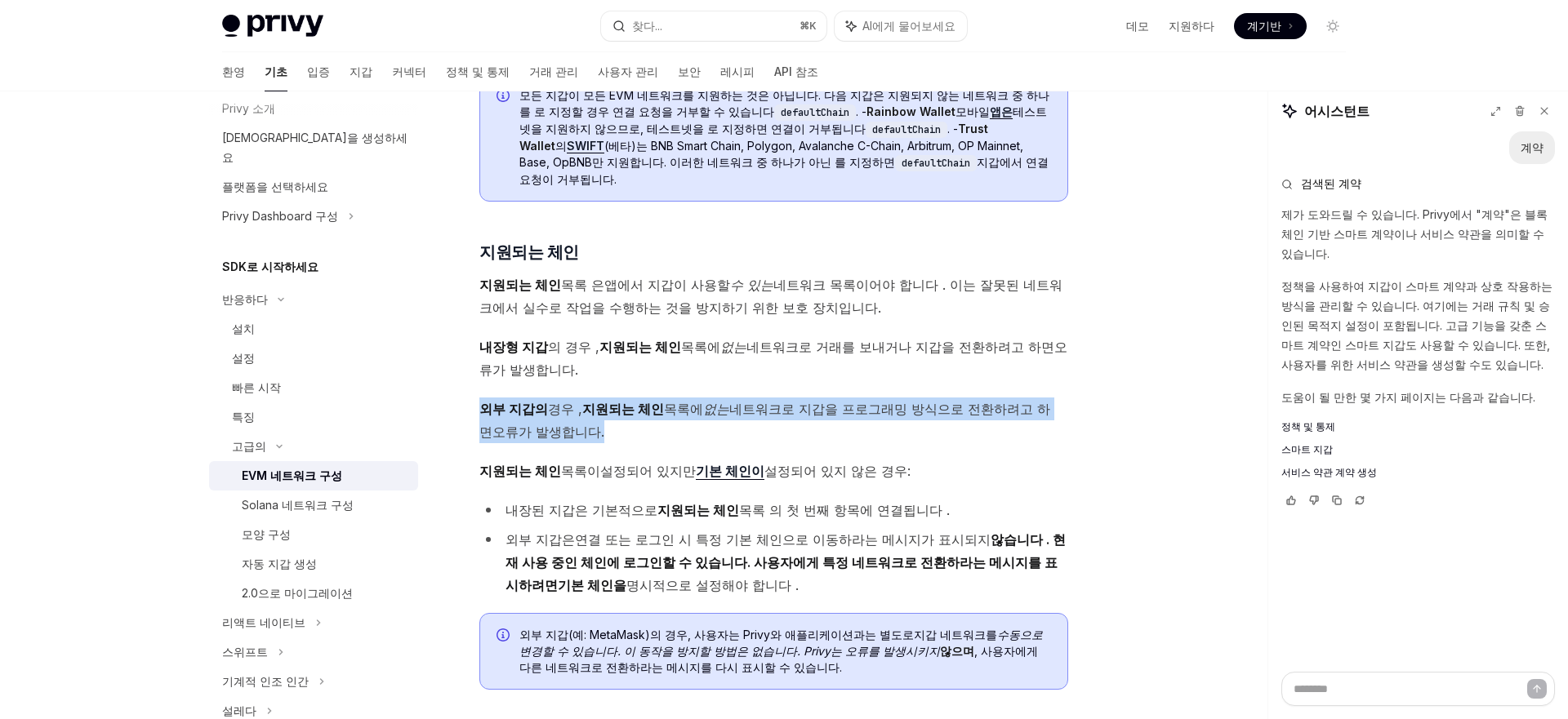
drag, startPoint x: 715, startPoint y: 296, endPoint x: 694, endPoint y: 385, distance: 91.4
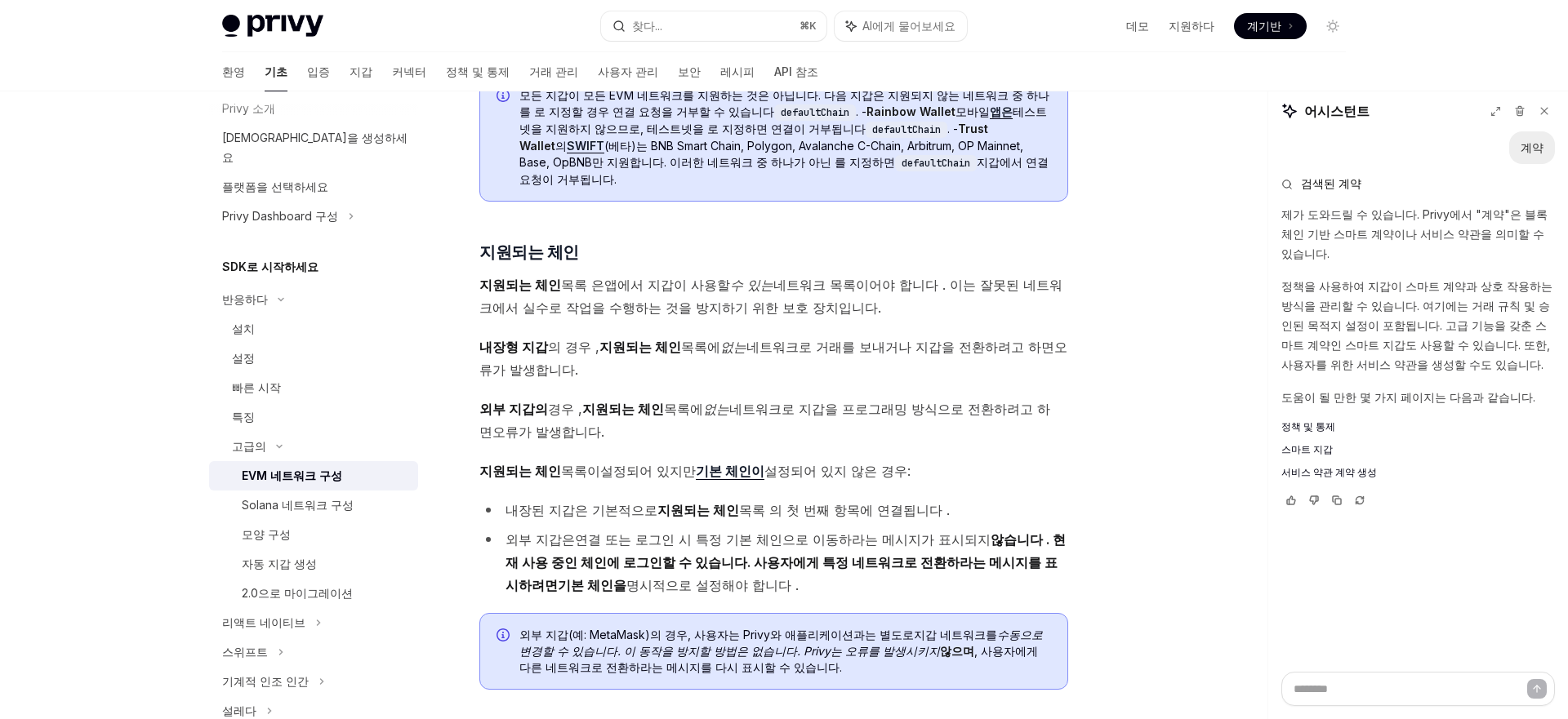
scroll to position [848, 0]
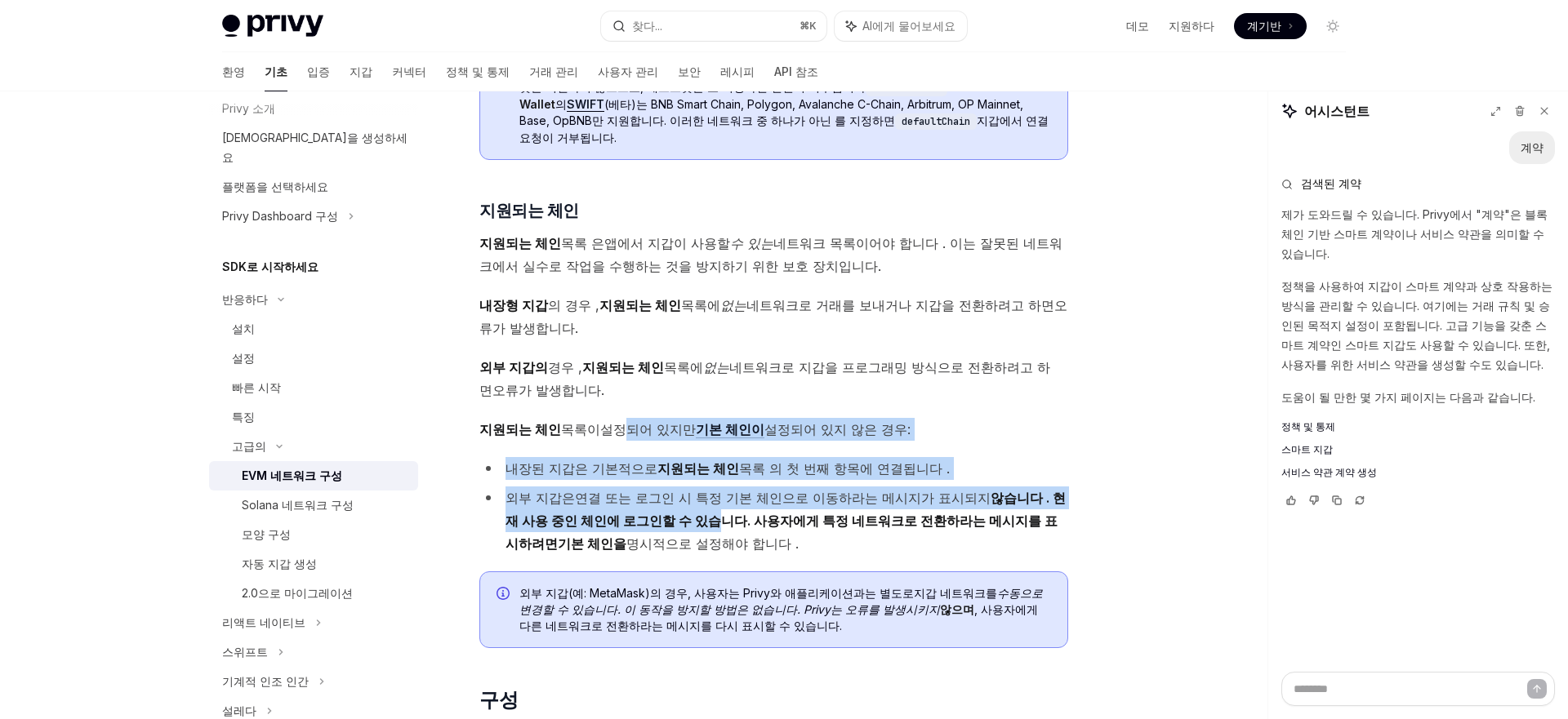
drag, startPoint x: 612, startPoint y: 372, endPoint x: 627, endPoint y: 461, distance: 90.3
click at [627, 490] on font "않습니다 . 현재 사용 중인 체인에 로그인할 수 있습니다. 사용자에게 특정 네트워크로 전환하라는 메시지를 표시하려면" at bounding box center [785, 520] width 560 height 62
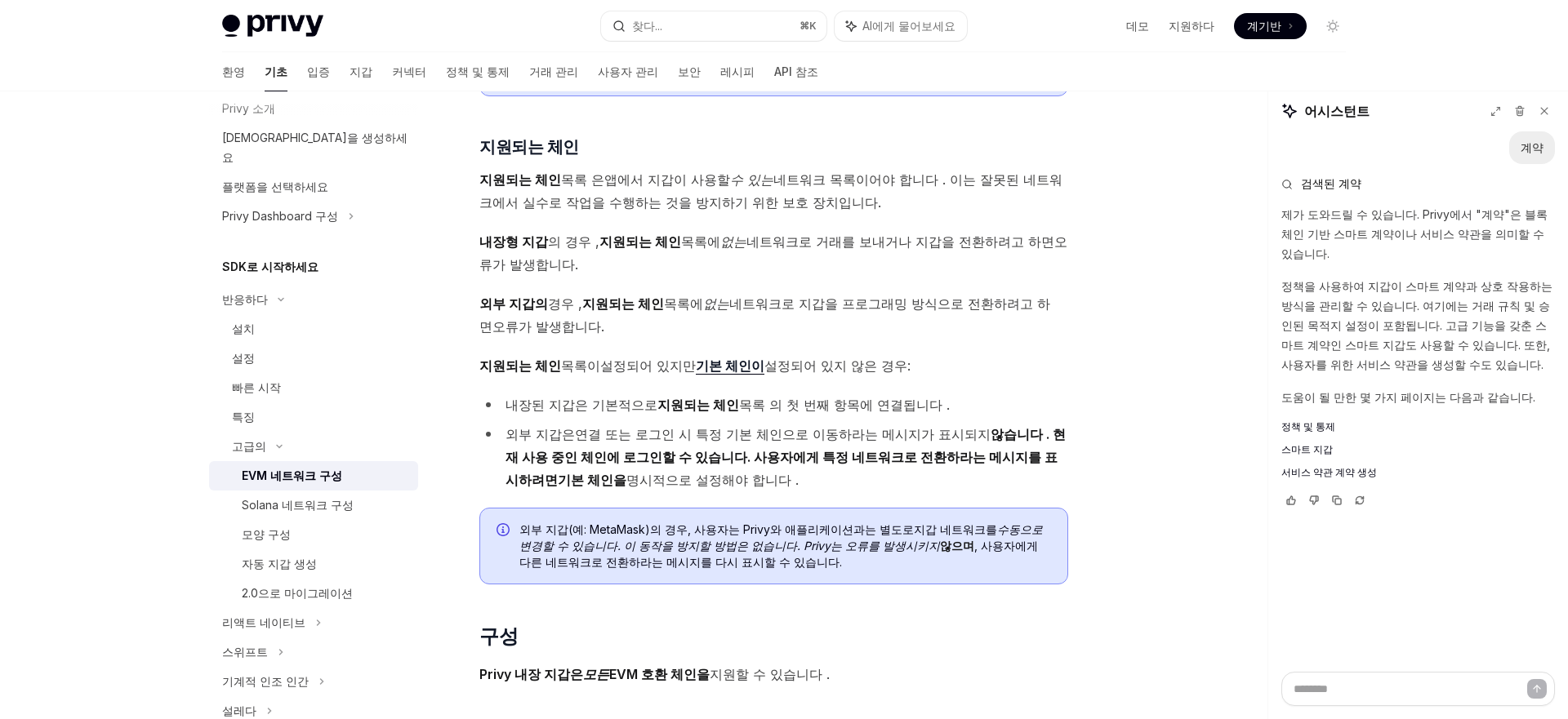
scroll to position [929, 0]
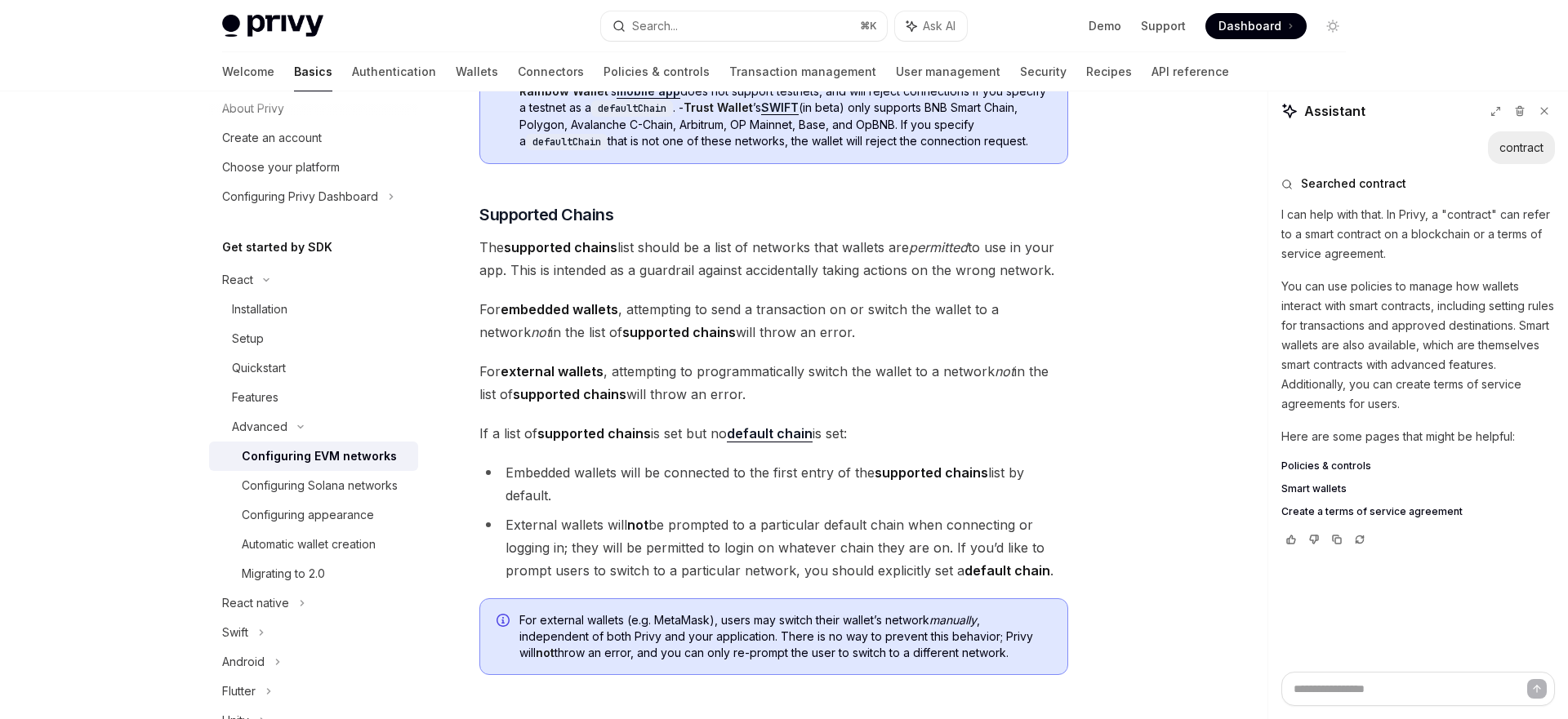
click at [893, 384] on span "For external wallets , attempting to programmatically switch the wallet to a ne…" at bounding box center [773, 383] width 589 height 45
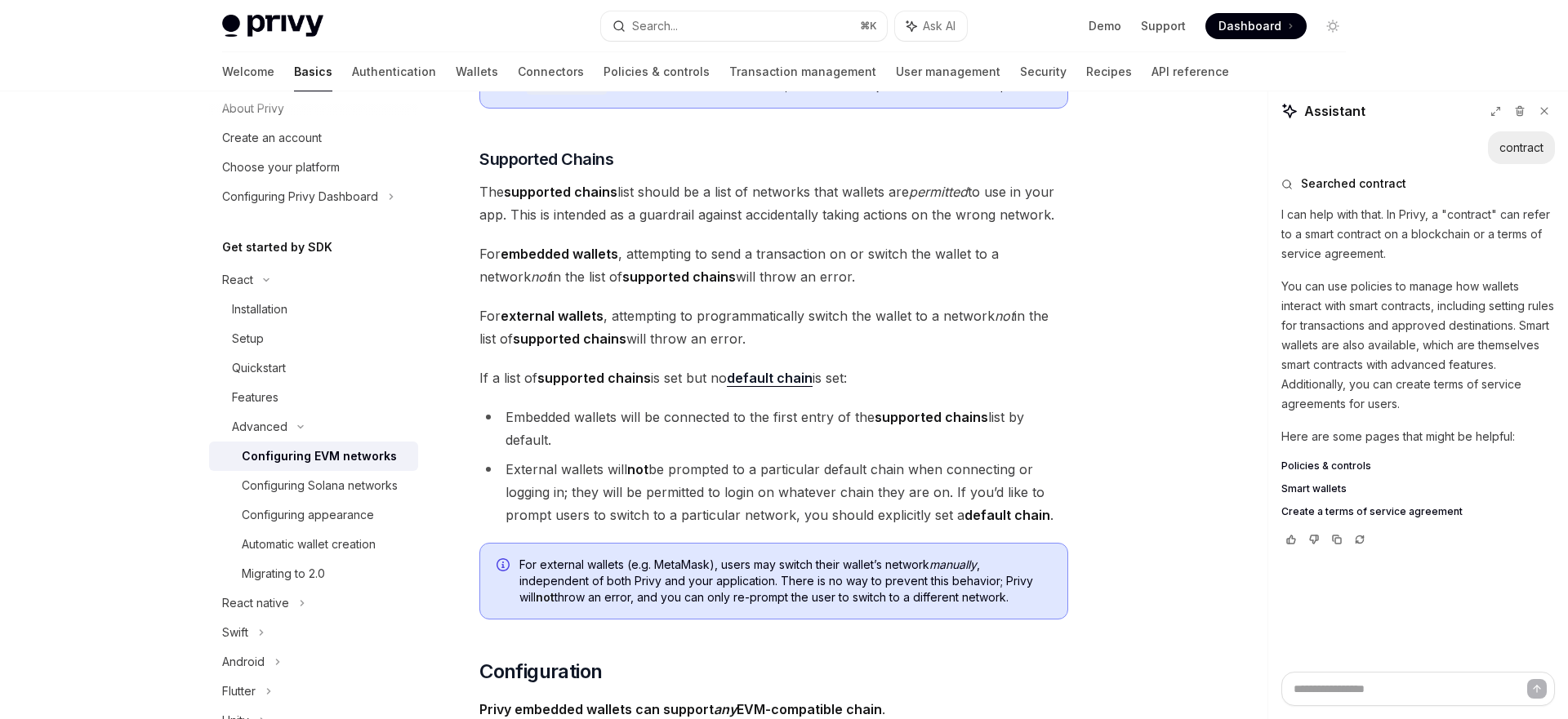
click at [893, 384] on span "If a list of supported chains is set but no default chain is set:" at bounding box center [773, 377] width 589 height 23
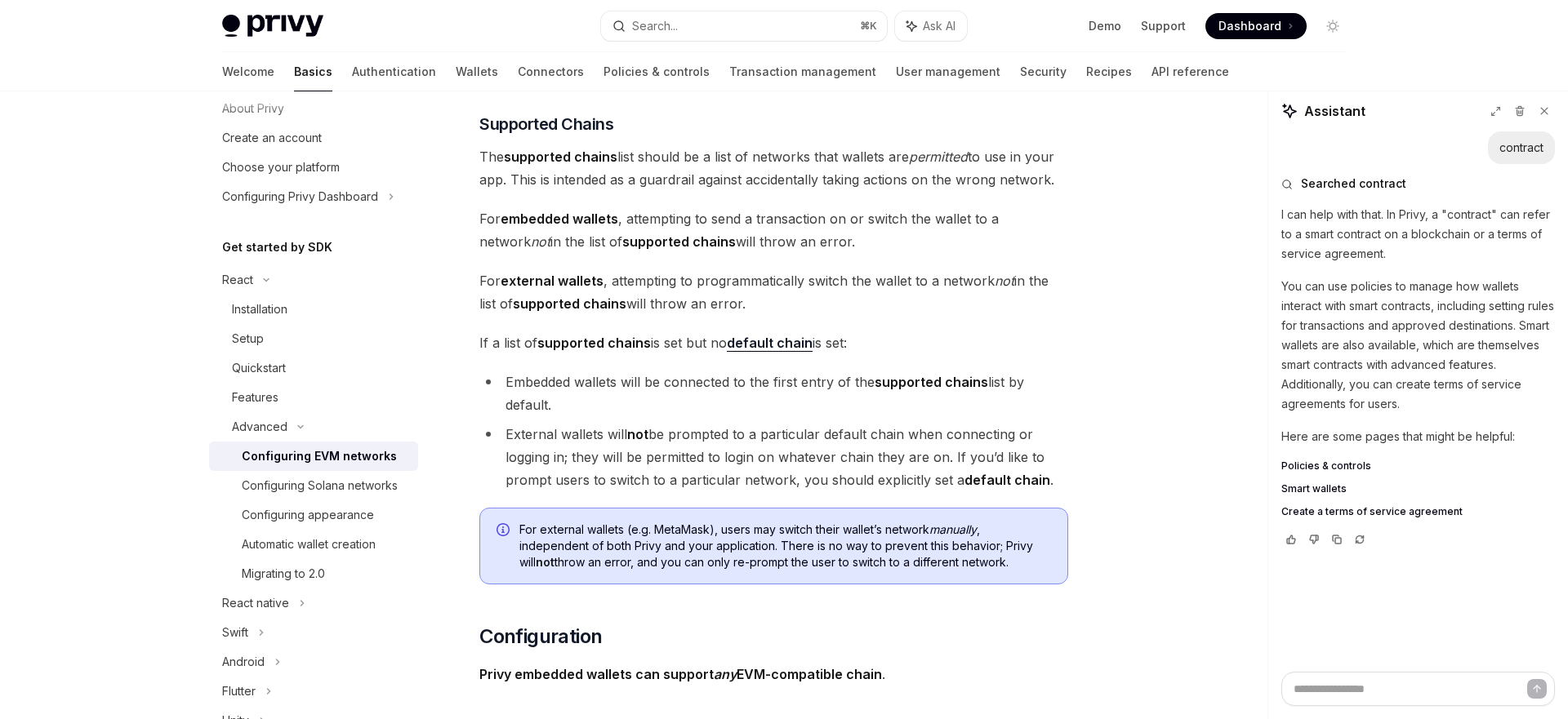
scroll to position [1029, 0]
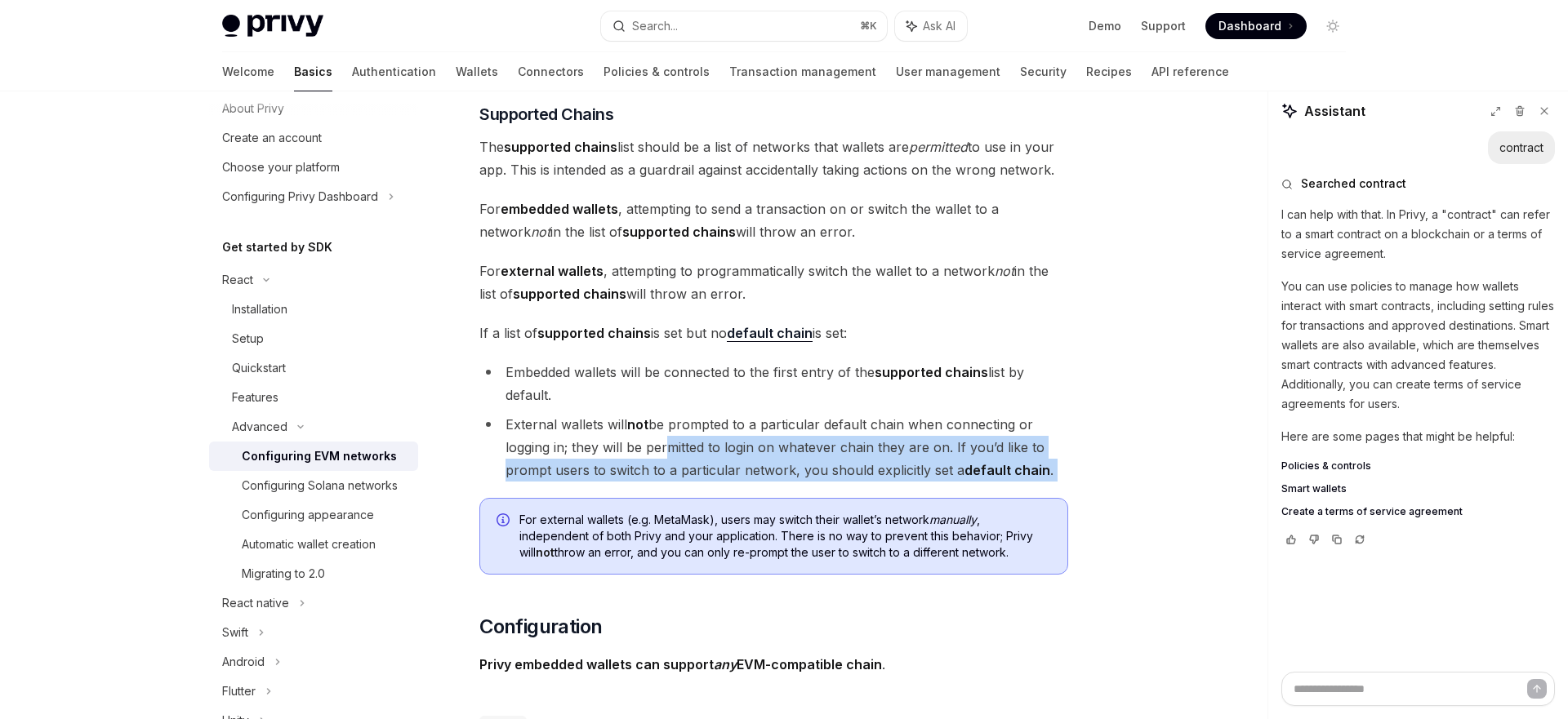
drag, startPoint x: 663, startPoint y: 492, endPoint x: 663, endPoint y: 502, distance: 10.0
click at [663, 502] on div "For external wallets (e.g. MetaMask), users may switch their wallet’s network m…" at bounding box center [773, 536] width 589 height 77
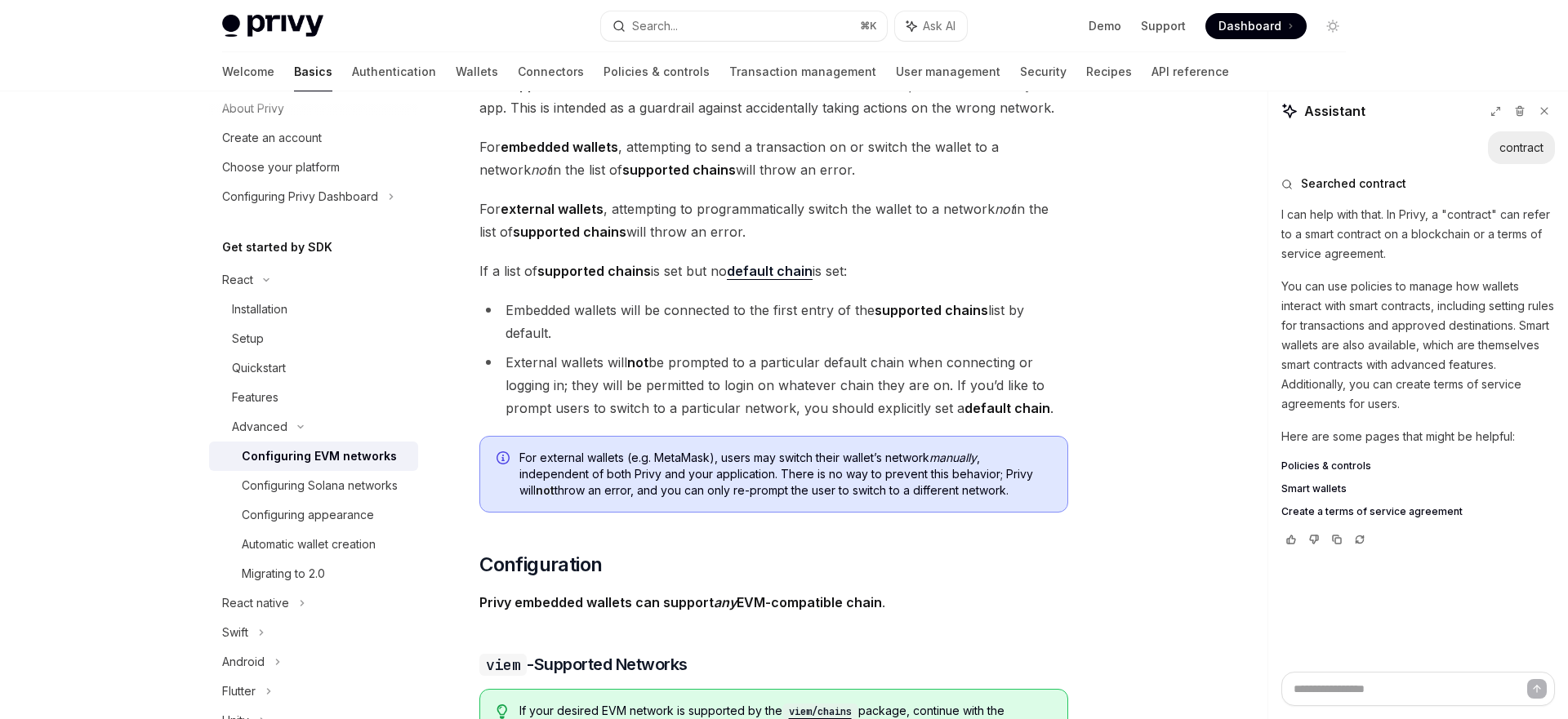
click at [628, 388] on li "External wallets will not be prompted to a particular default chain when connec…" at bounding box center [773, 385] width 589 height 69
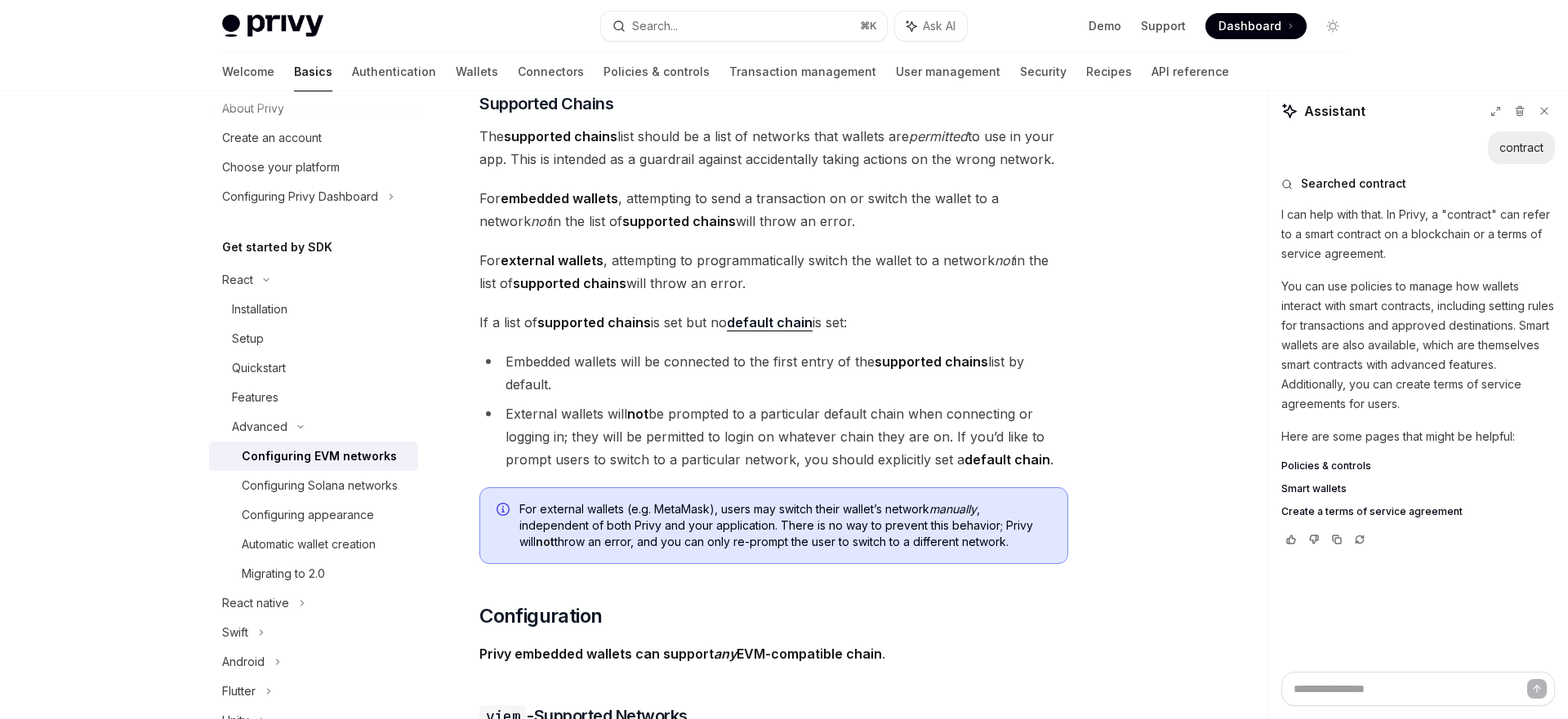
scroll to position [1032, 0]
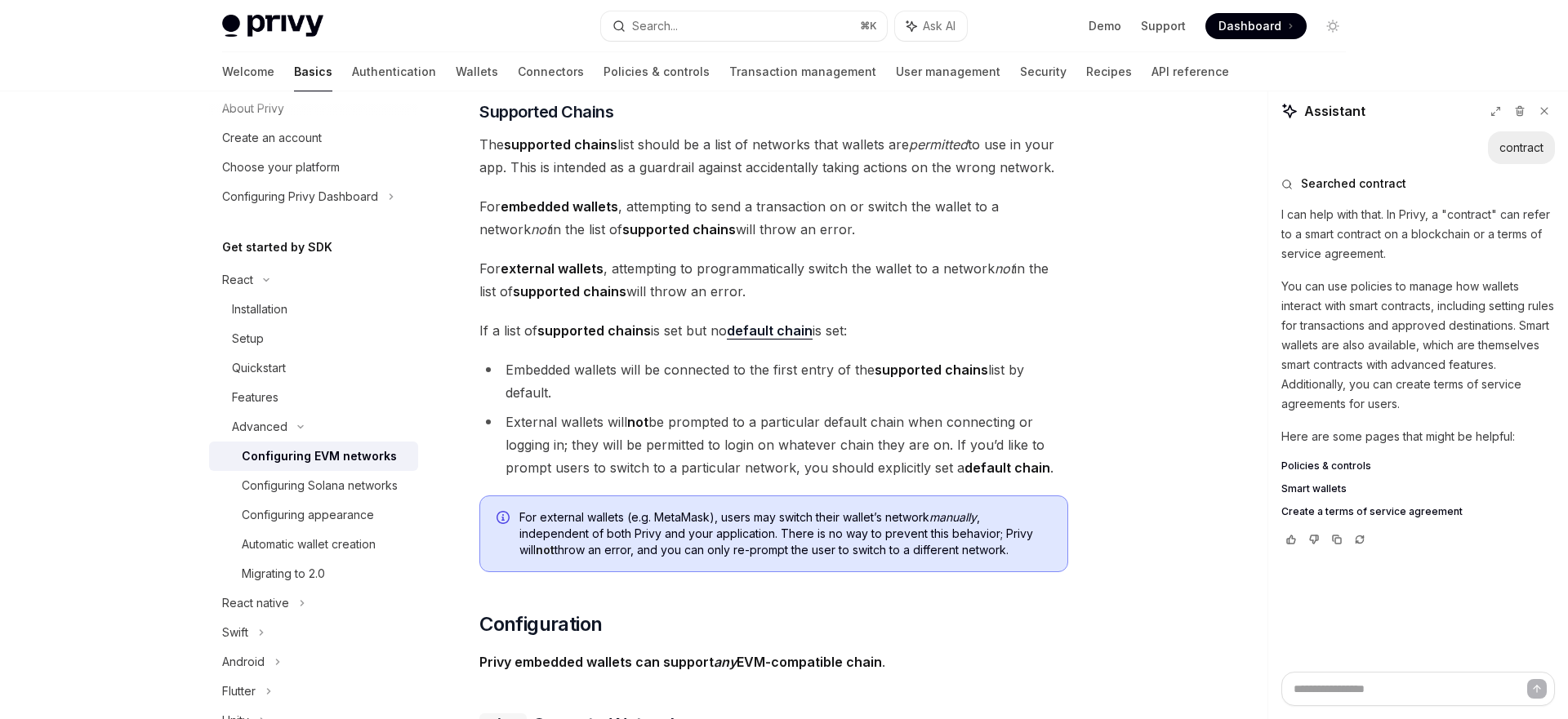
drag, startPoint x: 628, startPoint y: 389, endPoint x: 735, endPoint y: 503, distance: 156.3
click at [735, 503] on div "For external wallets (e.g. MetaMask), users may switch their wallet’s network m…" at bounding box center [773, 533] width 589 height 77
